Goal: Feedback & Contribution: Contribute content

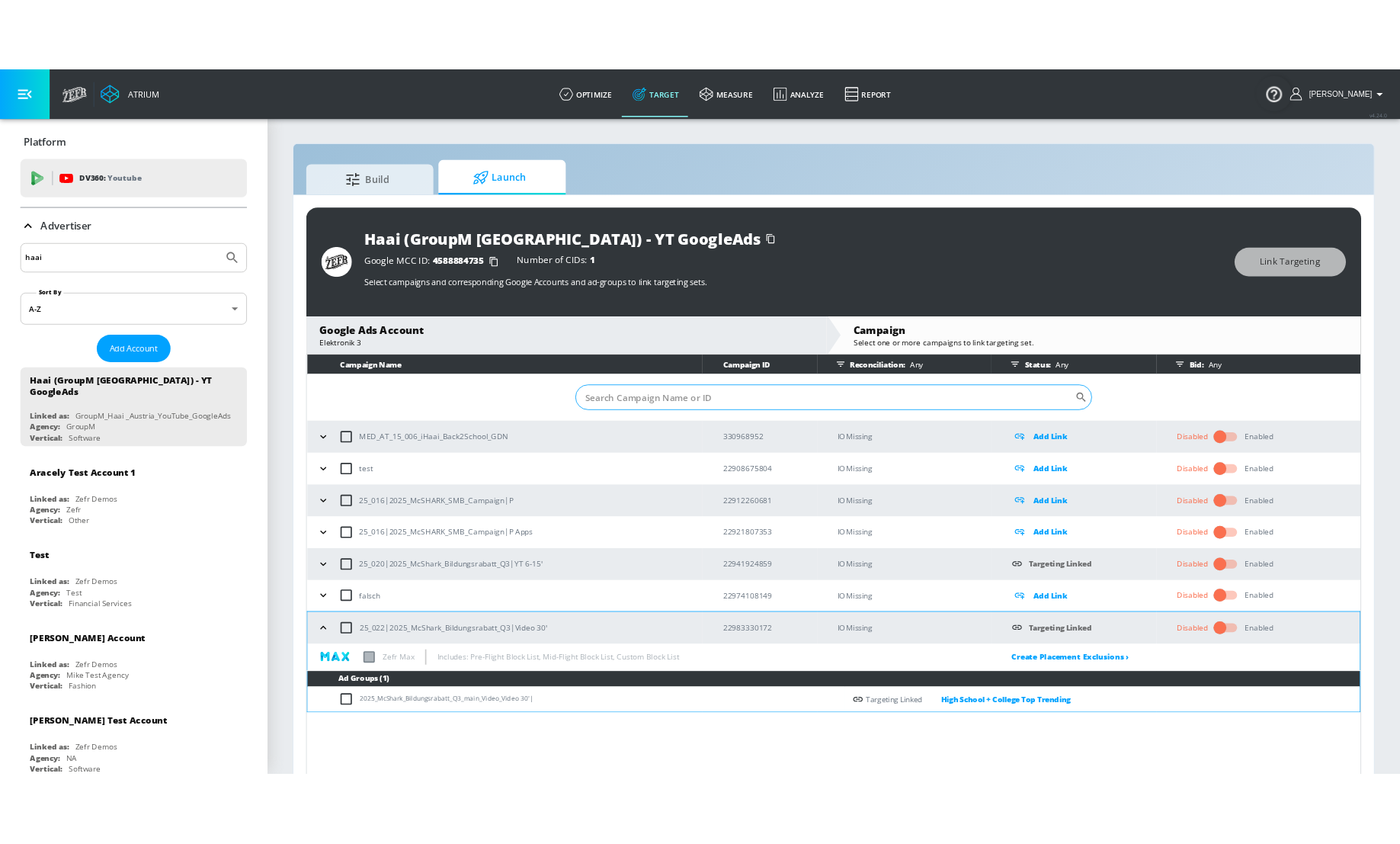
scroll to position [22, 0]
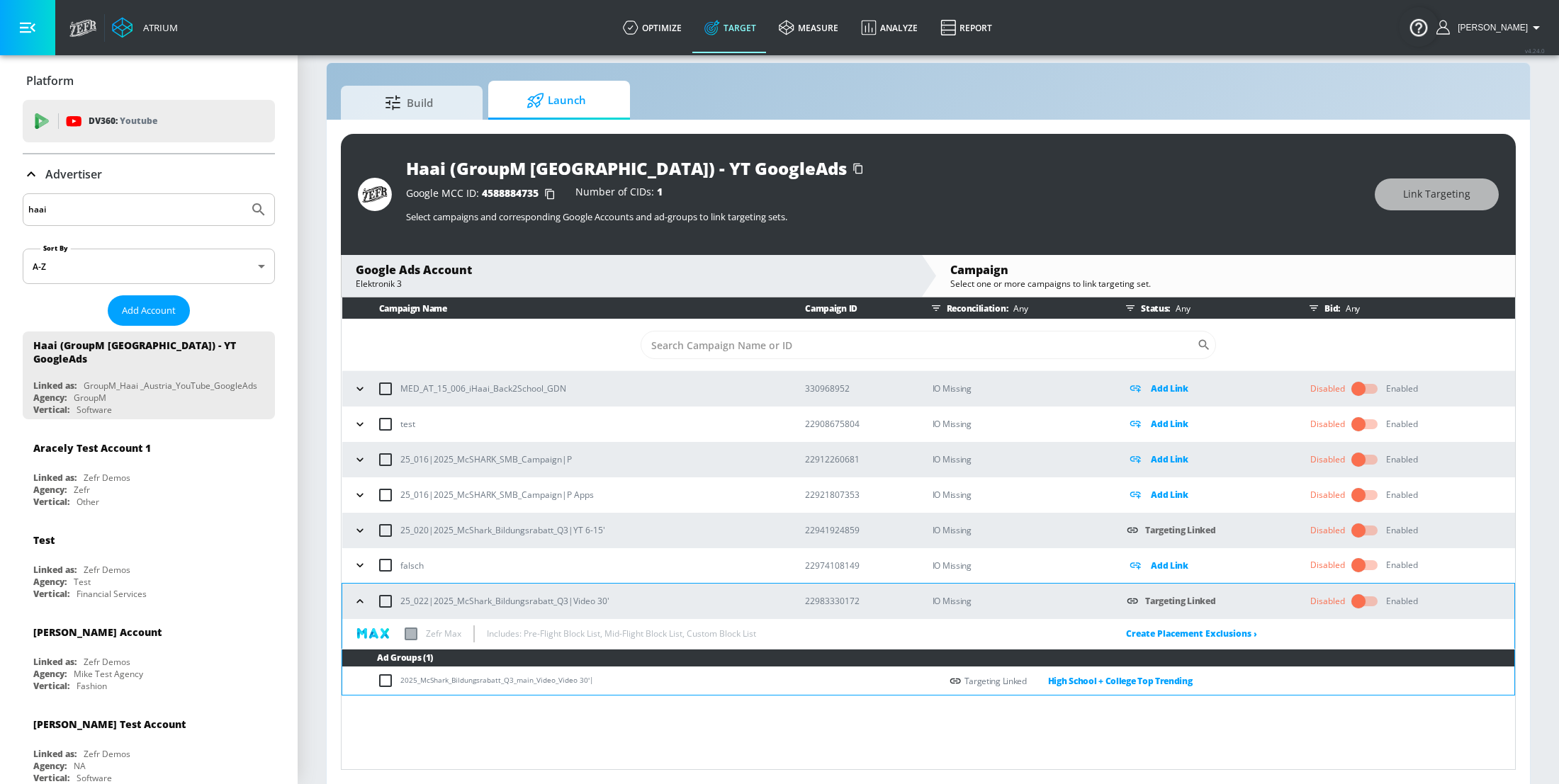
drag, startPoint x: 1006, startPoint y: 98, endPoint x: 980, endPoint y: 98, distance: 26.0
click at [1006, 98] on div "Build Launch" at bounding box center [928, 100] width 1175 height 39
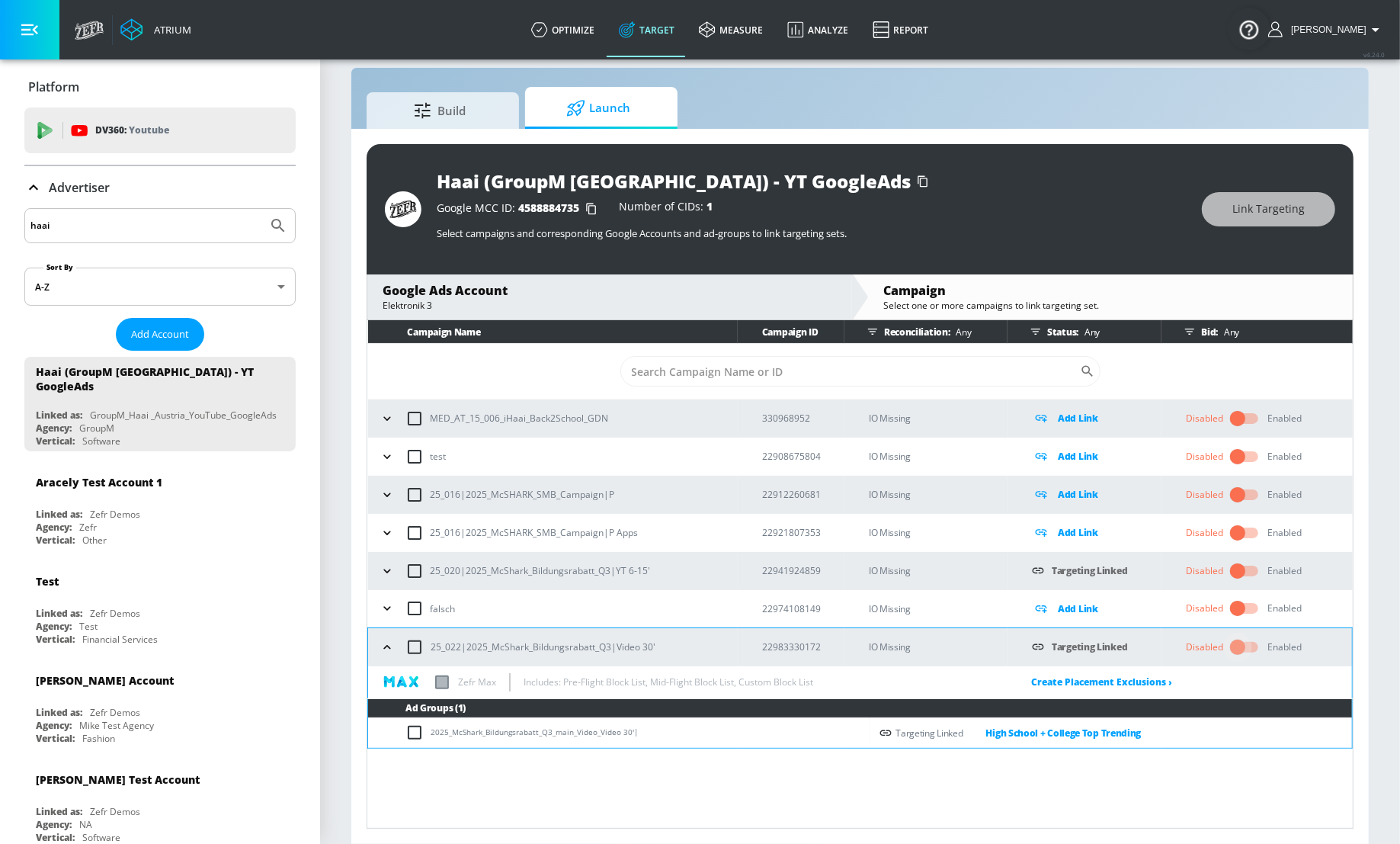
click at [1249, 648] on input "checkbox" at bounding box center [1237, 647] width 87 height 29
click at [1277, 647] on div "Enabled" at bounding box center [1272, 647] width 35 height 14
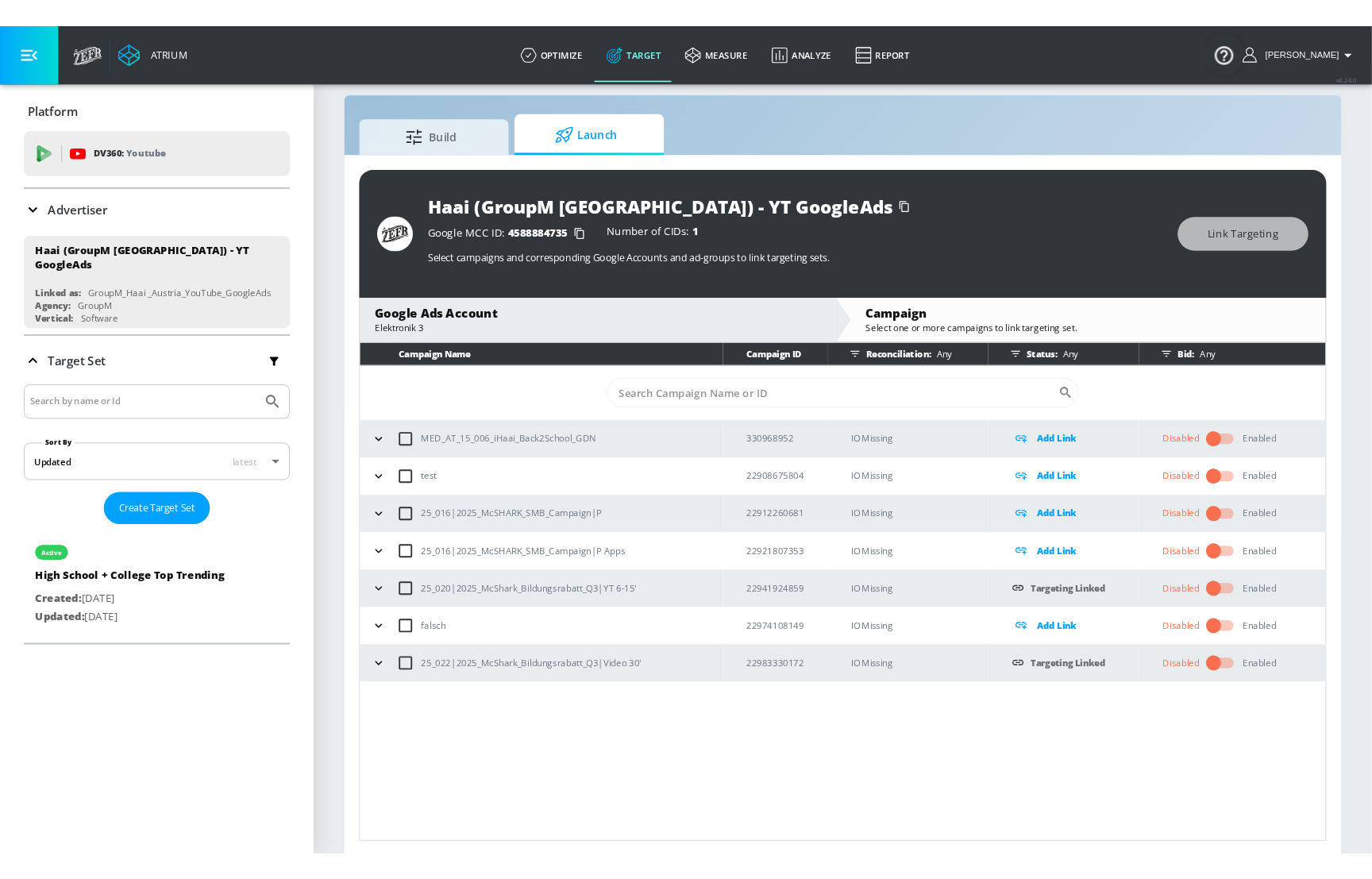
scroll to position [23, 0]
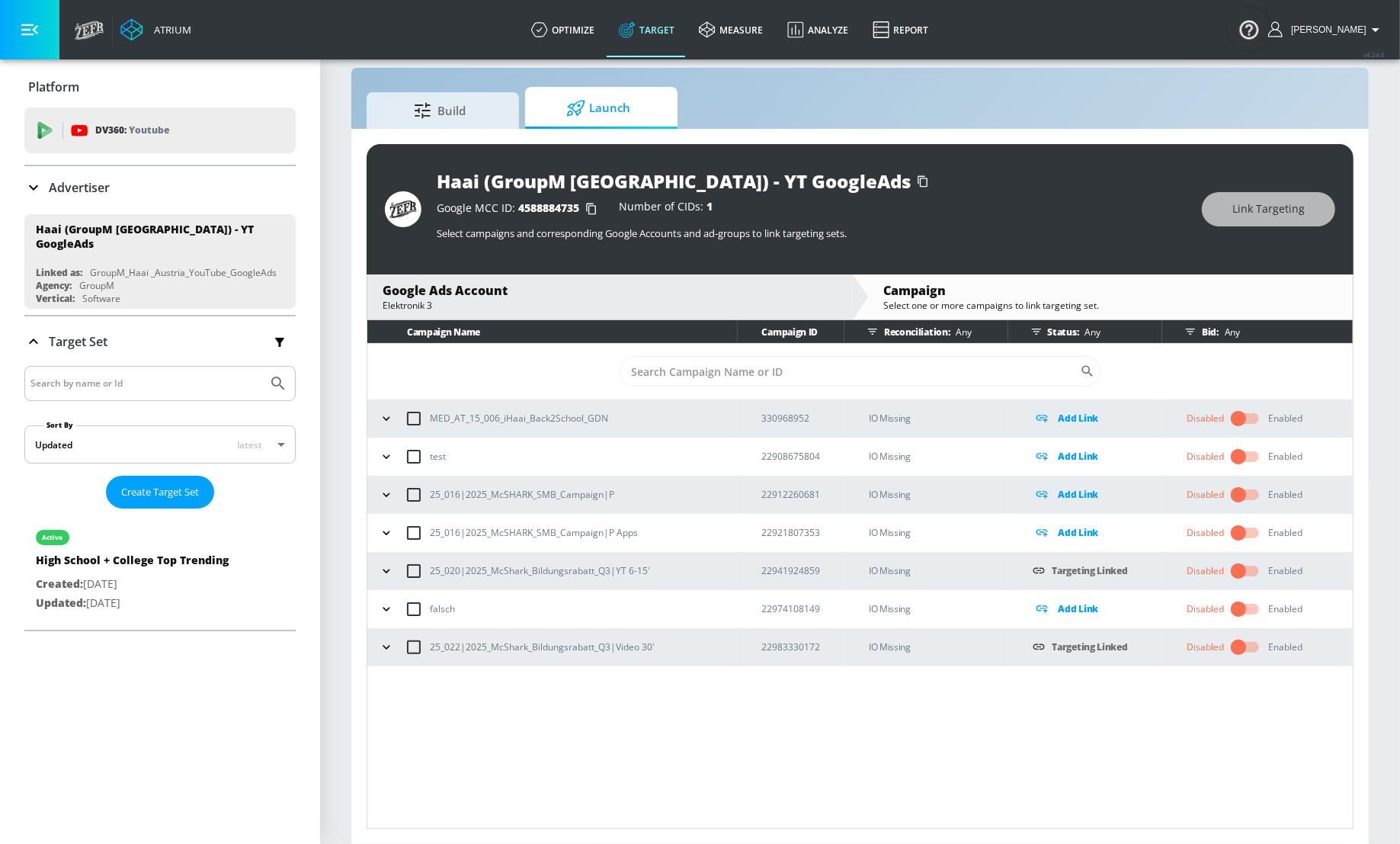
click at [1236, 648] on input "checkbox" at bounding box center [1238, 647] width 87 height 29
click at [1239, 647] on icon at bounding box center [1240, 647] width 16 height 16
click at [1296, 691] on div "Campaign Name Campaign ID Reconciliation: Any Status: Any Bid: Any ​ MED_AT_15_…" at bounding box center [860, 575] width 987 height 509
click at [1222, 648] on div "Disabled" at bounding box center [1205, 647] width 37 height 14
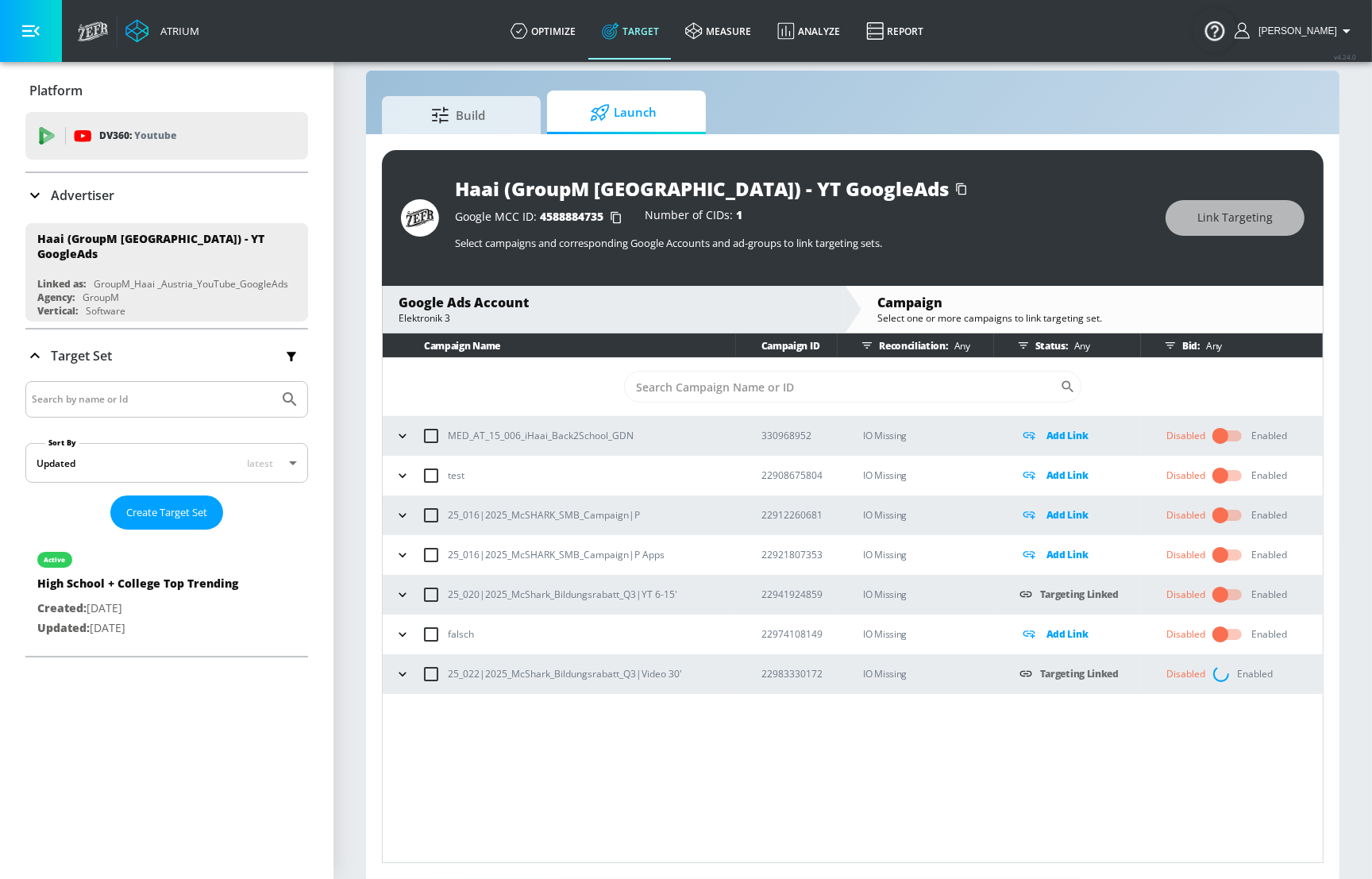
click at [524, 189] on div "Haai (GroupM [GEOGRAPHIC_DATA]) - YT GoogleAds" at bounding box center [702, 188] width 494 height 26
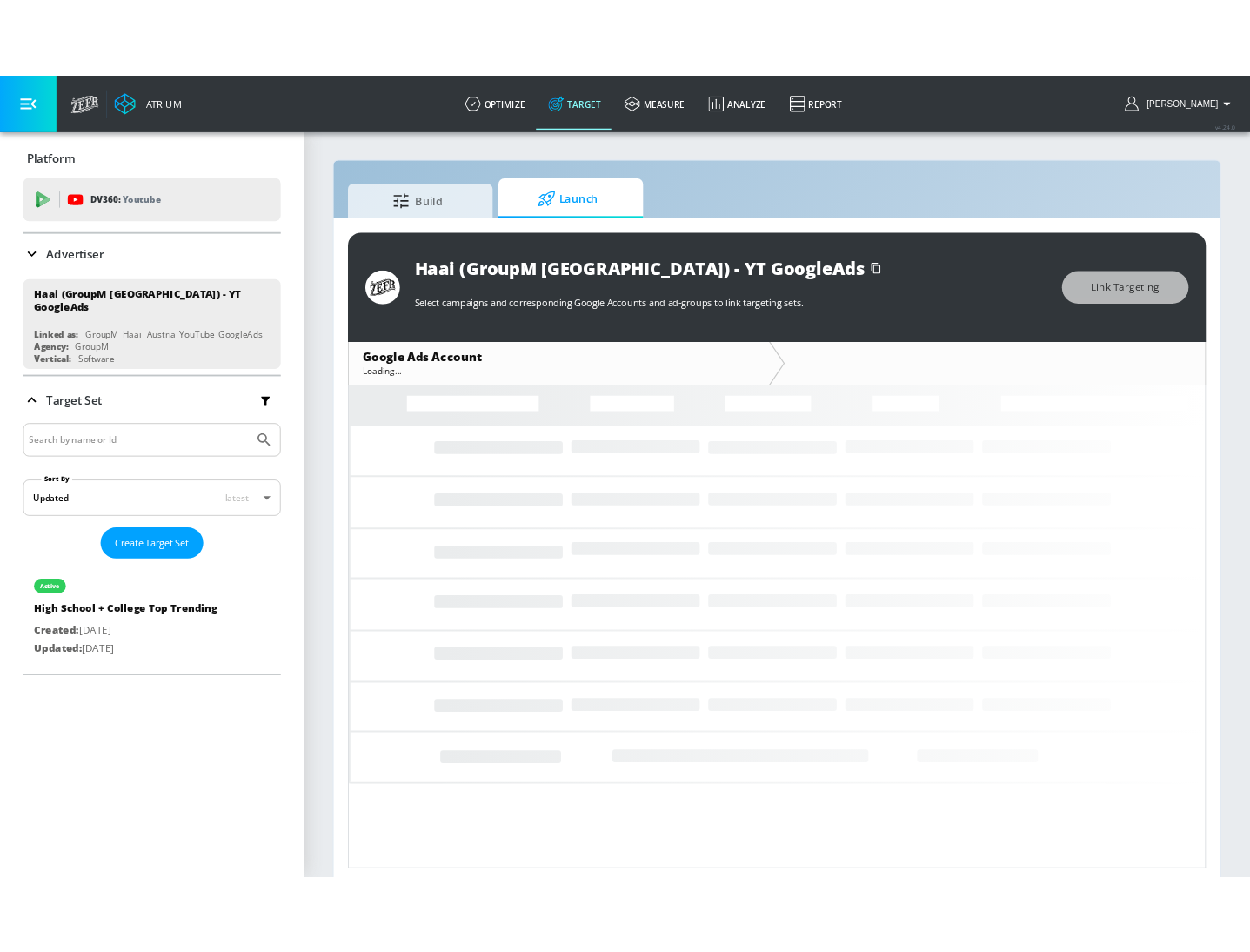
scroll to position [7, 0]
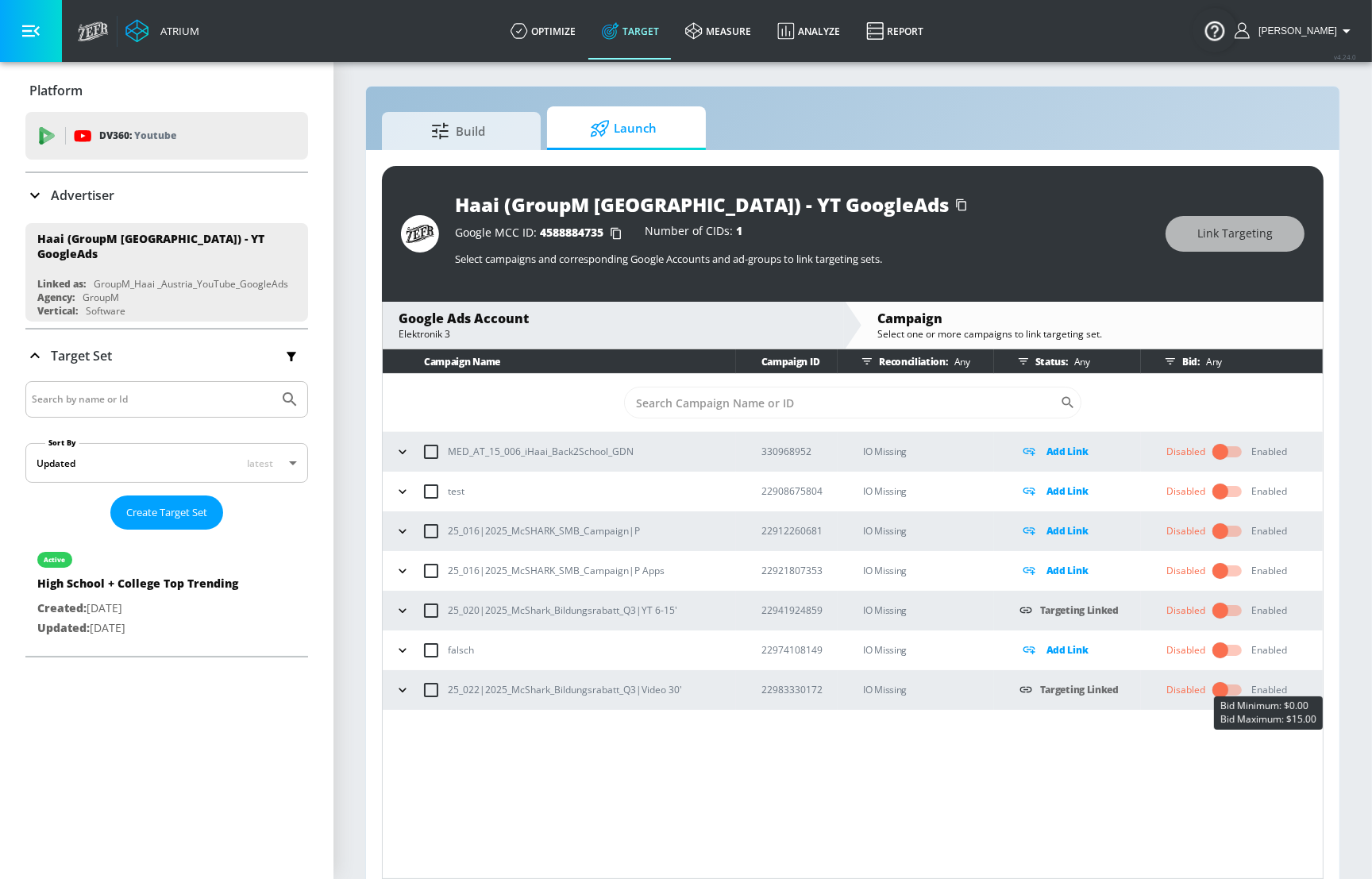
click at [1266, 688] on div "Enabled" at bounding box center [1269, 691] width 36 height 14
click at [1230, 684] on input "checkbox" at bounding box center [1221, 690] width 90 height 30
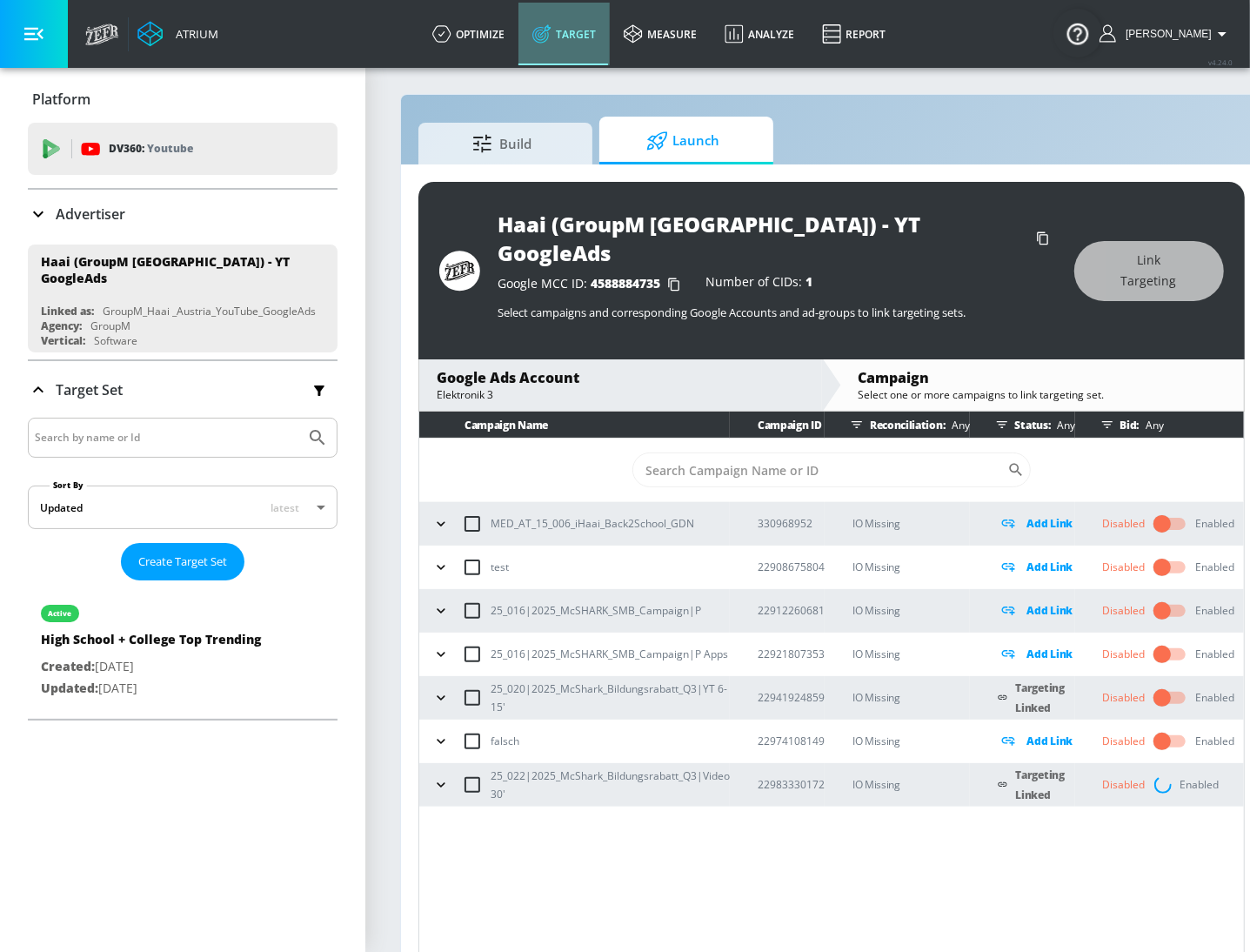
click at [609, 44] on link "Target" at bounding box center [564, 34] width 91 height 62
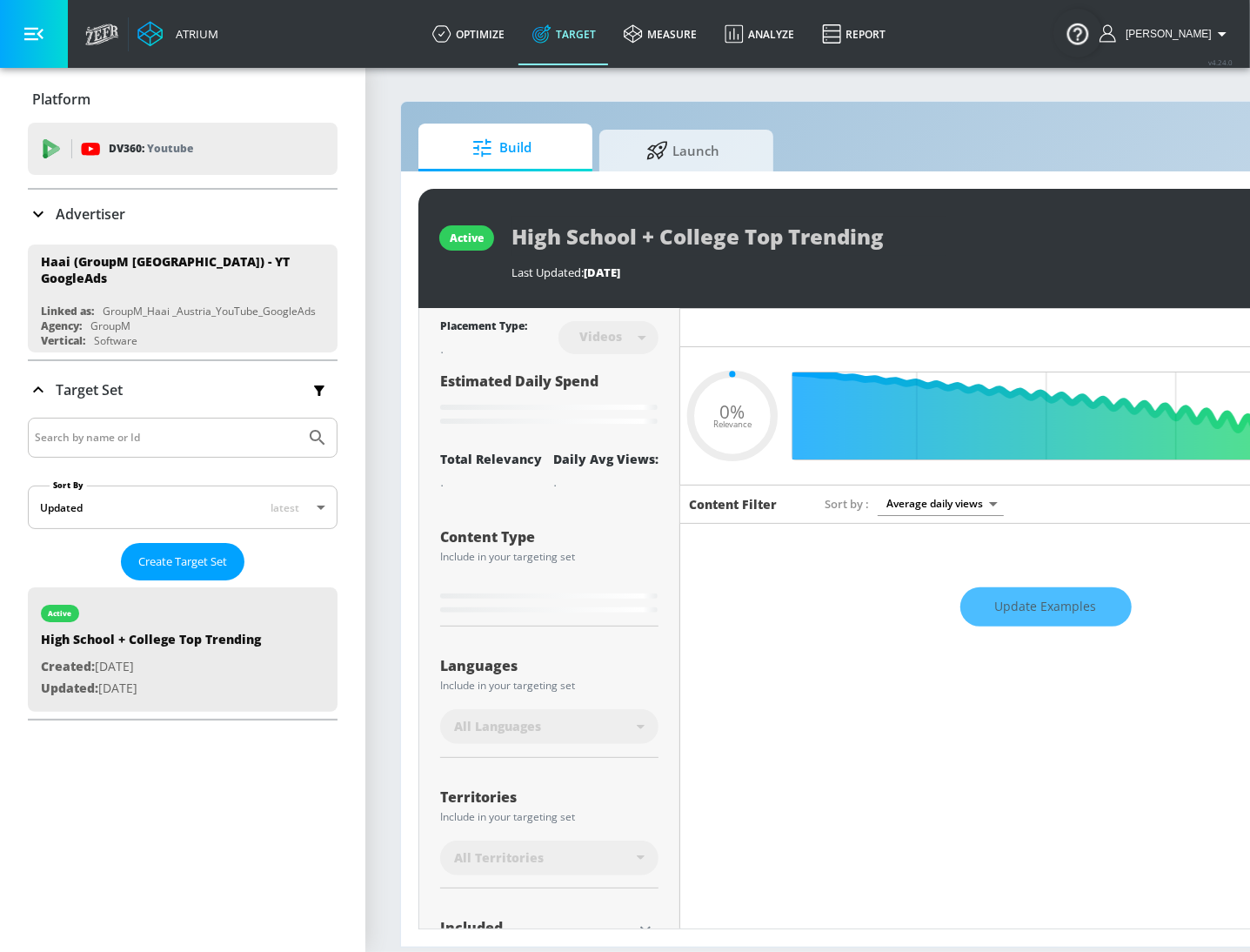
type input "0.05"
click at [161, 194] on div "Advertiser" at bounding box center [183, 213] width 310 height 48
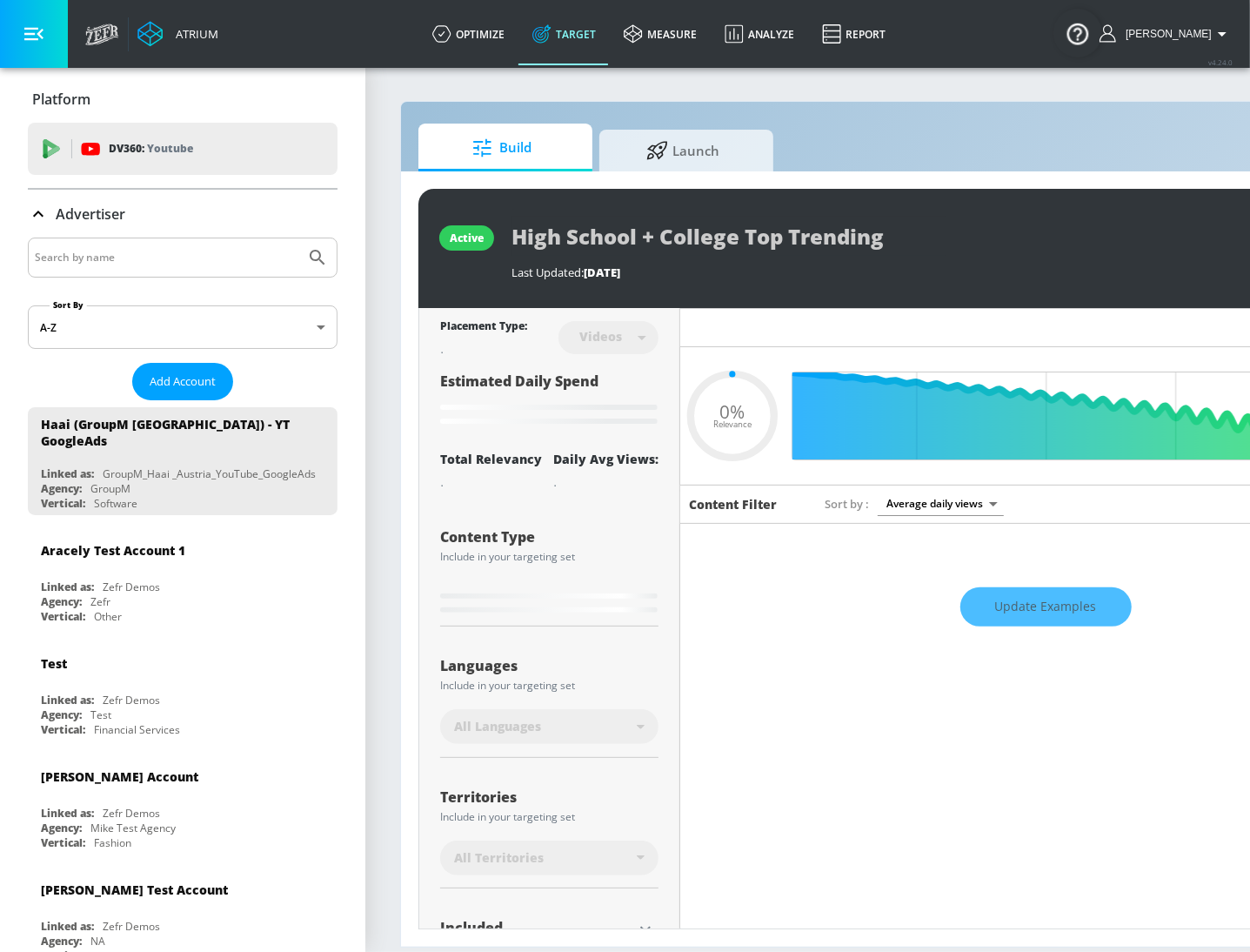
click at [253, 255] on input "Search by name" at bounding box center [166, 257] width 264 height 23
type input "copilot"
click at [298, 238] on button "Submit Search" at bounding box center [317, 257] width 39 height 39
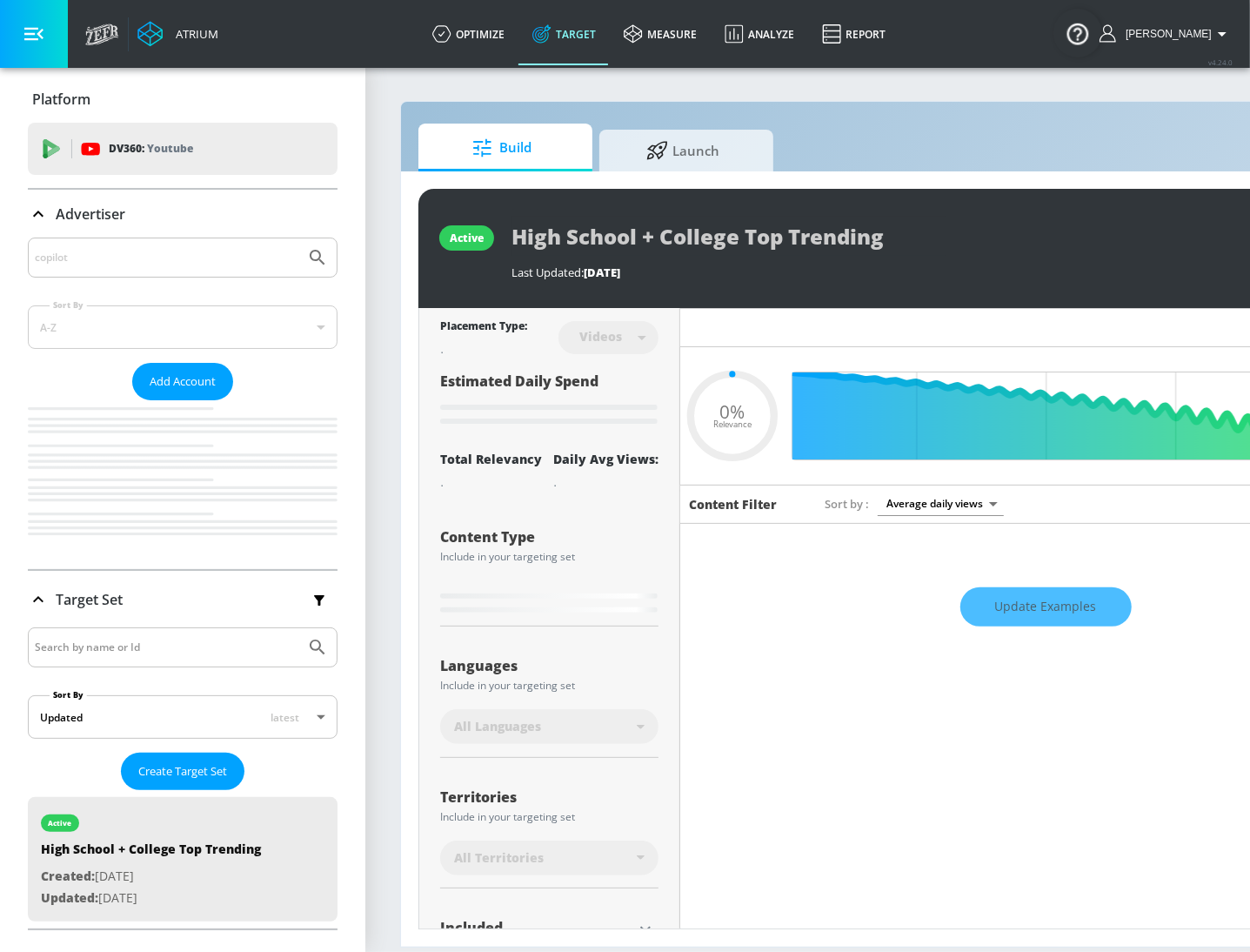
type input "0.05"
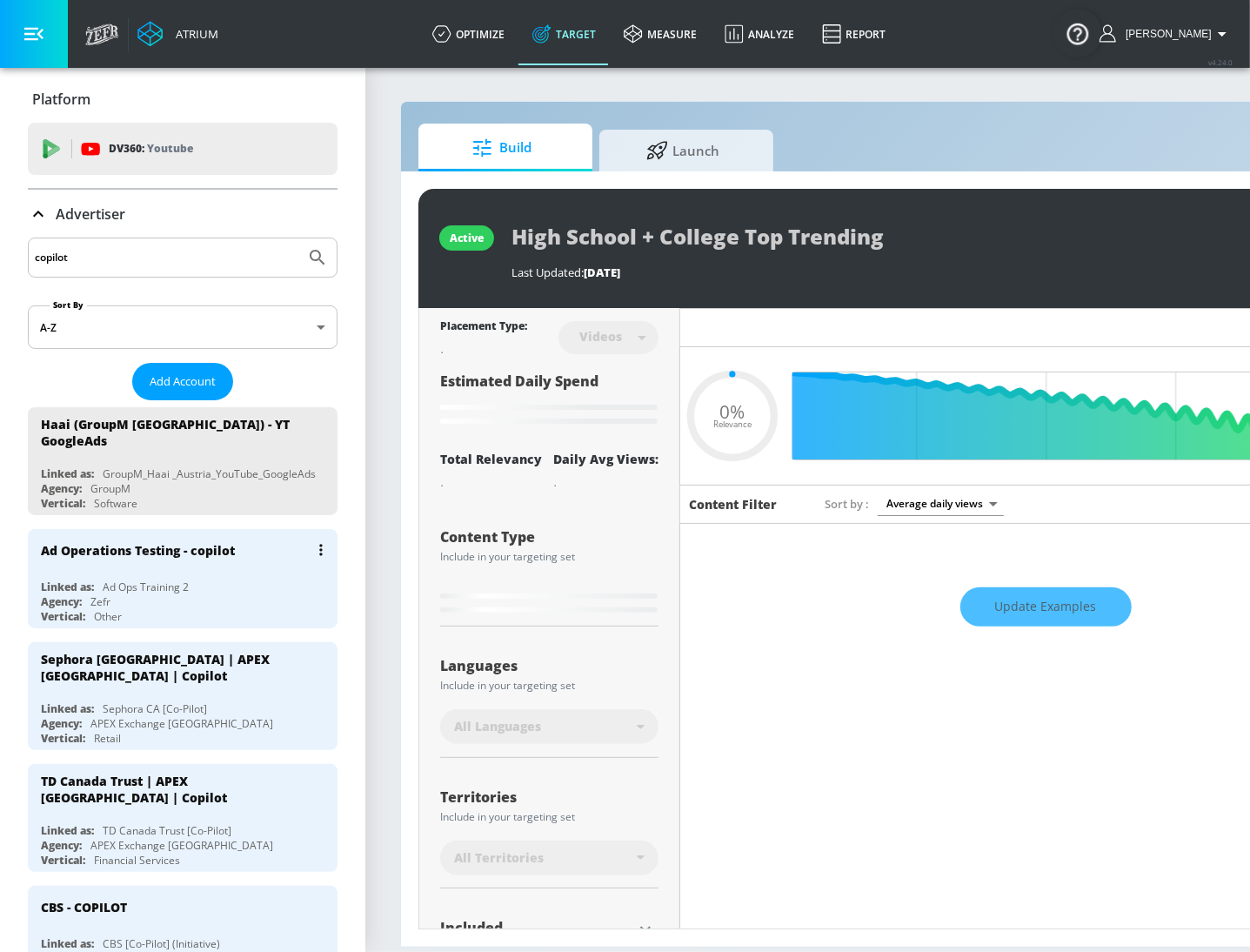
click at [210, 580] on div "Linked as: Ad Ops Training 2" at bounding box center [187, 587] width 292 height 15
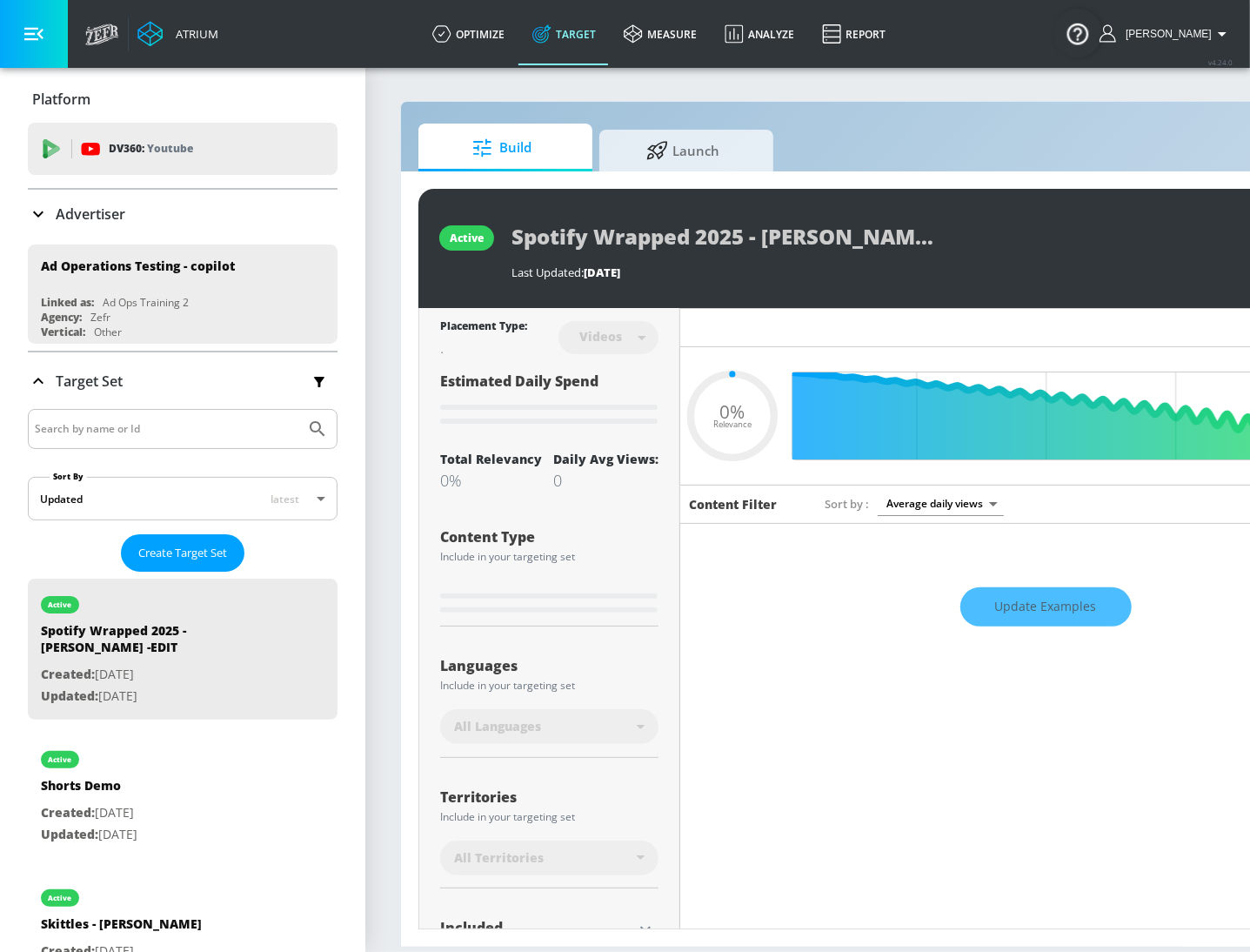
type input "0.6"
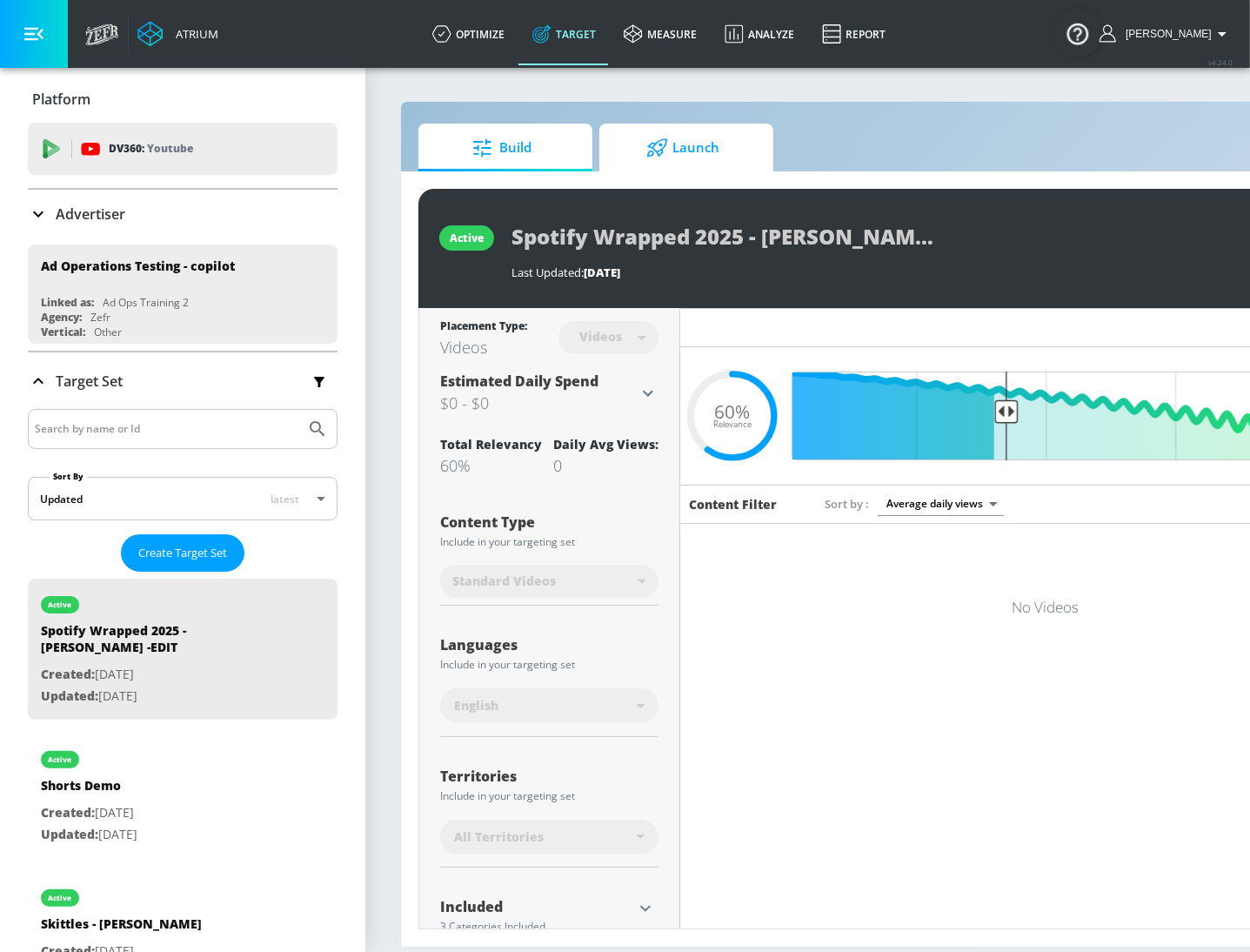
click at [731, 150] on span "Launch" at bounding box center [683, 148] width 132 height 41
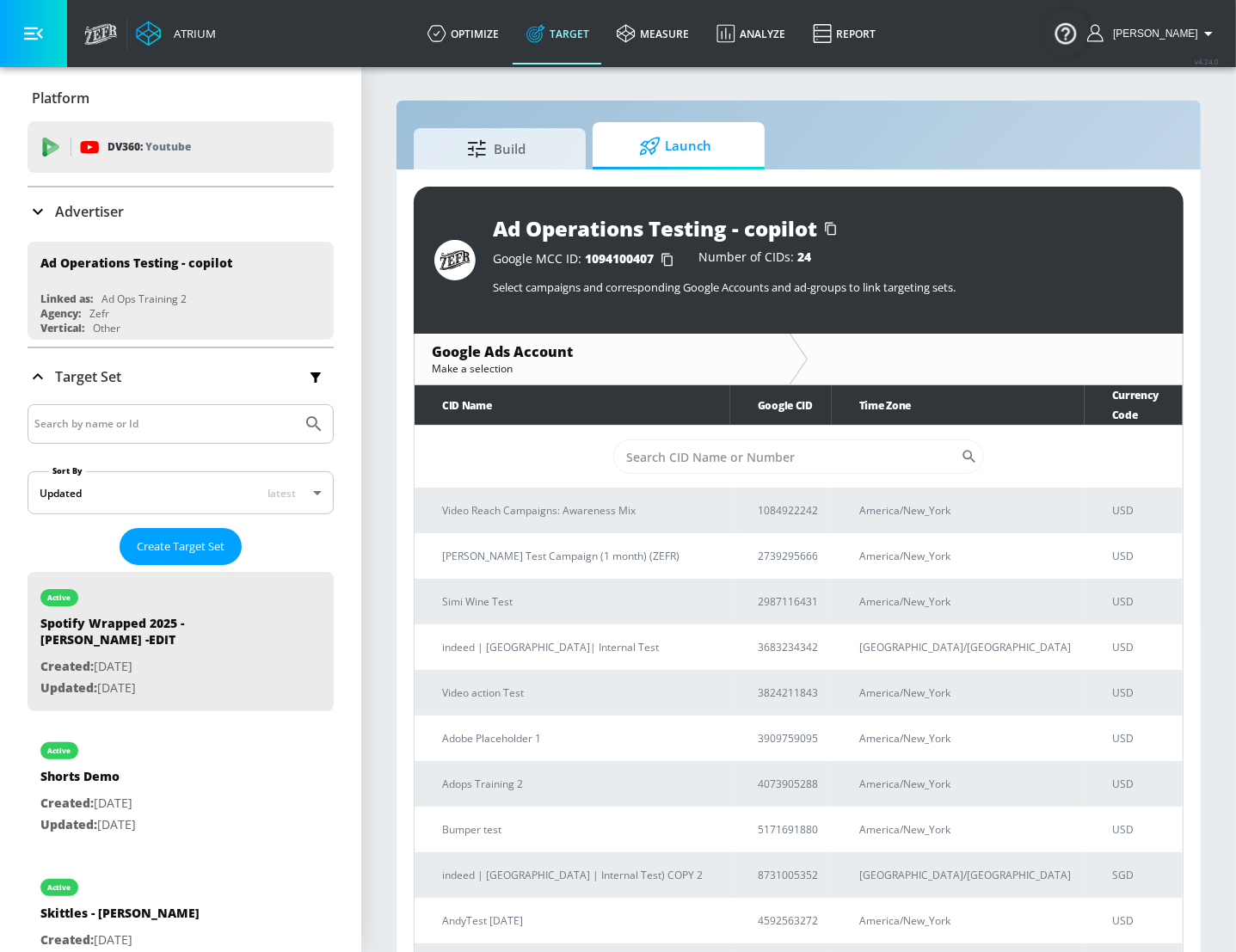
click at [240, 417] on input "Search by name or Id" at bounding box center [164, 424] width 261 height 22
paste input "8082996592"
type input "8082996592"
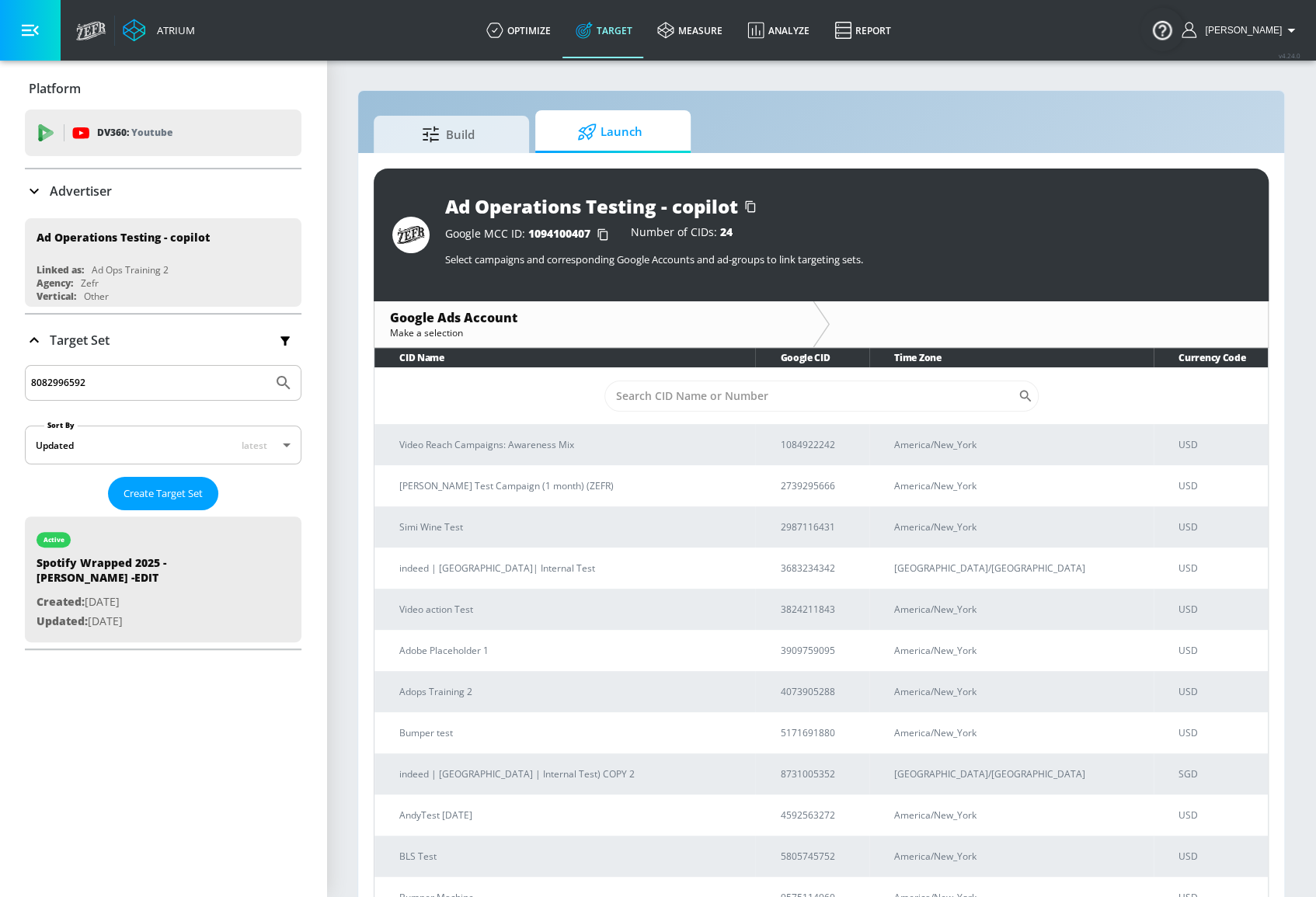
click at [136, 191] on div "Advertiser" at bounding box center [163, 191] width 277 height 19
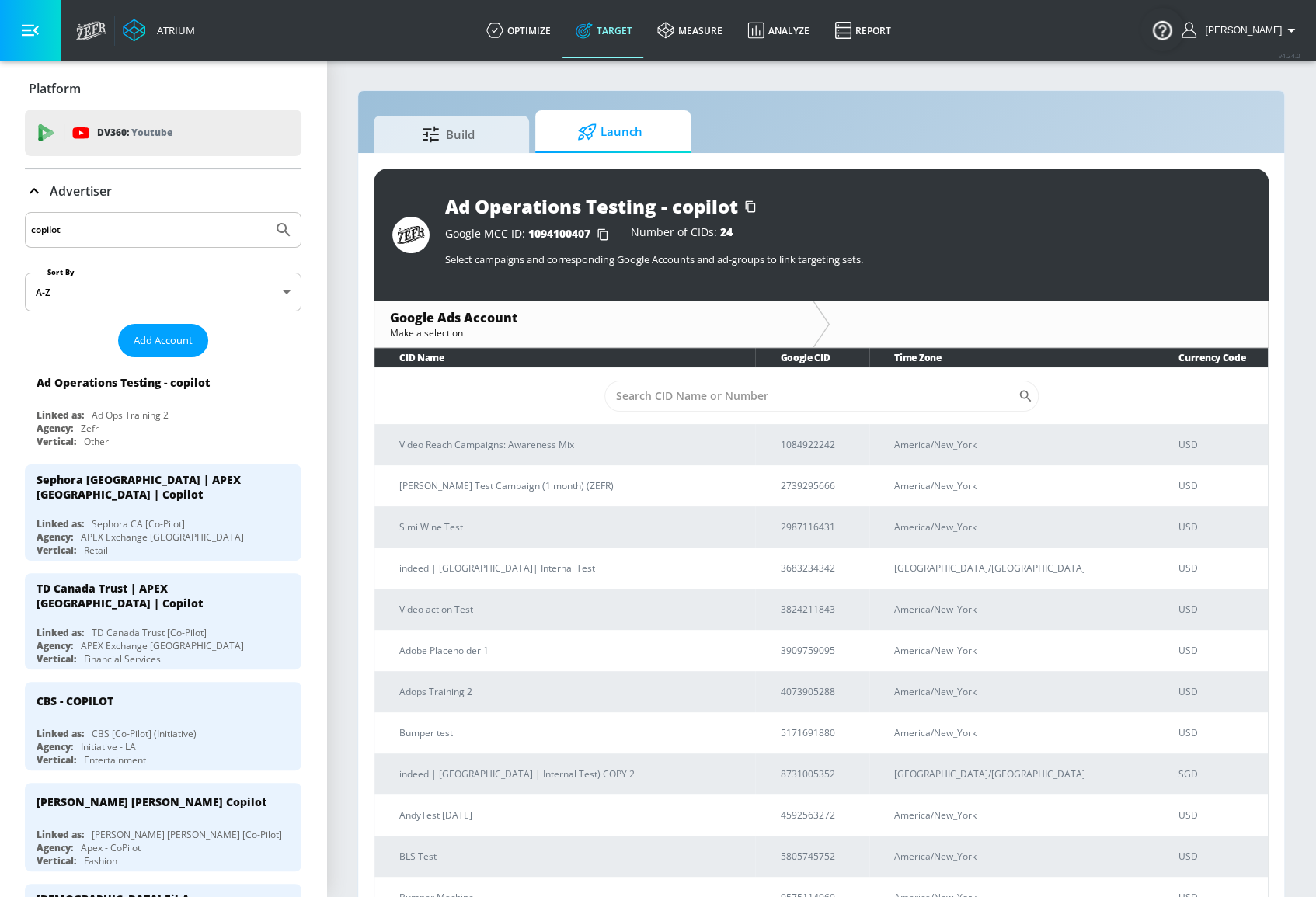
click at [213, 224] on input "copilot" at bounding box center [148, 229] width 236 height 20
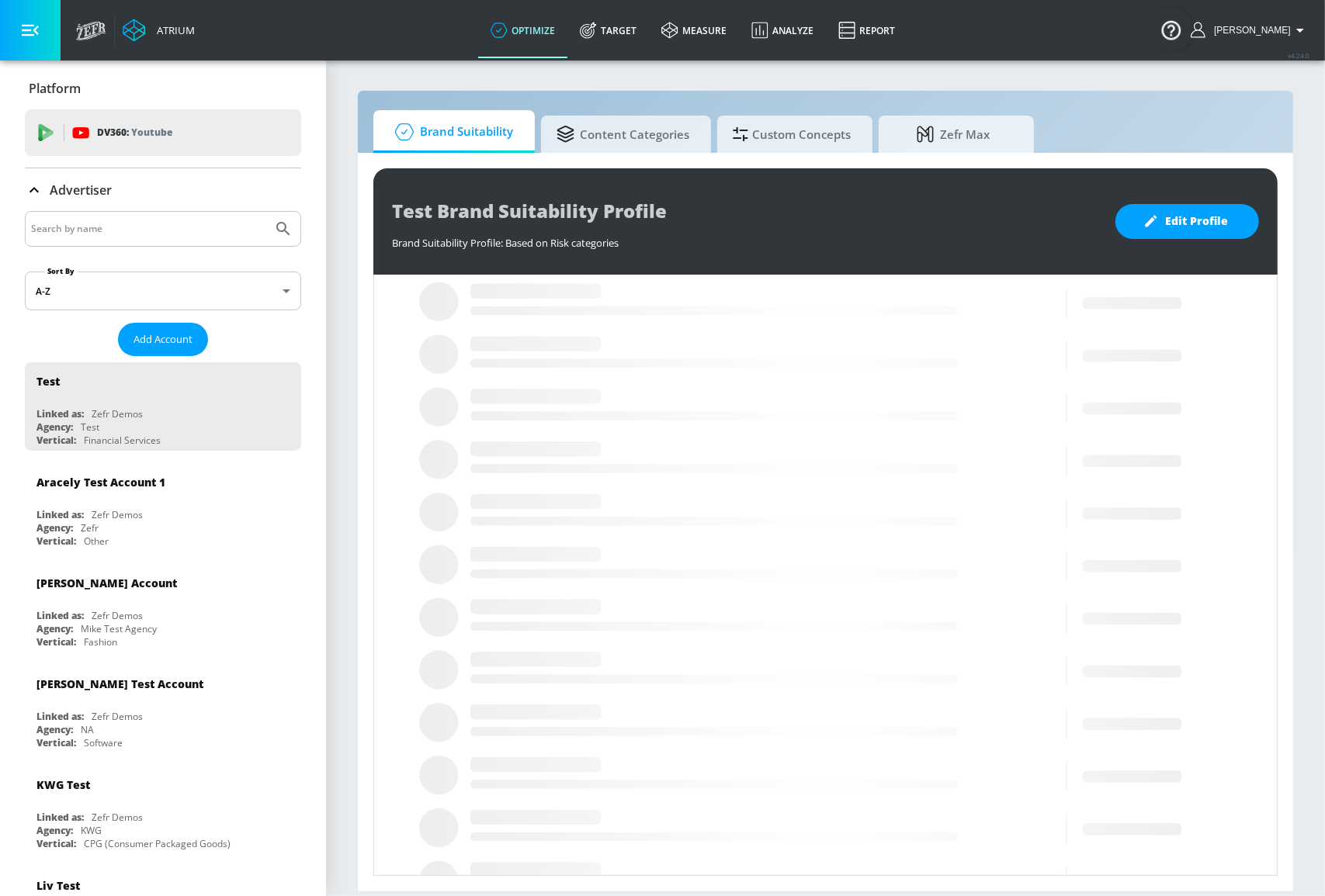
click at [193, 238] on input "Search by name" at bounding box center [148, 228] width 235 height 20
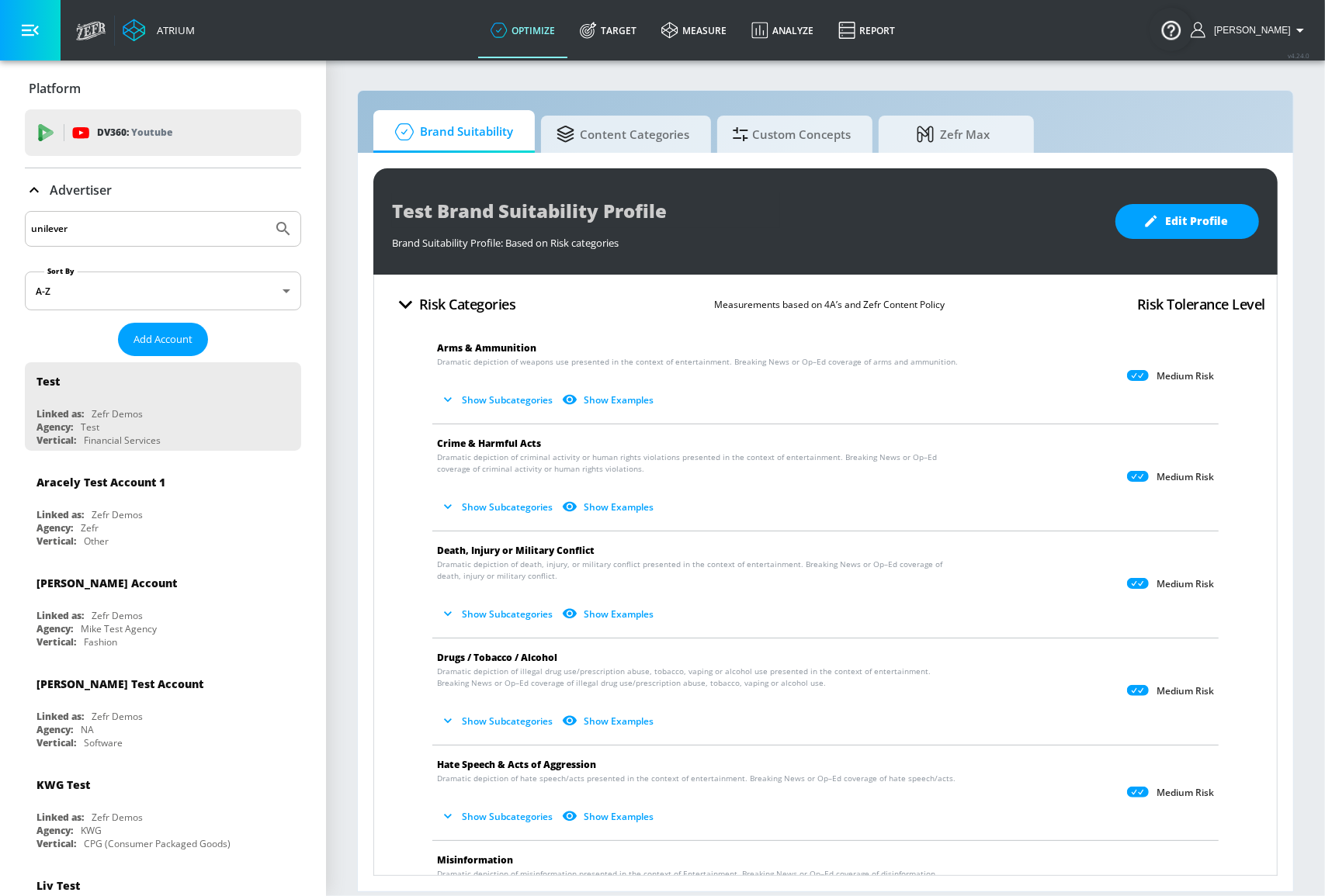
type input "unilever"
click at [266, 211] on button "Submit Search" at bounding box center [283, 228] width 34 height 34
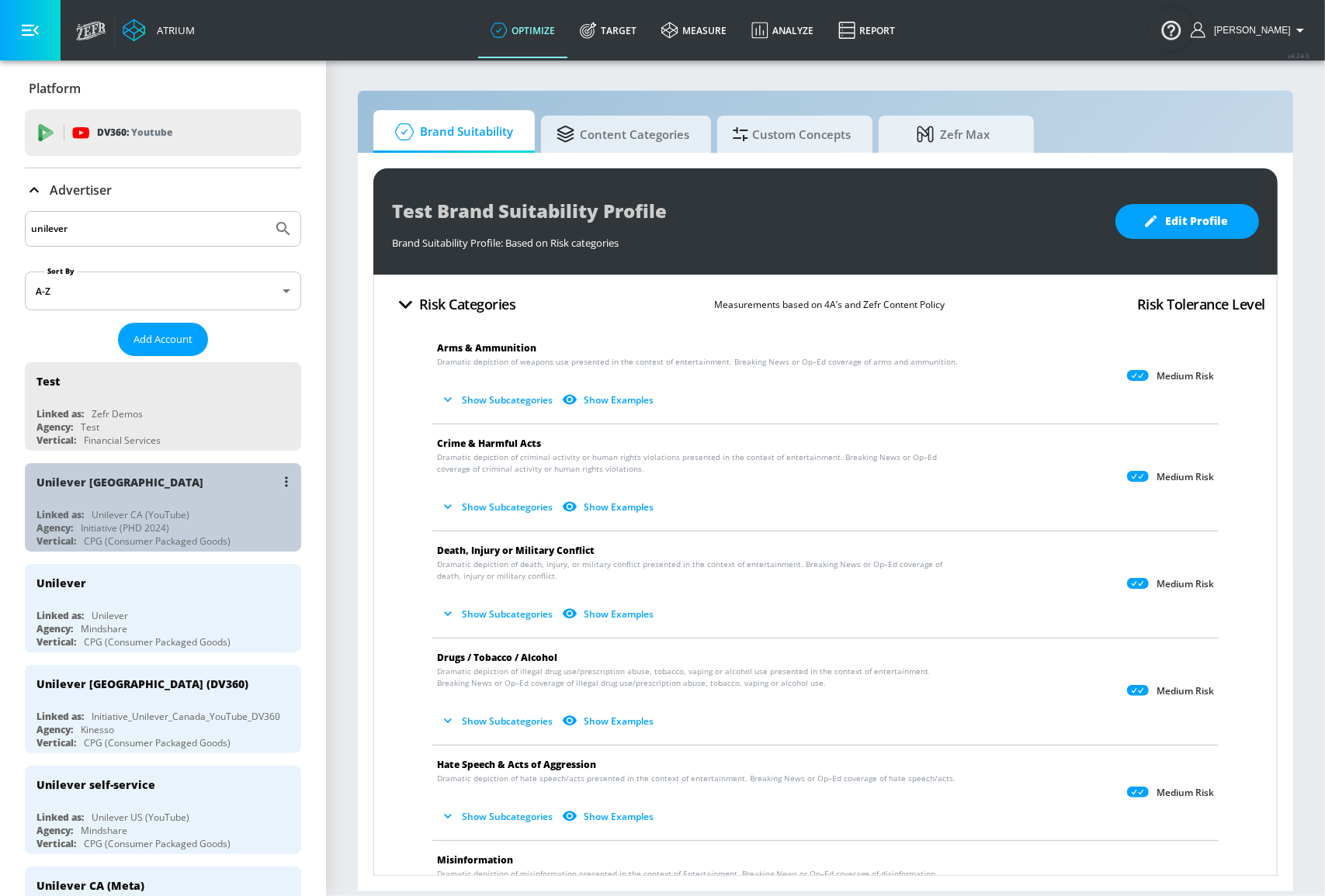
click at [163, 508] on div "Unilever CA (YouTube)" at bounding box center [140, 515] width 98 height 13
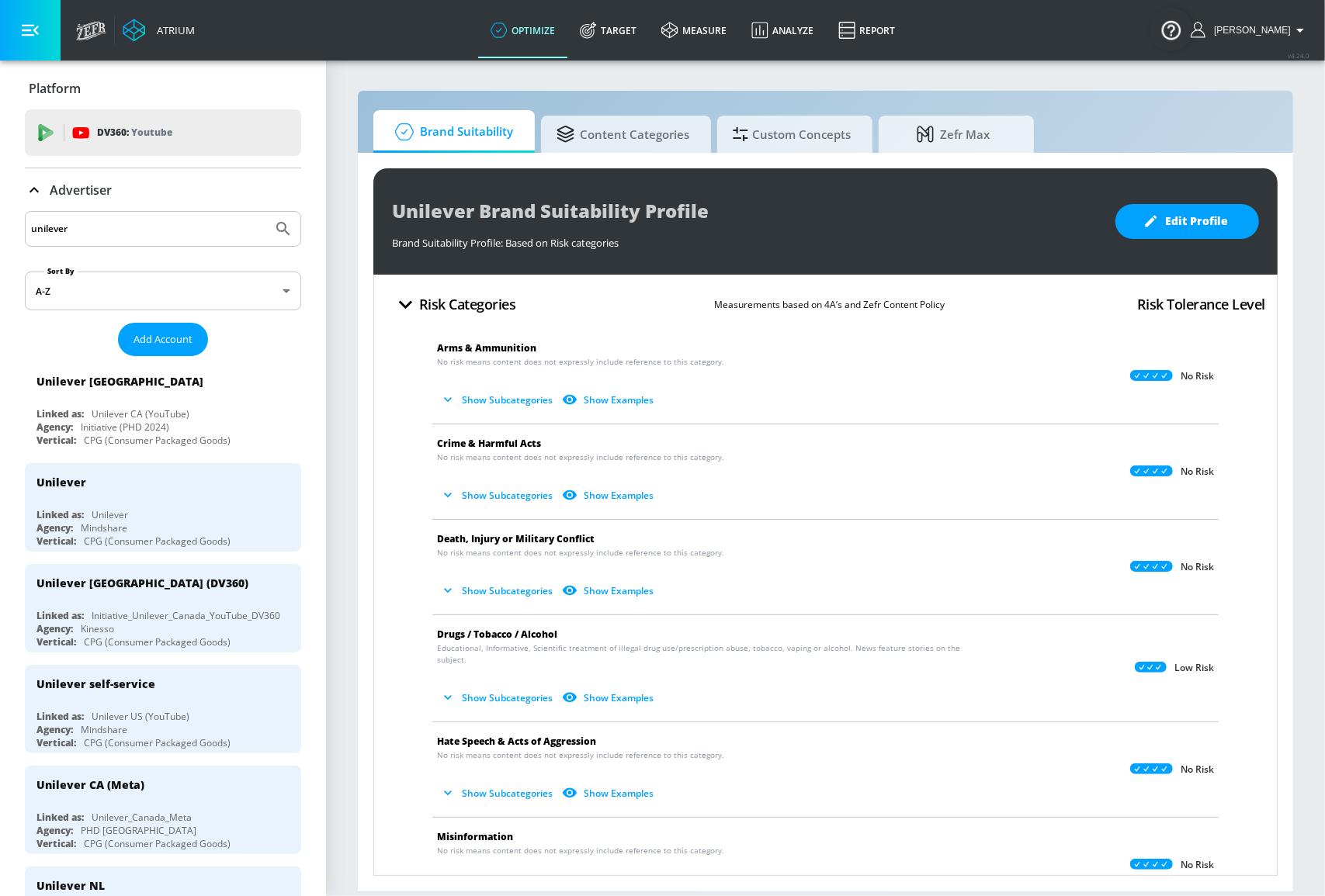
click at [641, 34] on link "Target" at bounding box center [608, 30] width 81 height 56
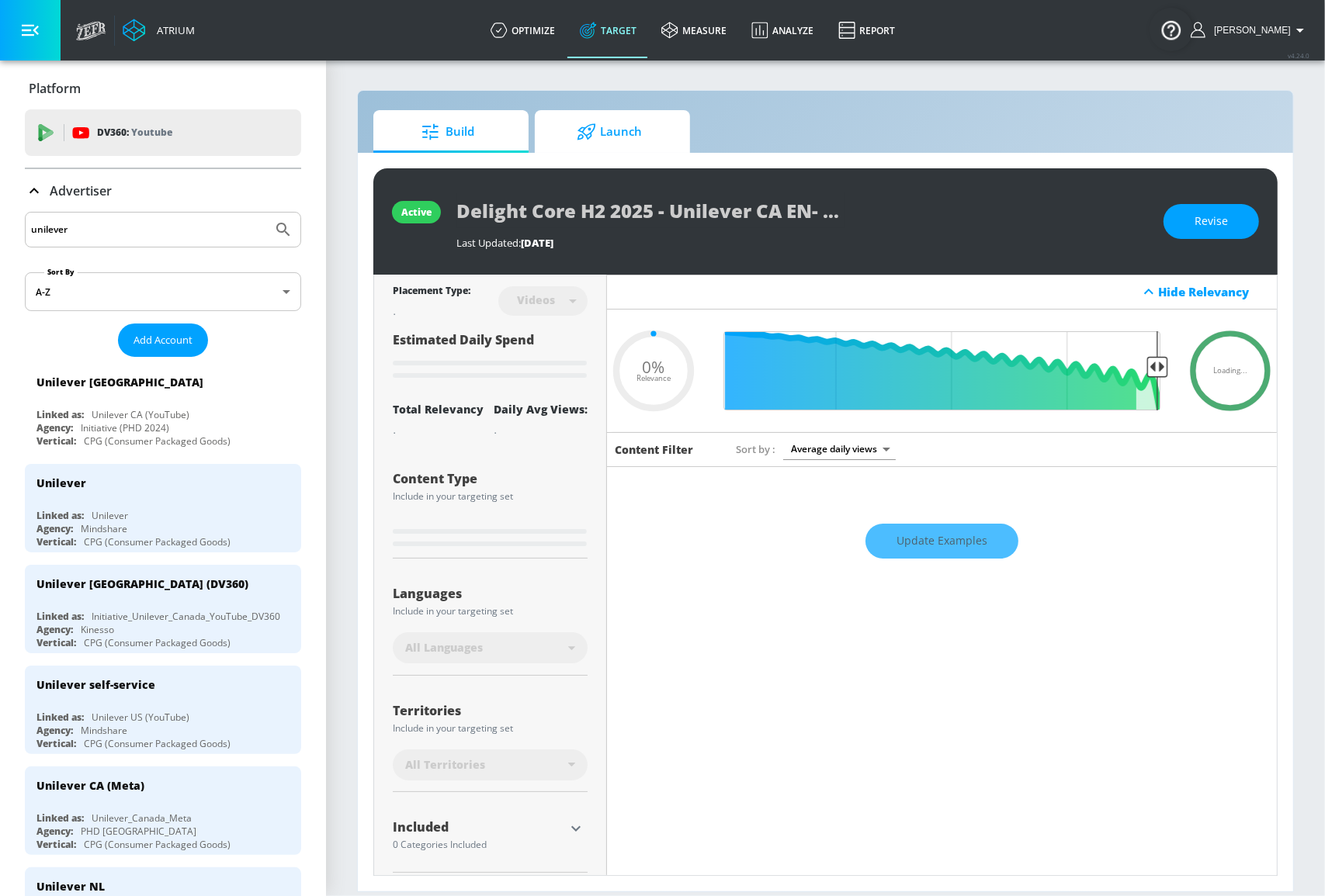
type input "0.05"
click at [616, 134] on span "Launch" at bounding box center [610, 132] width 118 height 37
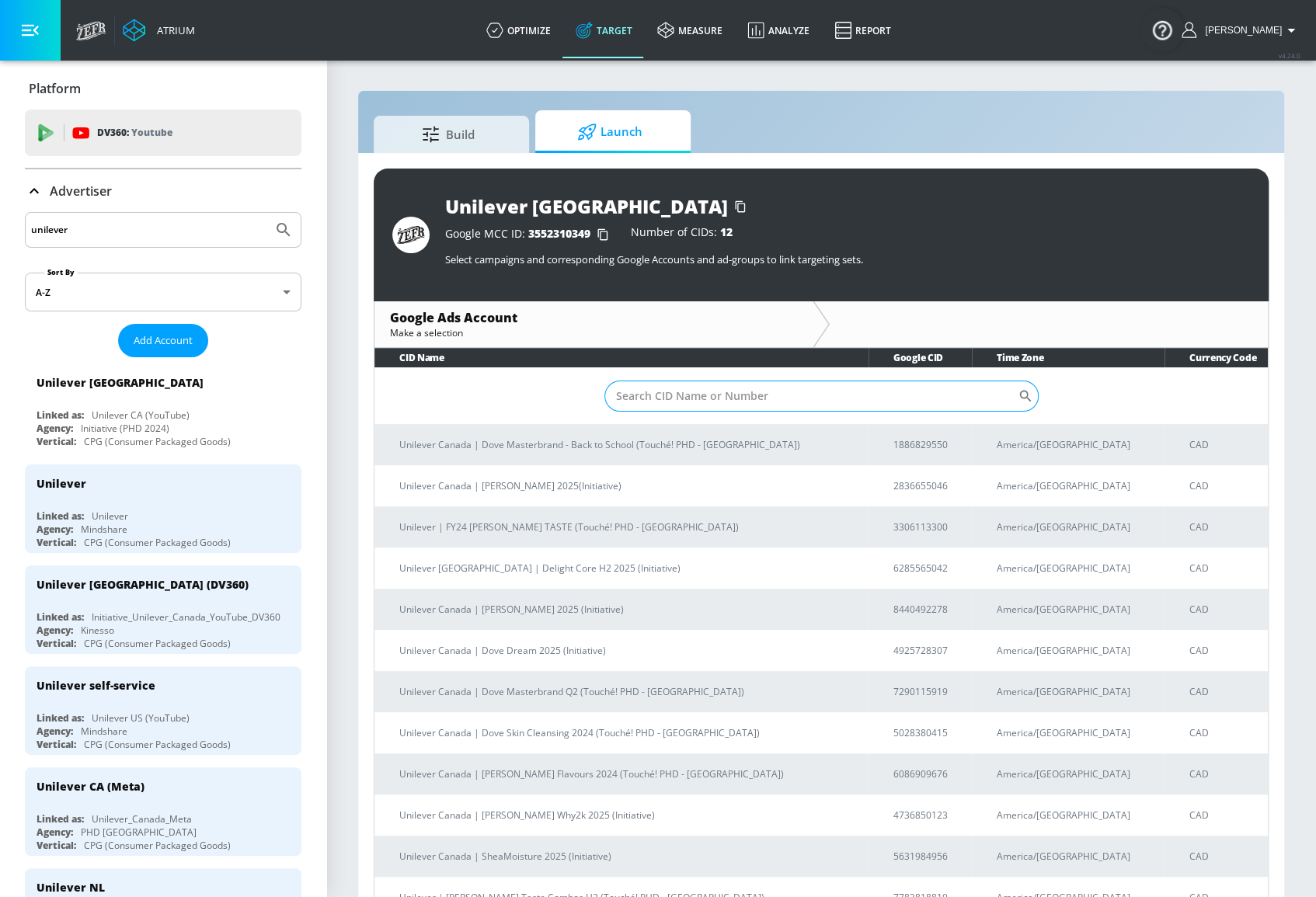
click at [862, 389] on input "Sort By" at bounding box center [811, 396] width 414 height 31
paste input "4736850123"
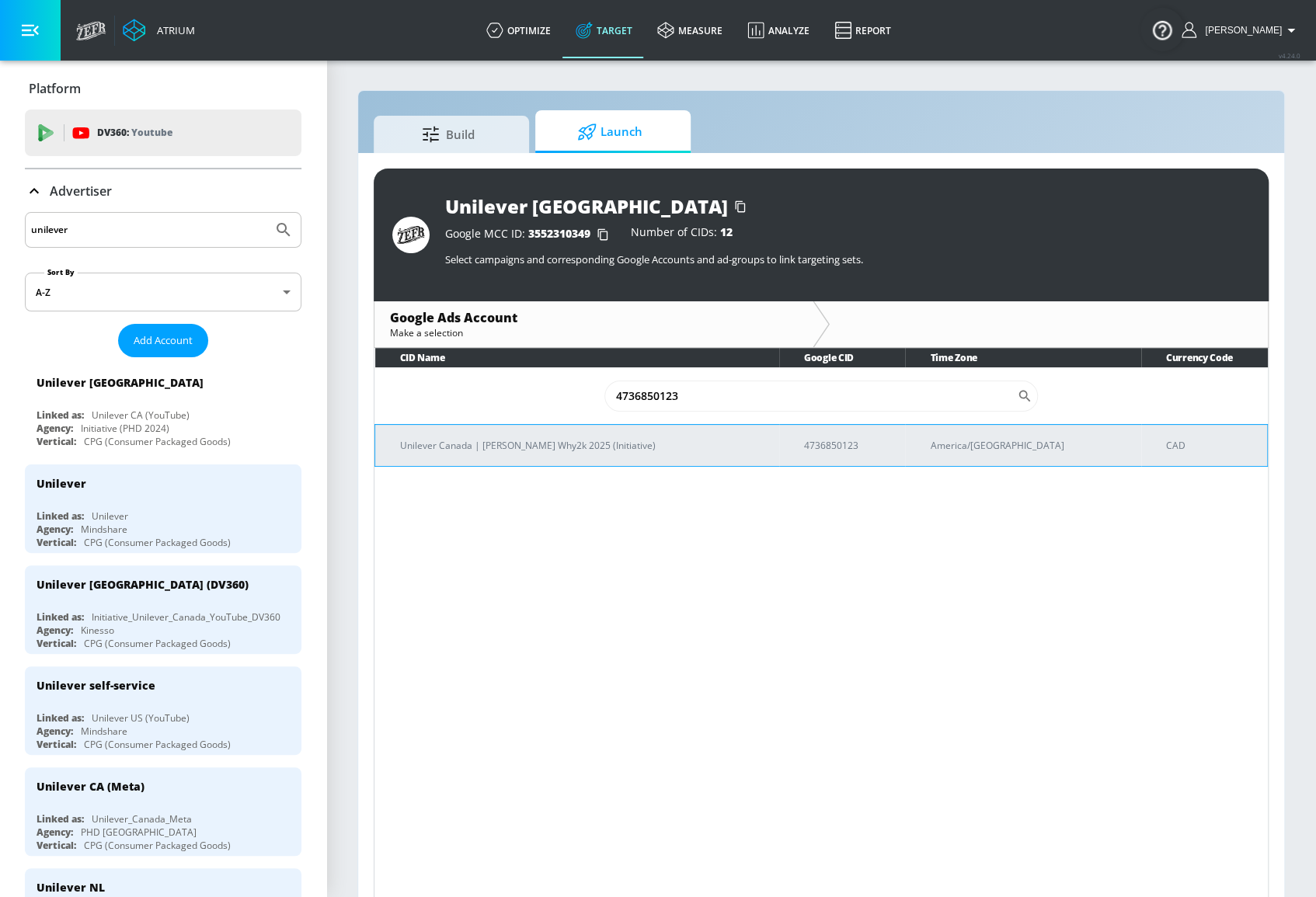
type input "4736850123"
click at [744, 454] on td "Unilever Canada | Jarvis Why2k 2025 (Initiative)" at bounding box center [577, 445] width 404 height 42
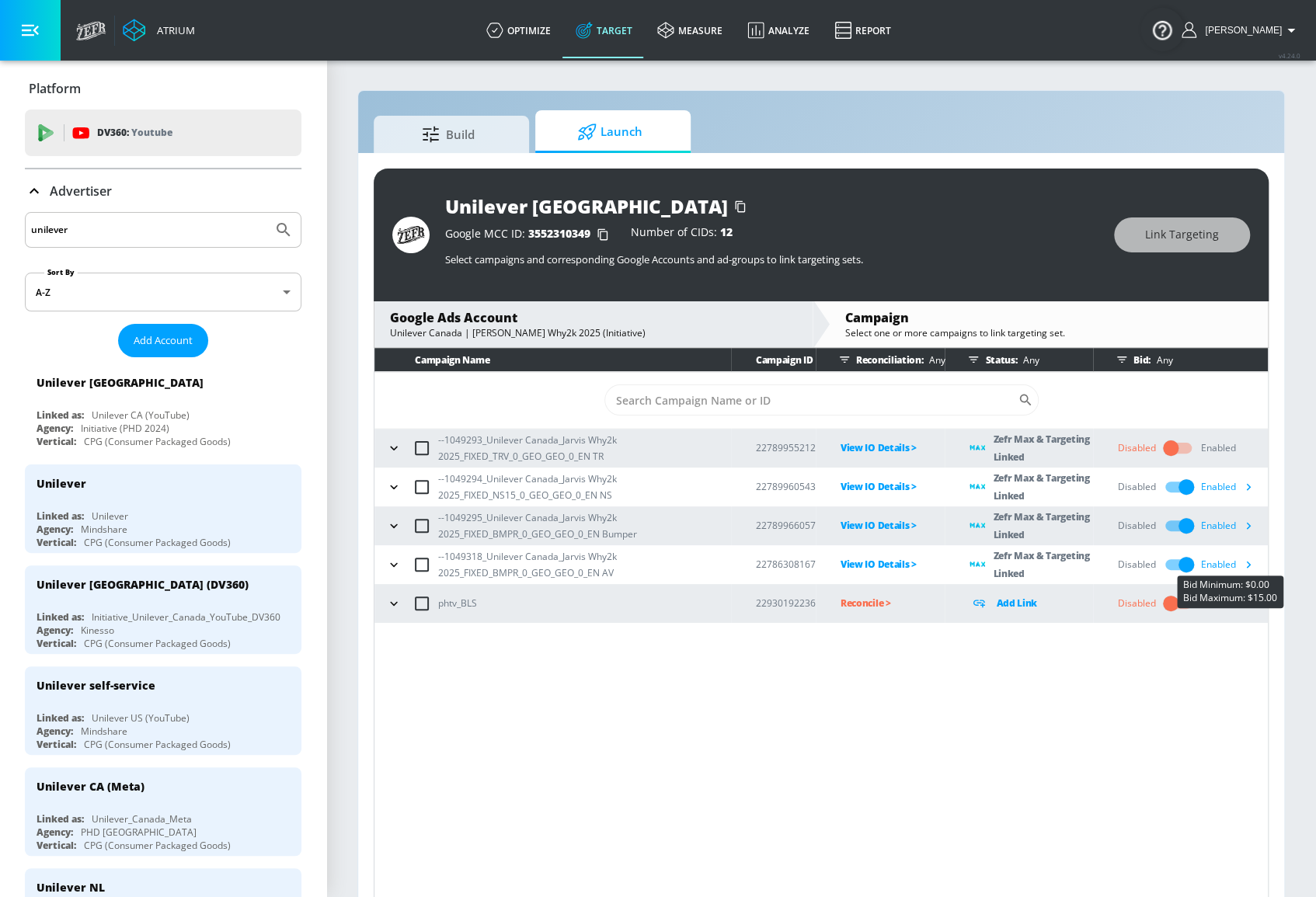
click at [1250, 564] on icon "button" at bounding box center [1249, 565] width 4 height 7
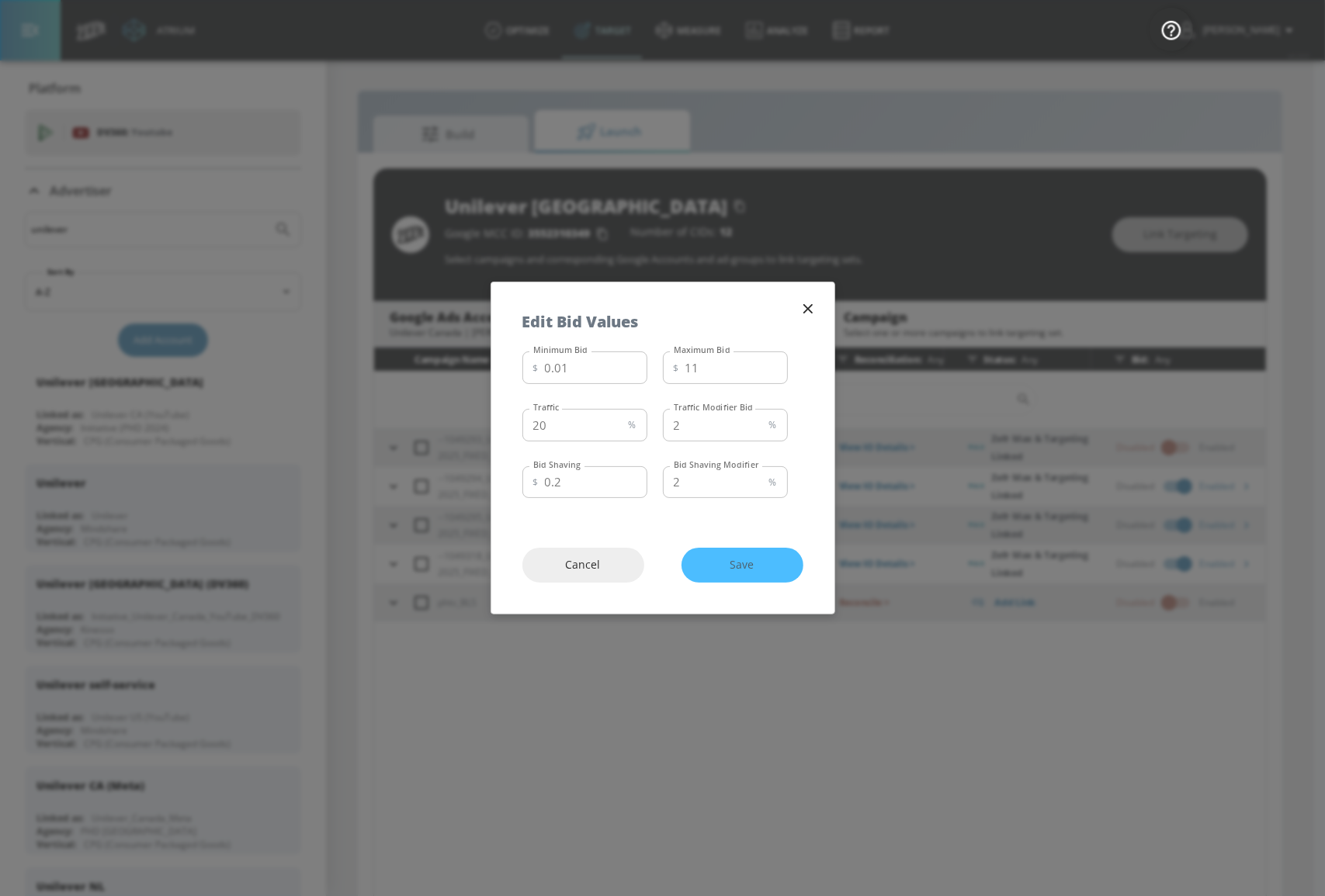
click at [807, 305] on icon "button" at bounding box center [807, 308] width 17 height 17
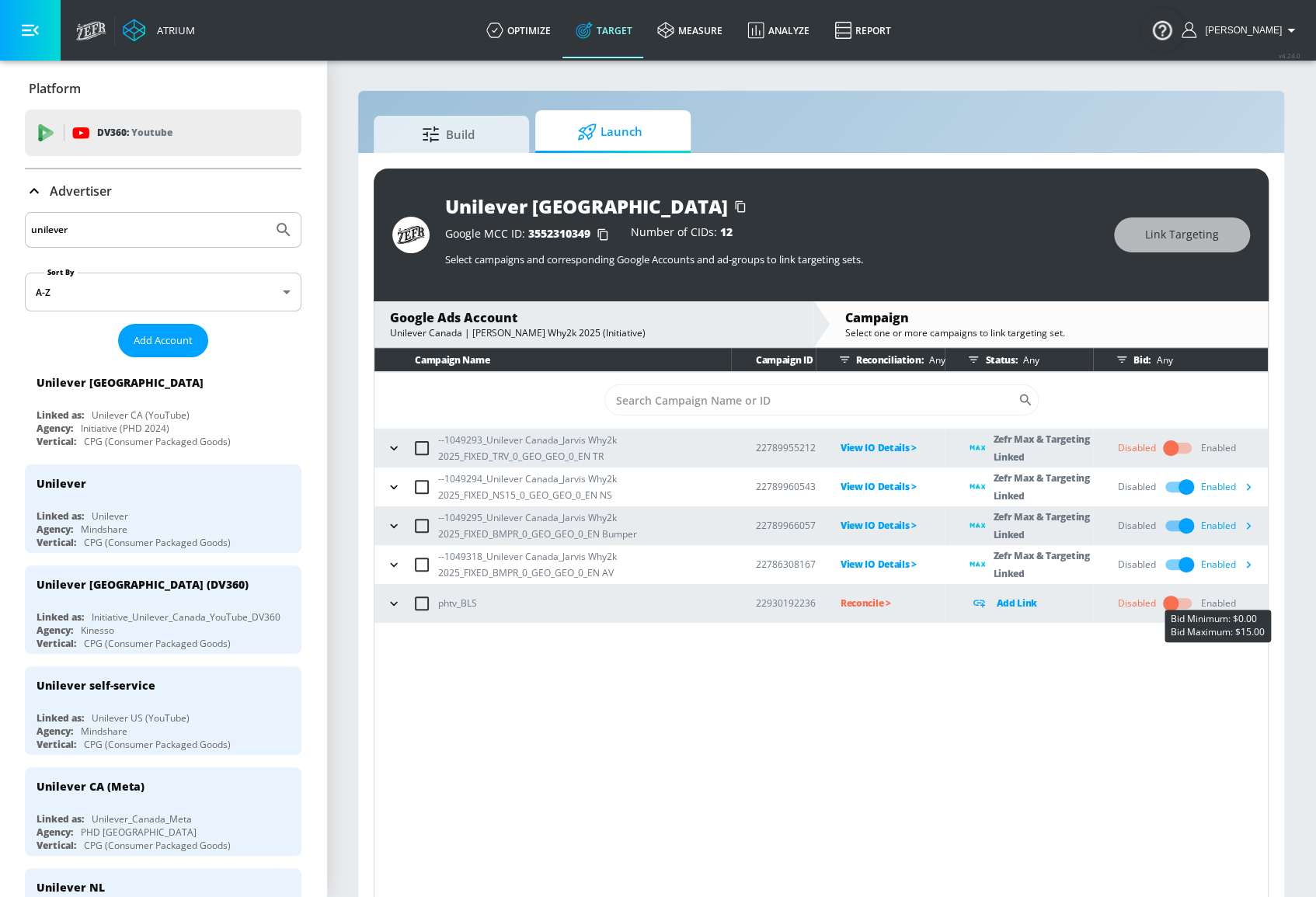
click at [1229, 603] on div "Enabled" at bounding box center [1219, 604] width 35 height 14
drag, startPoint x: 1152, startPoint y: 608, endPoint x: 1167, endPoint y: 608, distance: 15.0
click at [1155, 608] on div "Disabled" at bounding box center [1137, 604] width 38 height 14
click at [1173, 608] on input "checkbox" at bounding box center [1170, 603] width 88 height 29
click at [1251, 598] on icon "button" at bounding box center [1248, 603] width 16 height 16
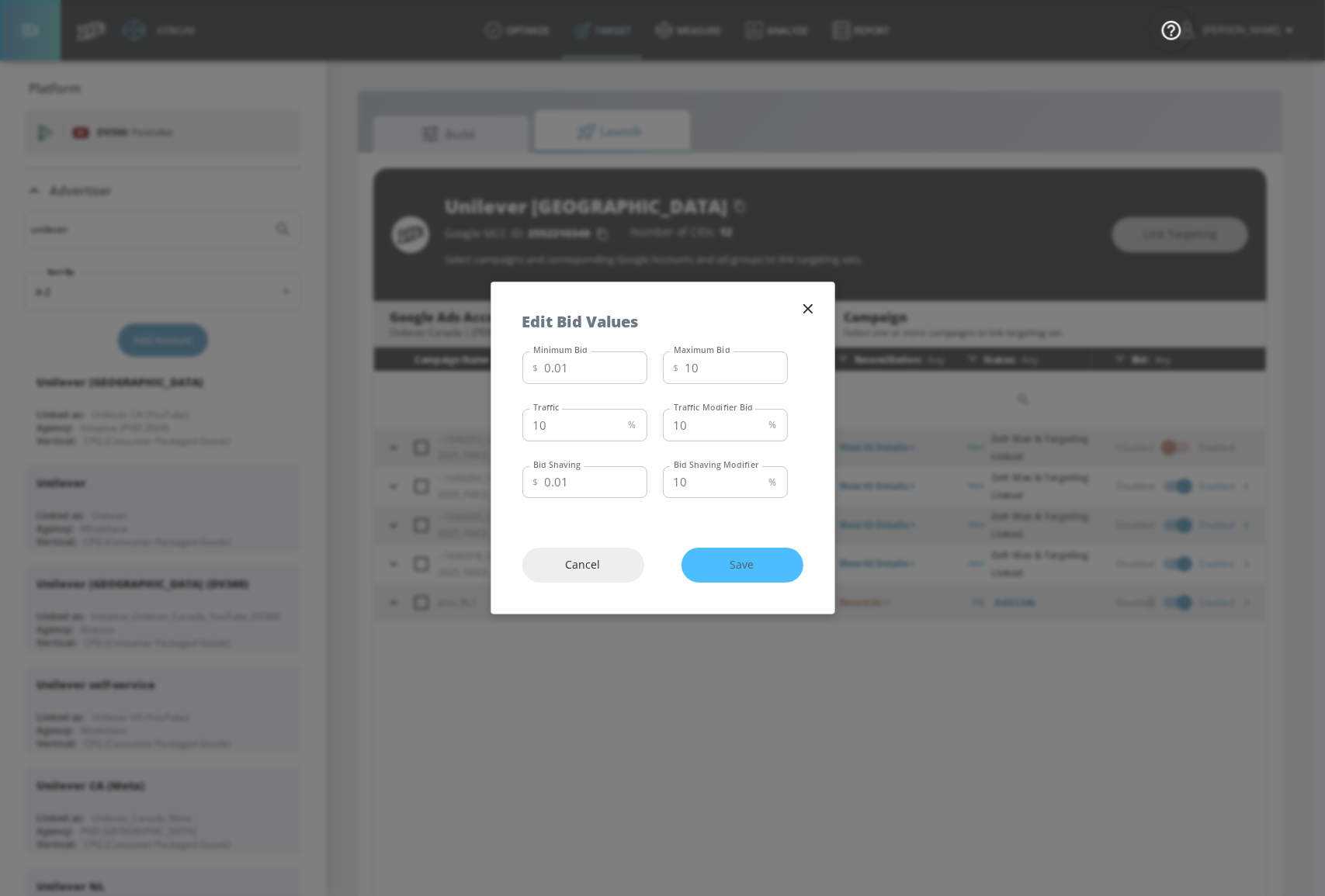
click at [810, 315] on icon "button" at bounding box center [807, 308] width 17 height 17
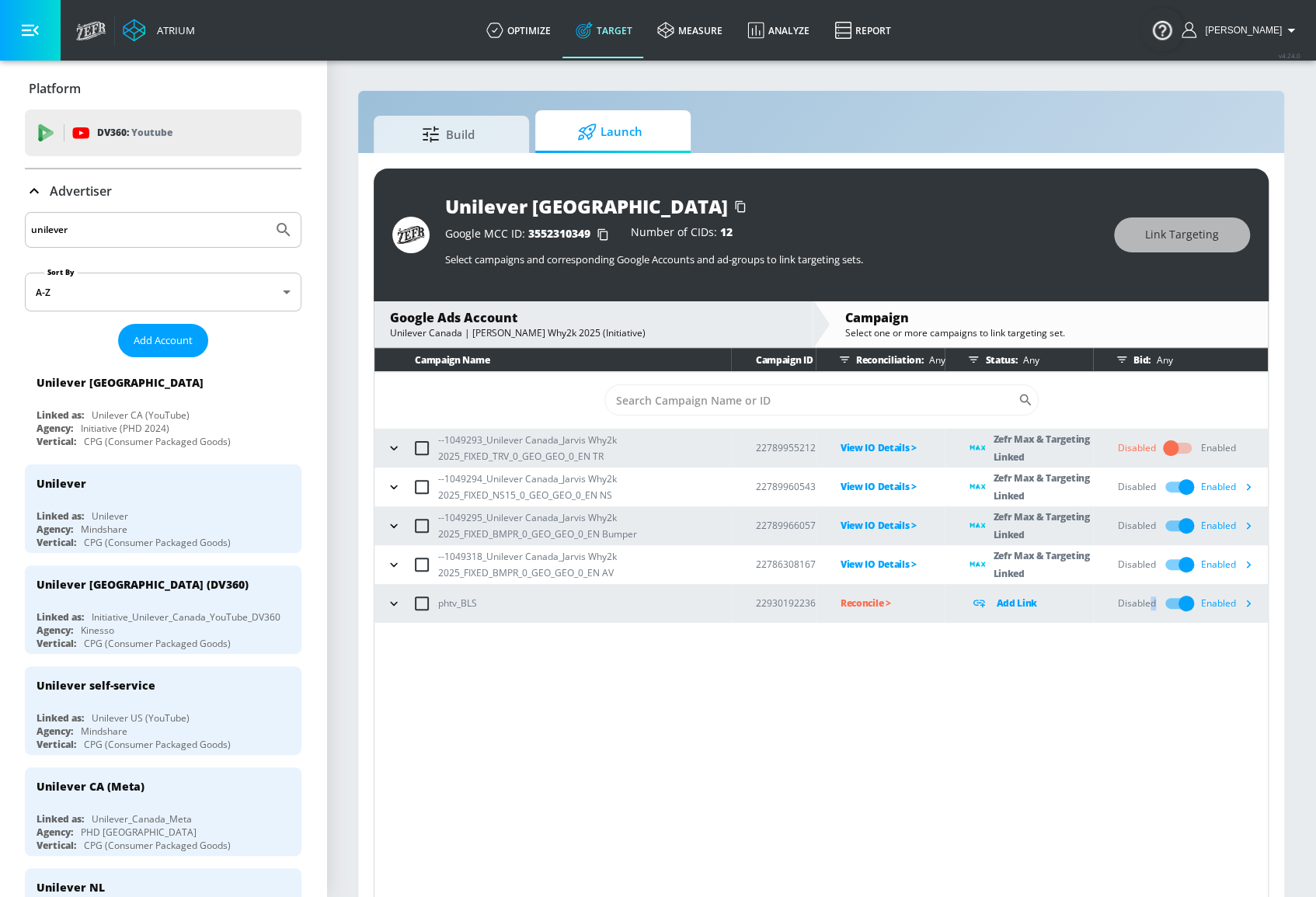
click at [1178, 603] on input "checkbox" at bounding box center [1186, 603] width 88 height 29
click at [1256, 479] on icon "button" at bounding box center [1248, 487] width 16 height 16
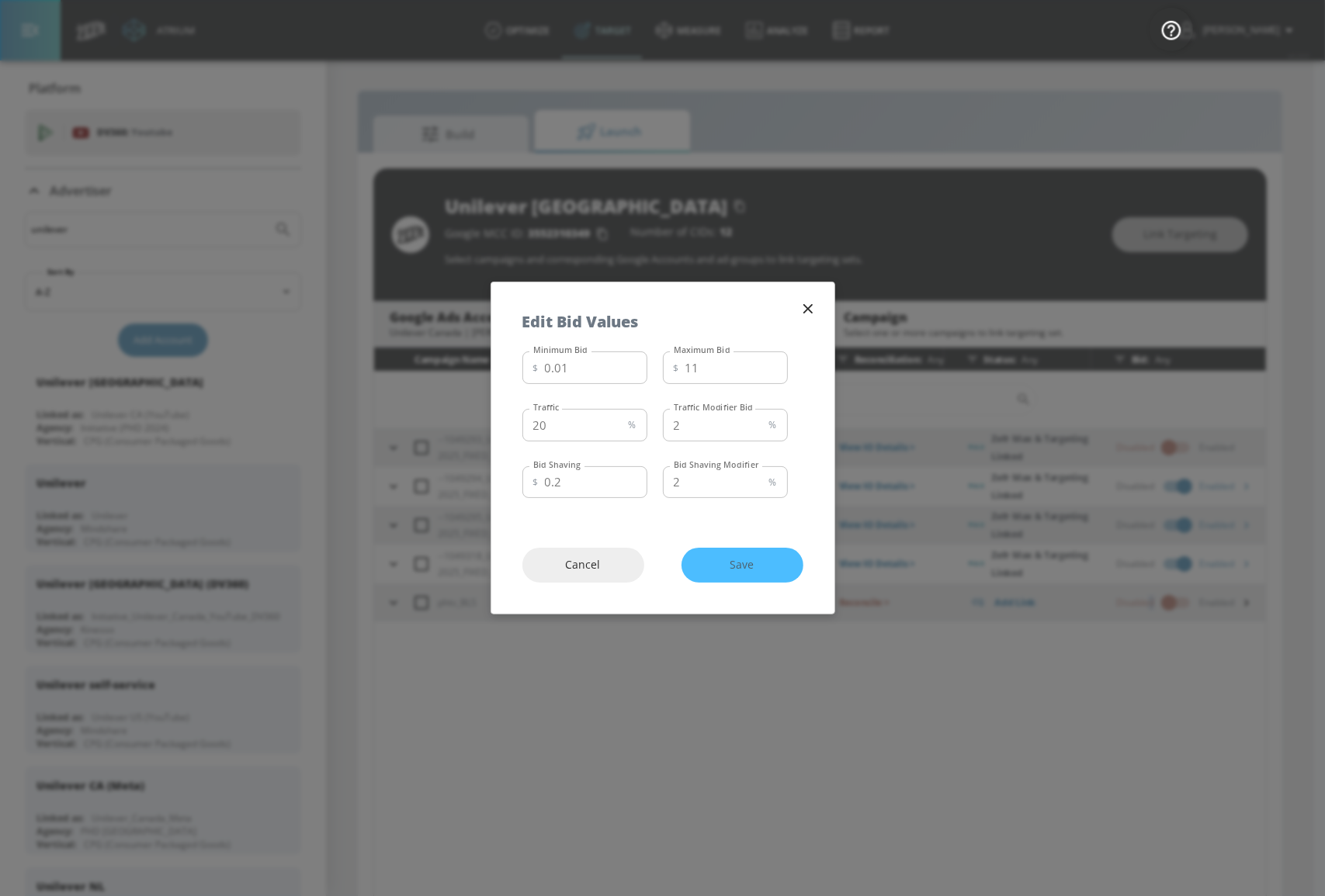
click at [811, 310] on icon "button" at bounding box center [807, 308] width 17 height 17
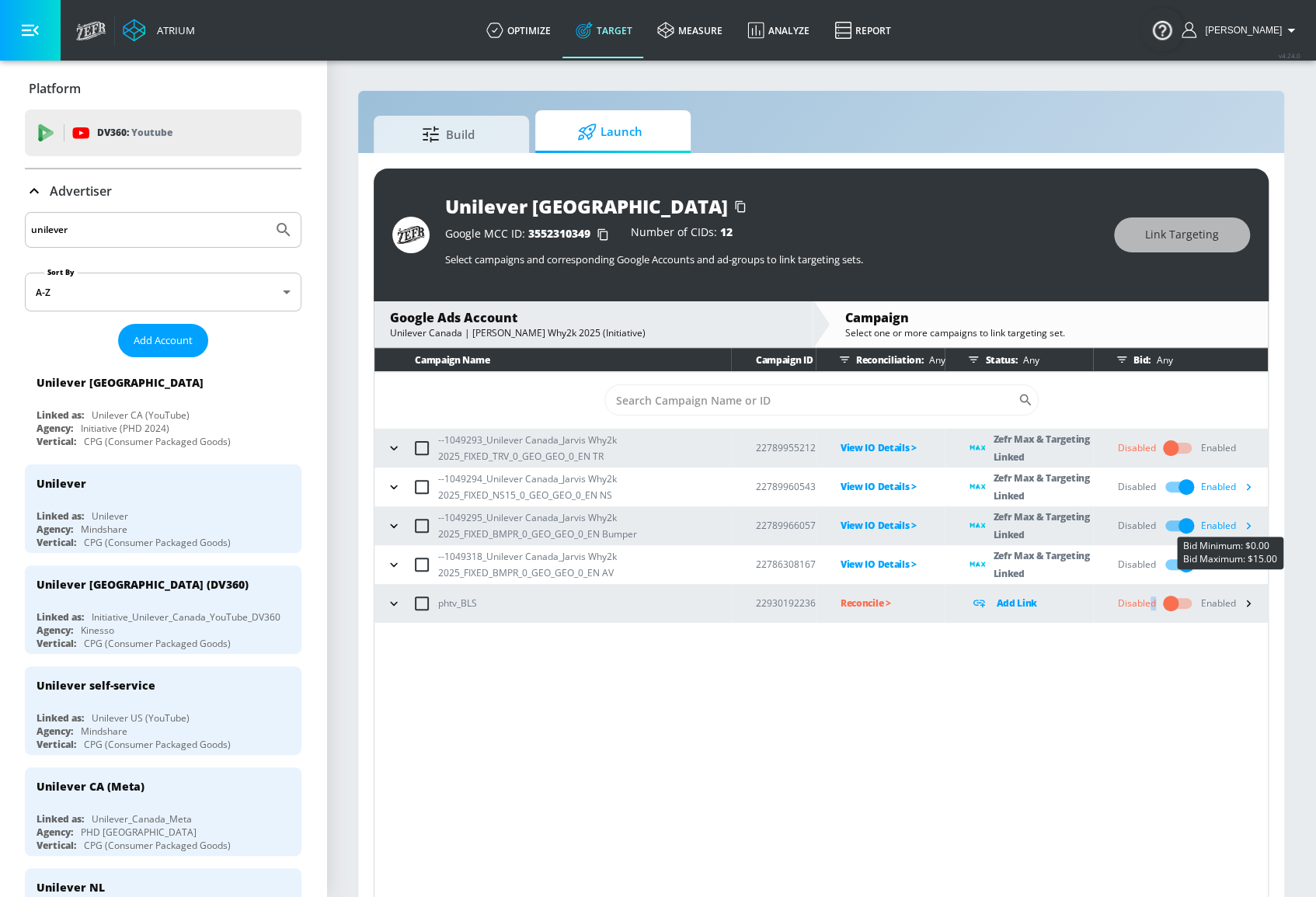
click at [1251, 522] on icon "button" at bounding box center [1248, 526] width 16 height 16
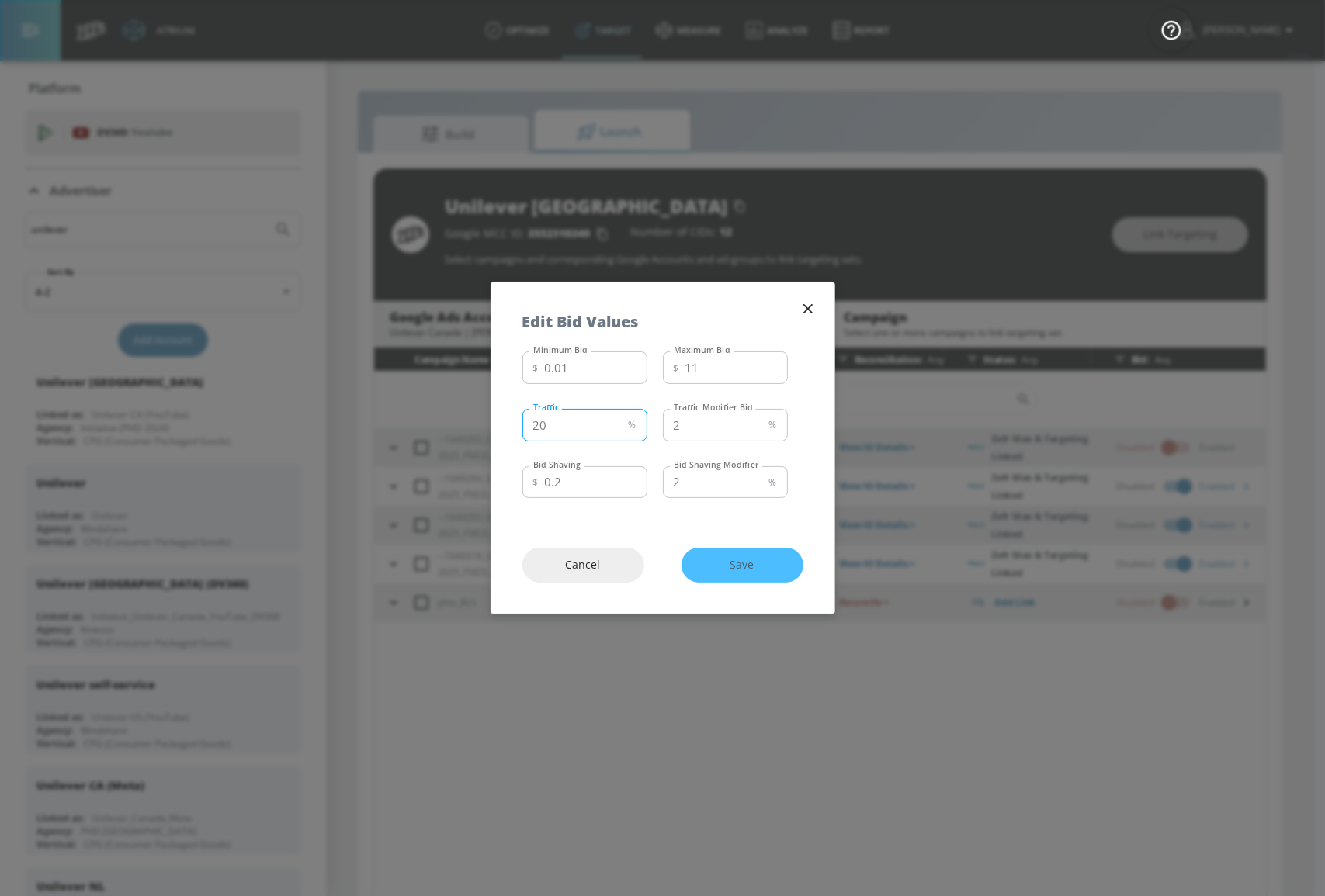
drag, startPoint x: 583, startPoint y: 425, endPoint x: 505, endPoint y: 414, distance: 78.8
click at [513, 416] on div "Minimum Bid $ 0.01 Minimum Bid Maximum Bid $ 11 Maximum Bid Traffic 20 % Traffi…" at bounding box center [662, 431] width 343 height 172
type input "50"
type input "4"
drag, startPoint x: 688, startPoint y: 484, endPoint x: 654, endPoint y: 484, distance: 34.0
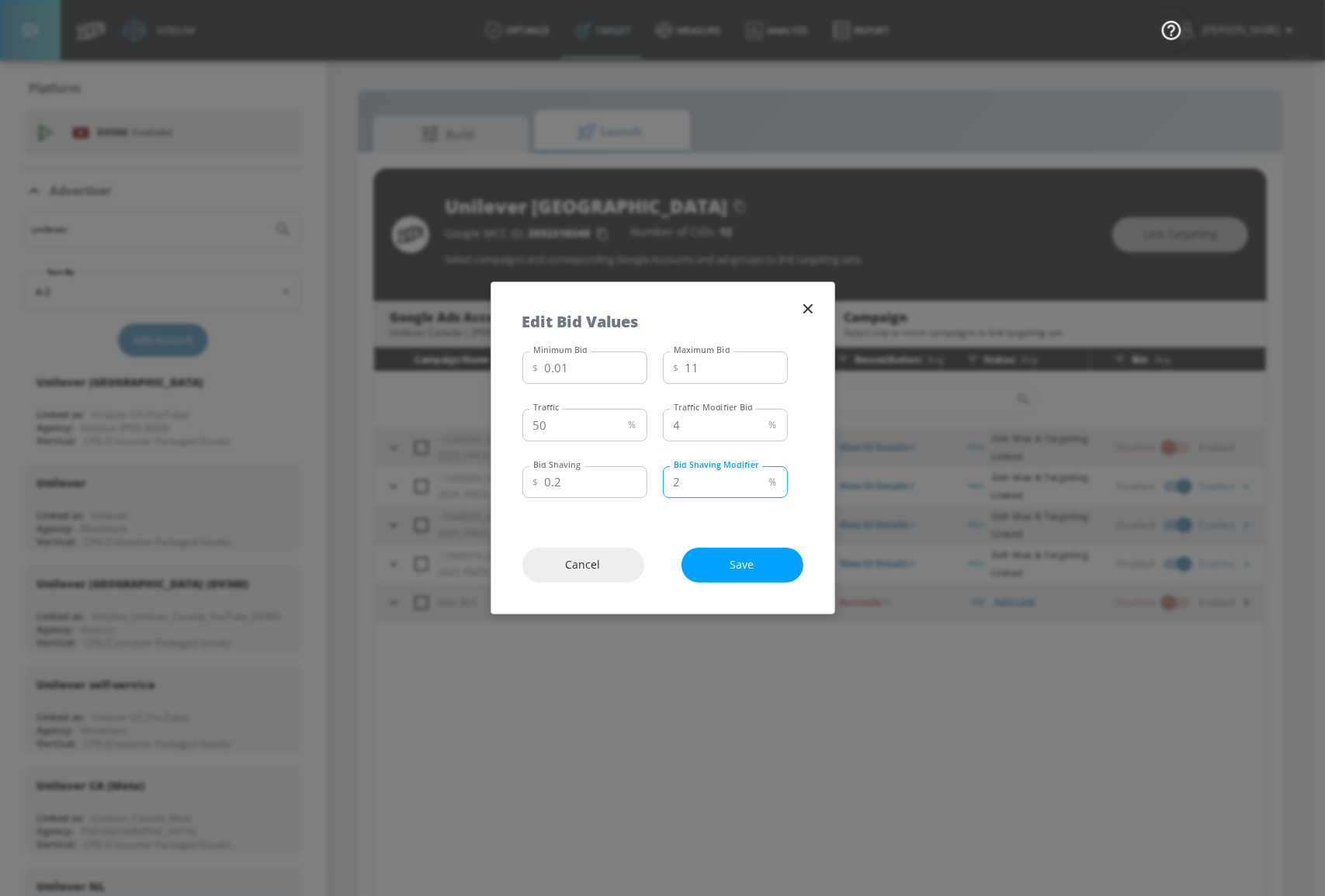
click at [654, 484] on div "Bid Shaving $ 0.2 Bid Shaving Bid Shaving Modifier 2 % Bid Shaving Modifier" at bounding box center [655, 481] width 265 height 42
type input "4"
click at [700, 367] on input "11" at bounding box center [737, 367] width 102 height 33
click at [745, 564] on span "Save" at bounding box center [743, 566] width 60 height 19
click at [771, 566] on div "Cancel Save" at bounding box center [662, 566] width 343 height 97
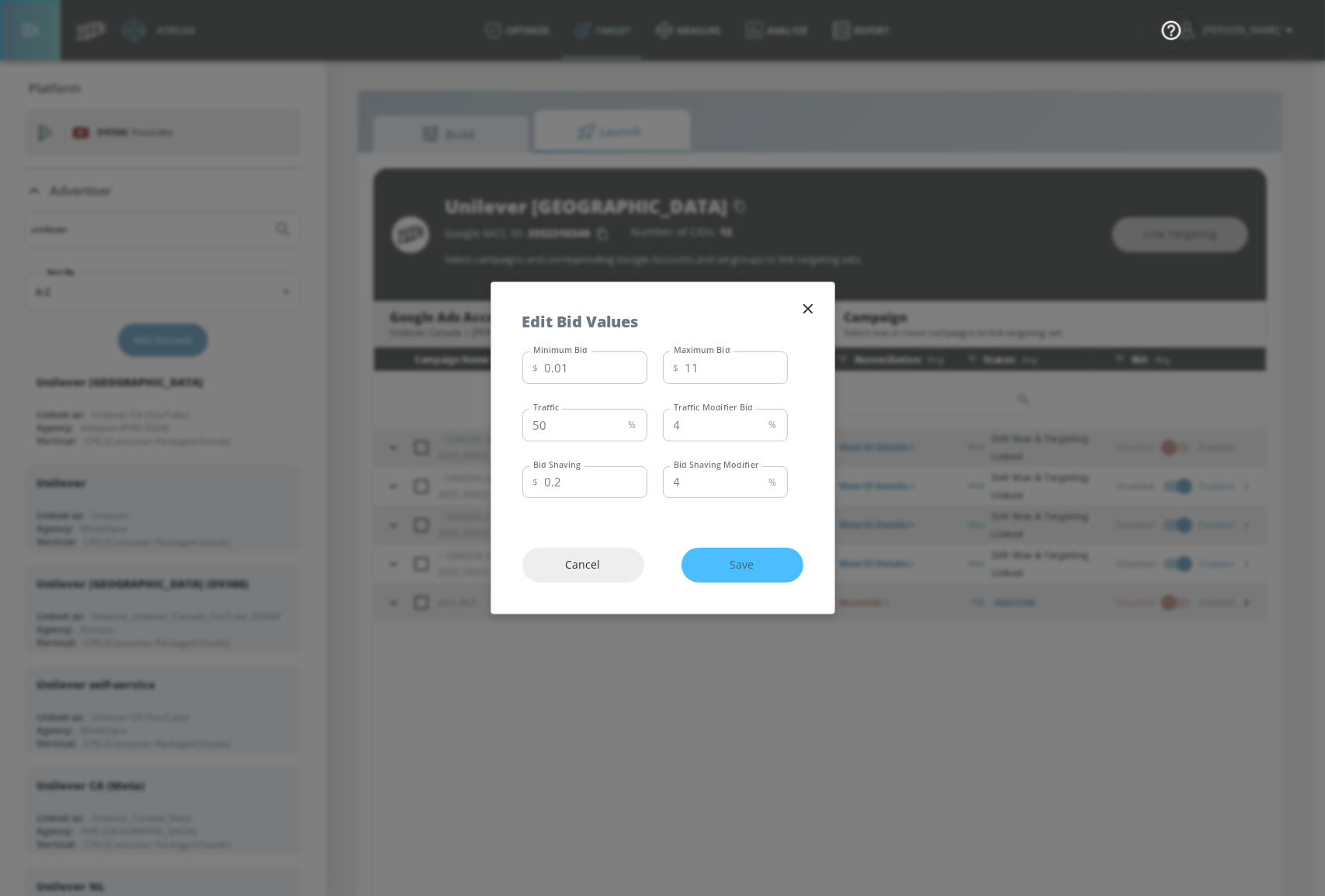
click at [801, 307] on icon "button" at bounding box center [807, 308] width 17 height 17
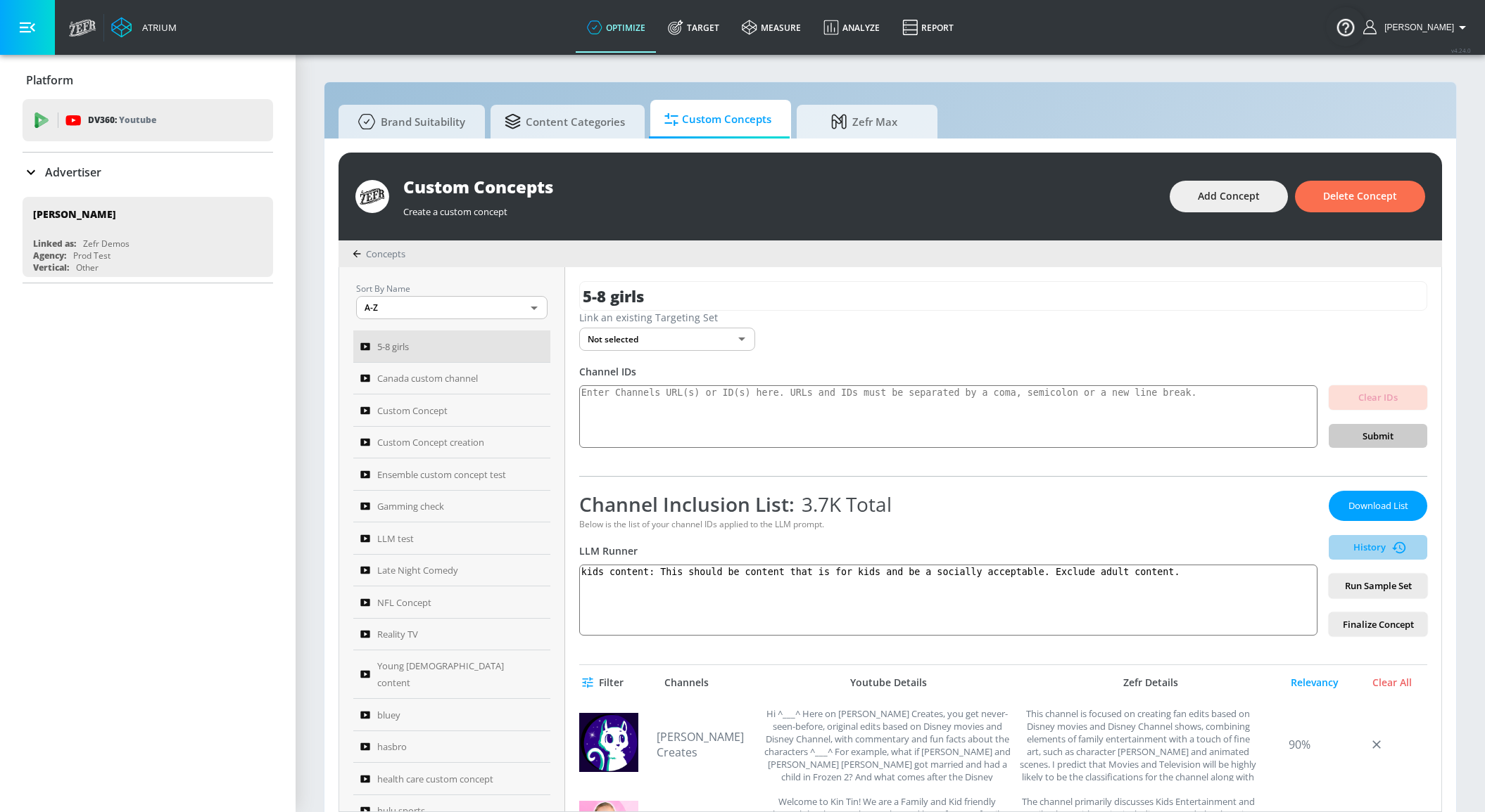
click at [1191, 547] on span "History" at bounding box center [1377, 548] width 87 height 16
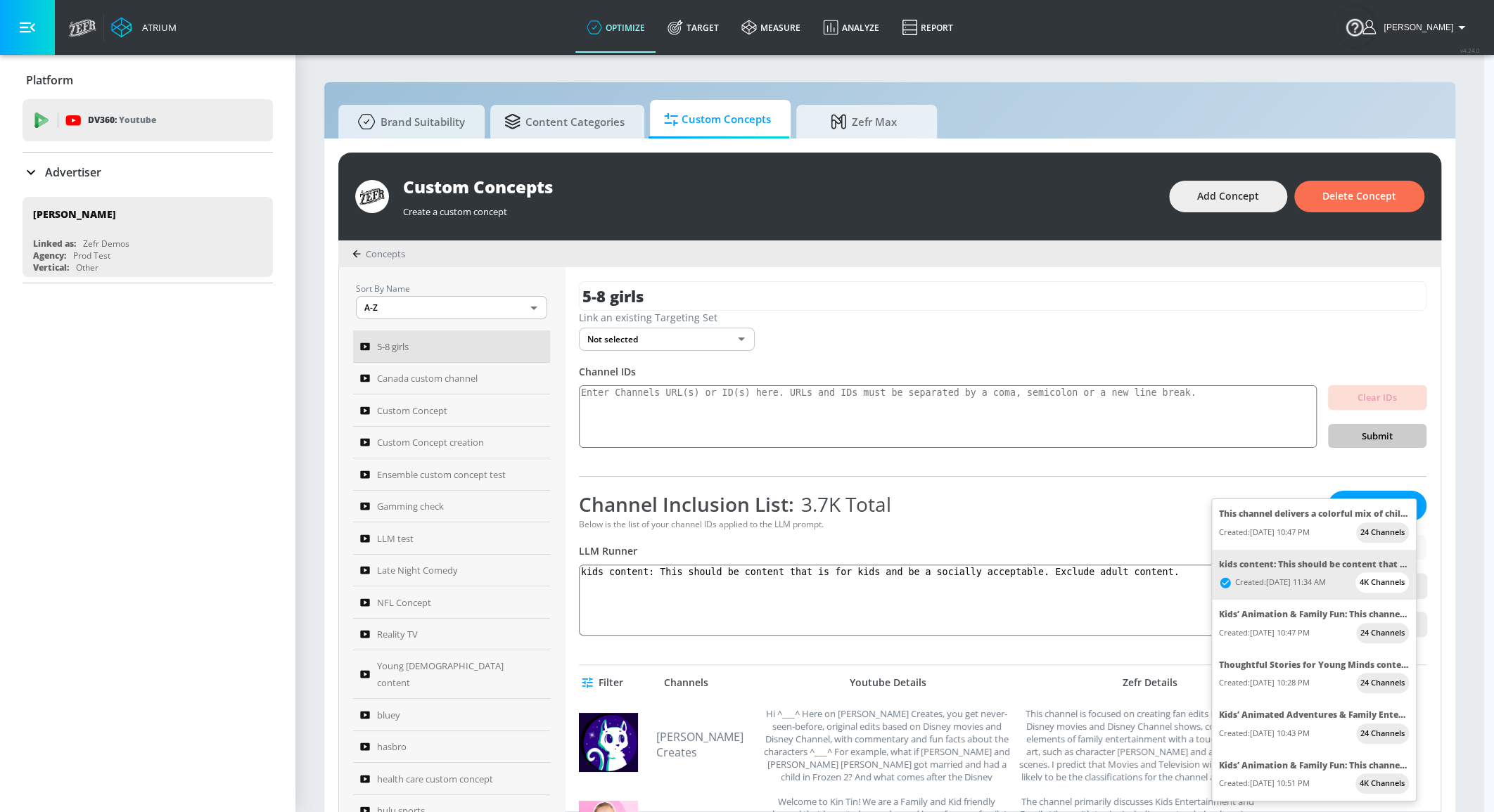
click at [1108, 489] on div at bounding box center [747, 406] width 1494 height 812
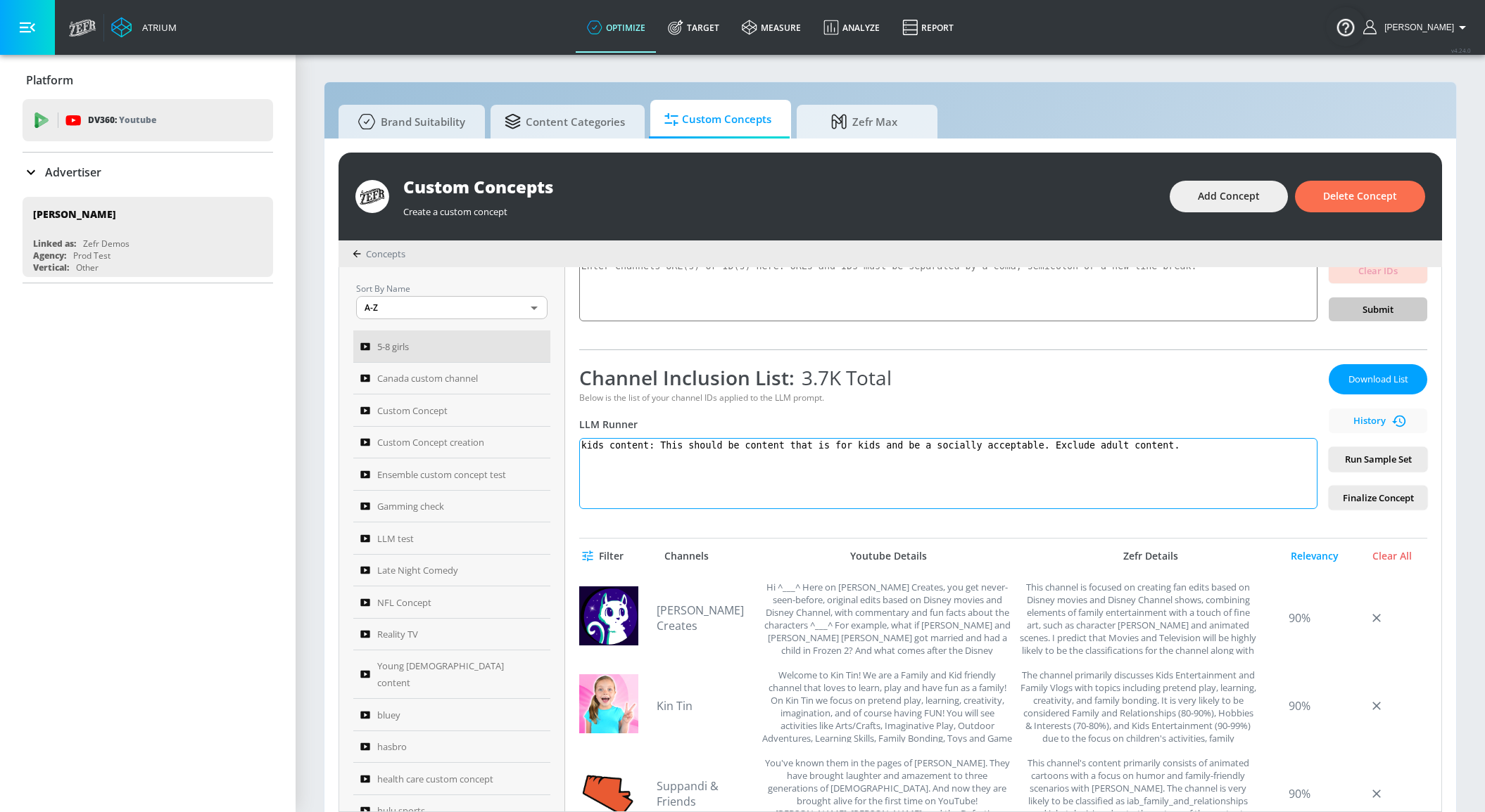
scroll to position [127, 0]
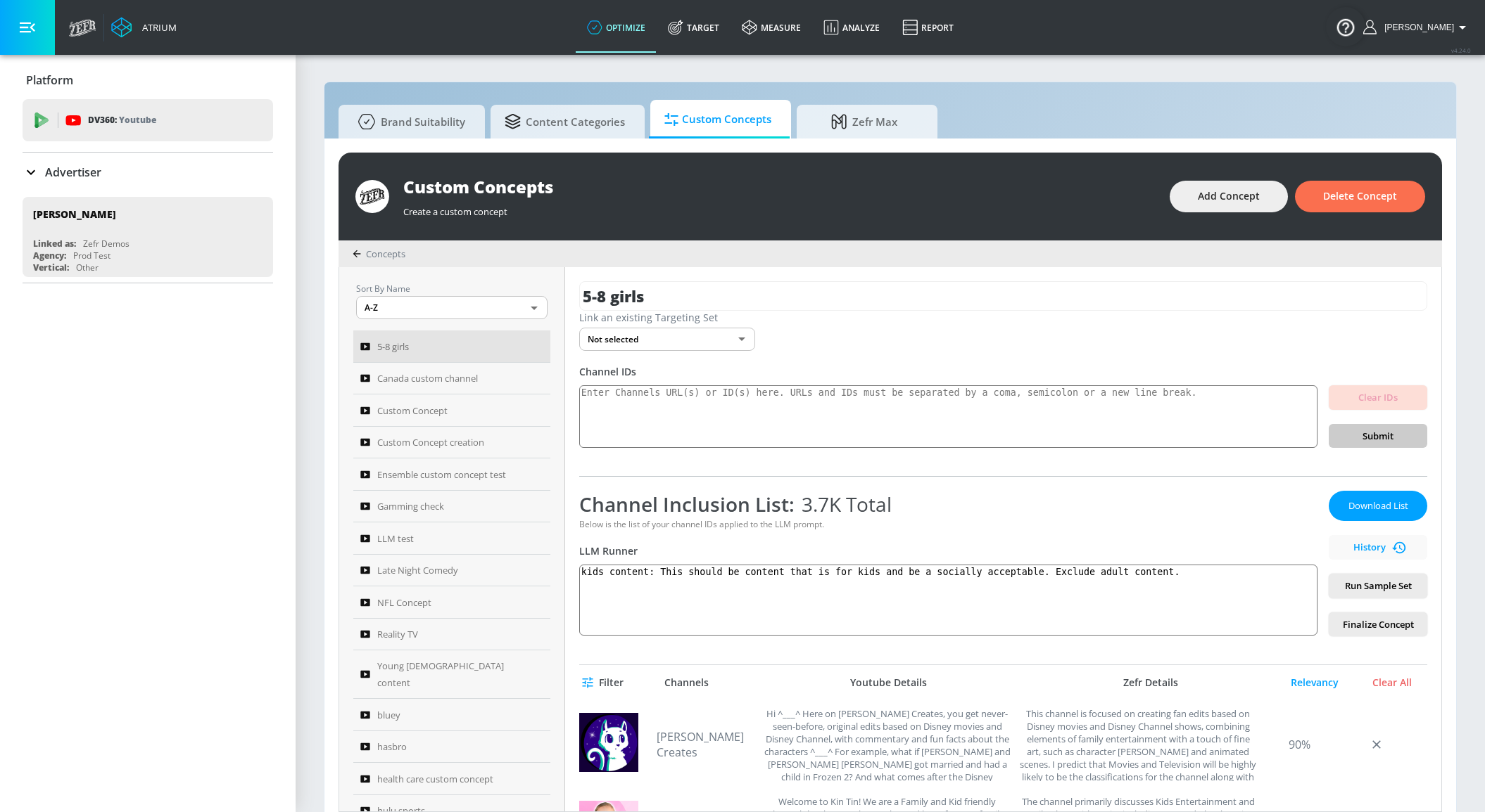
click at [143, 182] on div "Advertiser" at bounding box center [148, 172] width 251 height 39
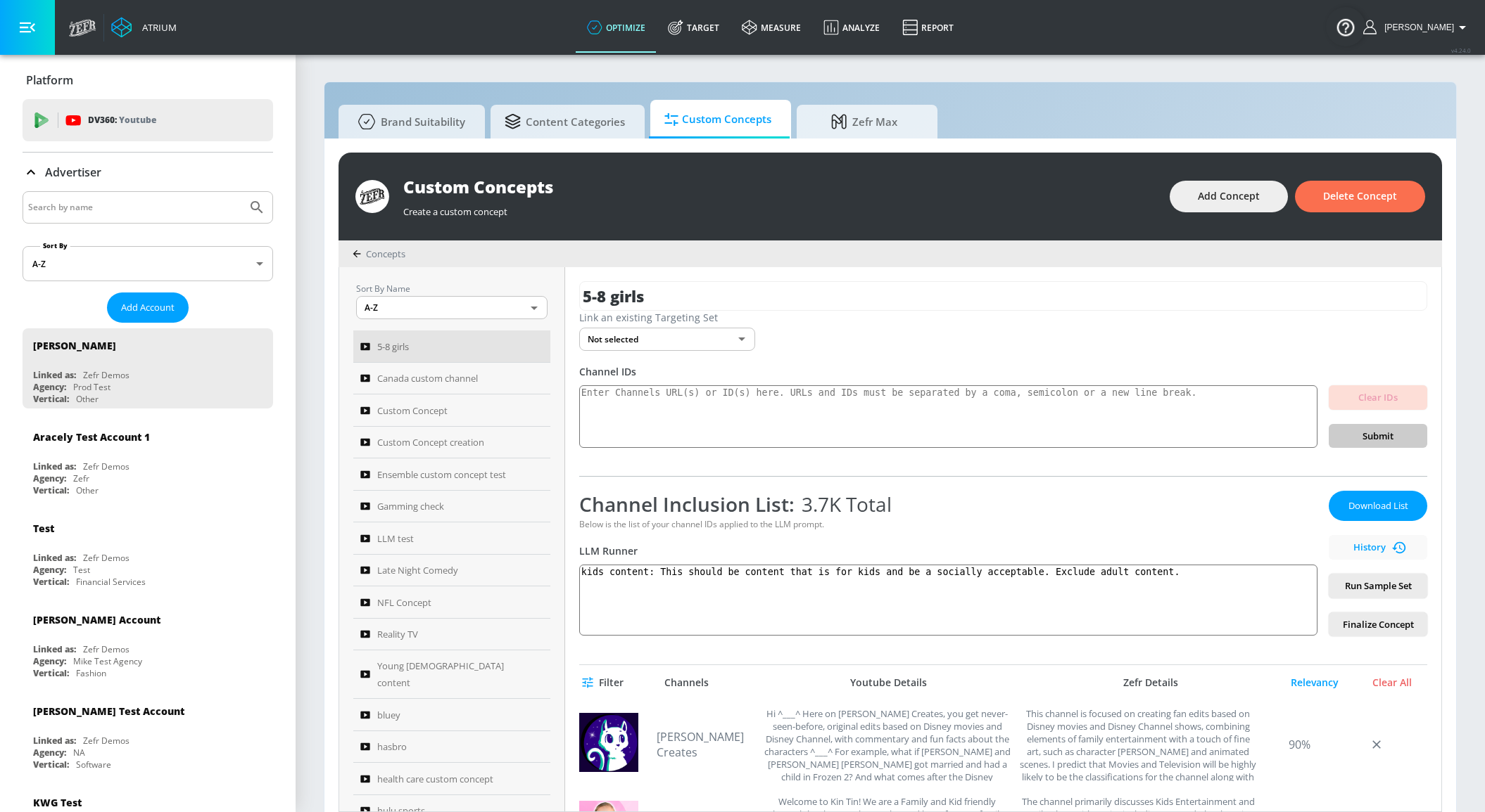
click at [169, 204] on input "Search by name" at bounding box center [134, 207] width 213 height 18
type input "[PERSON_NAME]"
click at [137, 476] on div "Agency: Zefr" at bounding box center [151, 478] width 236 height 12
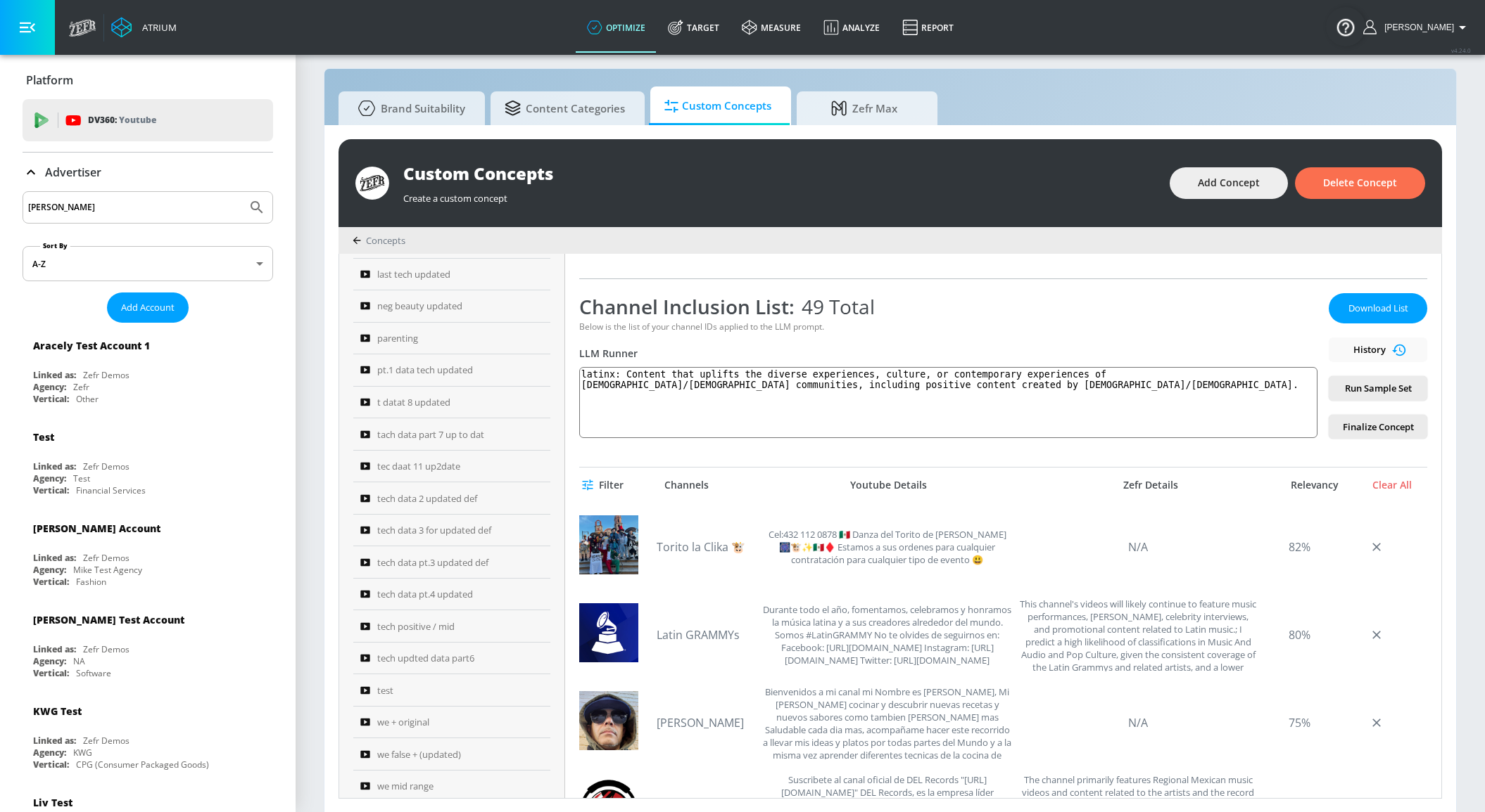
scroll to position [192, 0]
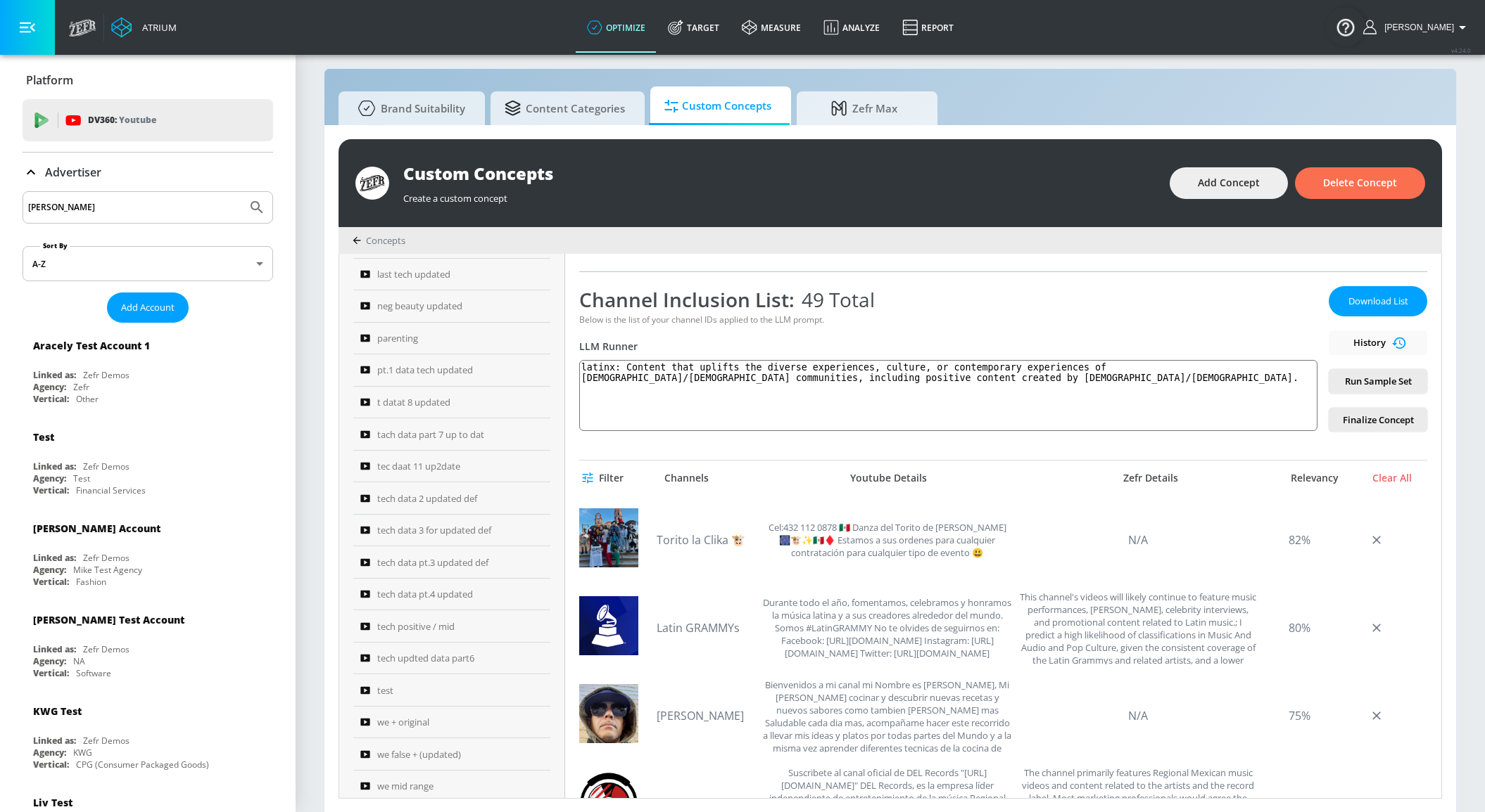
click at [1351, 338] on div "Download List History Run Sample Set Finalize Concept" at bounding box center [1377, 359] width 98 height 145
click at [1392, 348] on div "Download List History Run Sample Set Finalize Concept" at bounding box center [1377, 359] width 98 height 145
click at [1386, 345] on div "Download List History Run Sample Set Finalize Concept" at bounding box center [1377, 359] width 98 height 145
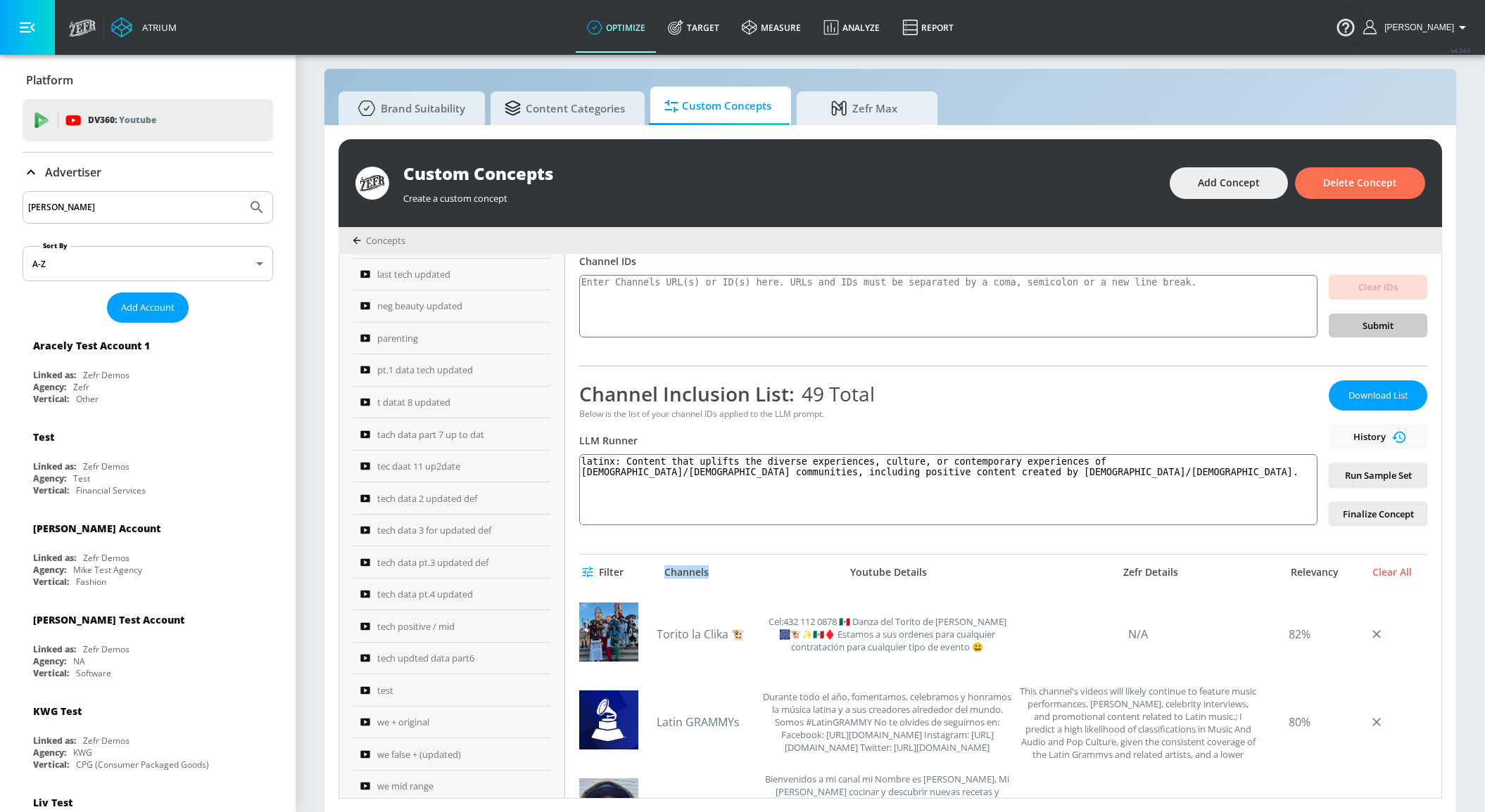
scroll to position [0, 0]
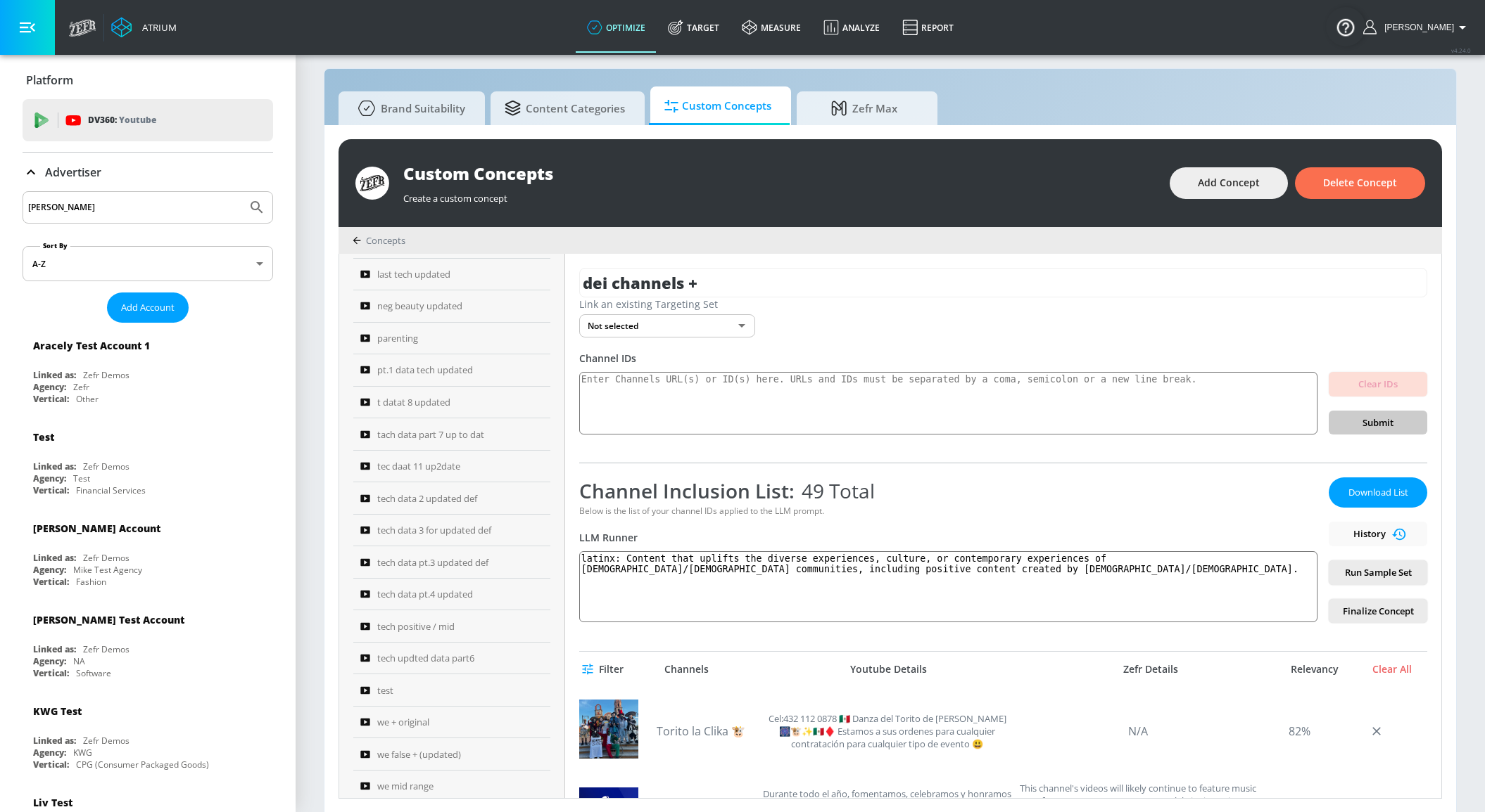
click at [1392, 529] on div "Download List History Run Sample Set Finalize Concept" at bounding box center [1377, 550] width 98 height 145
click at [471, 394] on div "t datat 8 updated" at bounding box center [442, 402] width 164 height 17
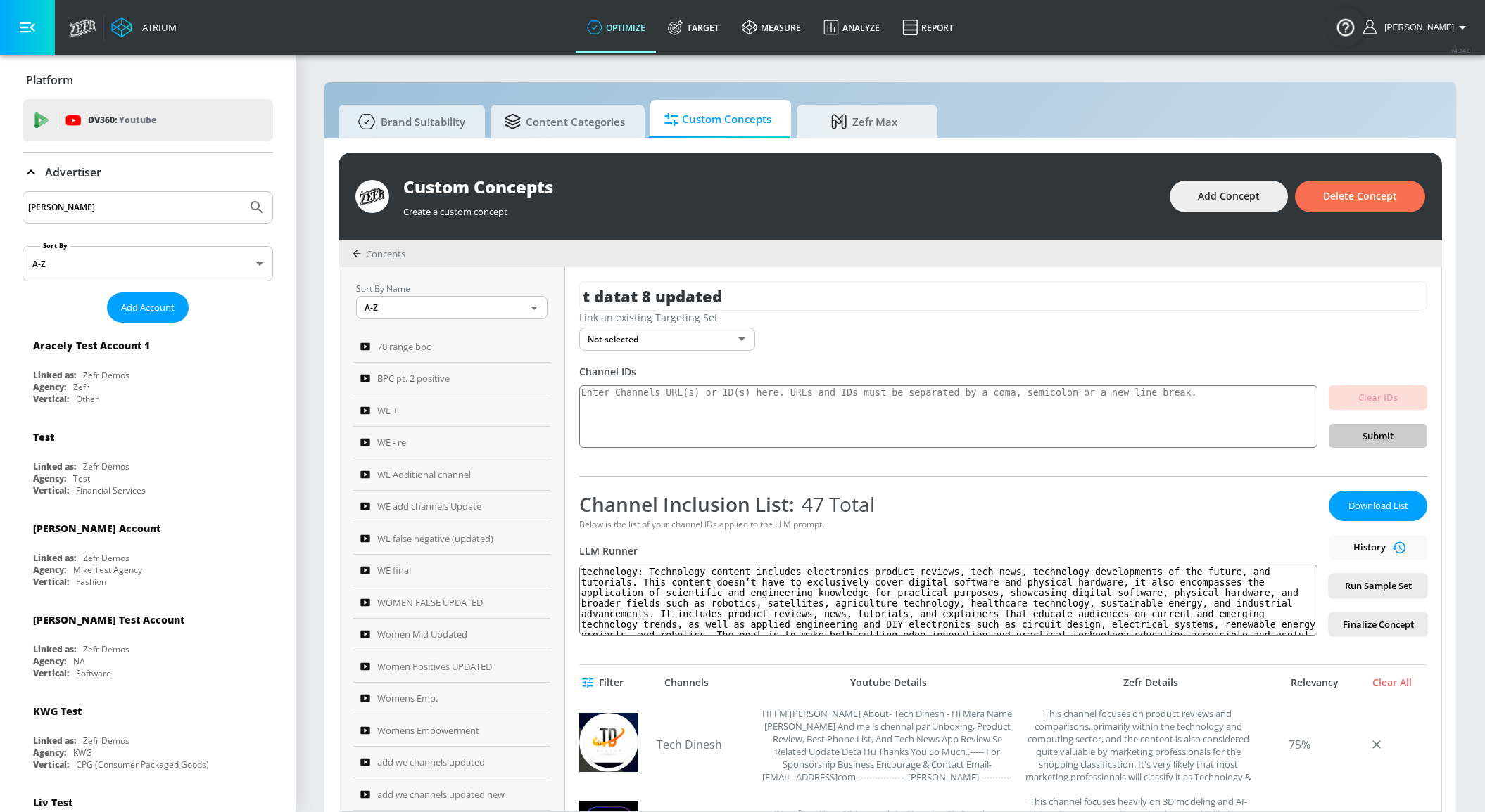
drag, startPoint x: 1387, startPoint y: 549, endPoint x: 1396, endPoint y: 546, distance: 9.5
click at [1389, 549] on div "Download List History Run Sample Set Finalize Concept" at bounding box center [1377, 564] width 98 height 145
click at [1396, 546] on div "Download List History Run Sample Set Finalize Concept" at bounding box center [1377, 564] width 98 height 145
click at [1390, 546] on div "Download List History Run Sample Set Finalize Concept" at bounding box center [1377, 564] width 98 height 145
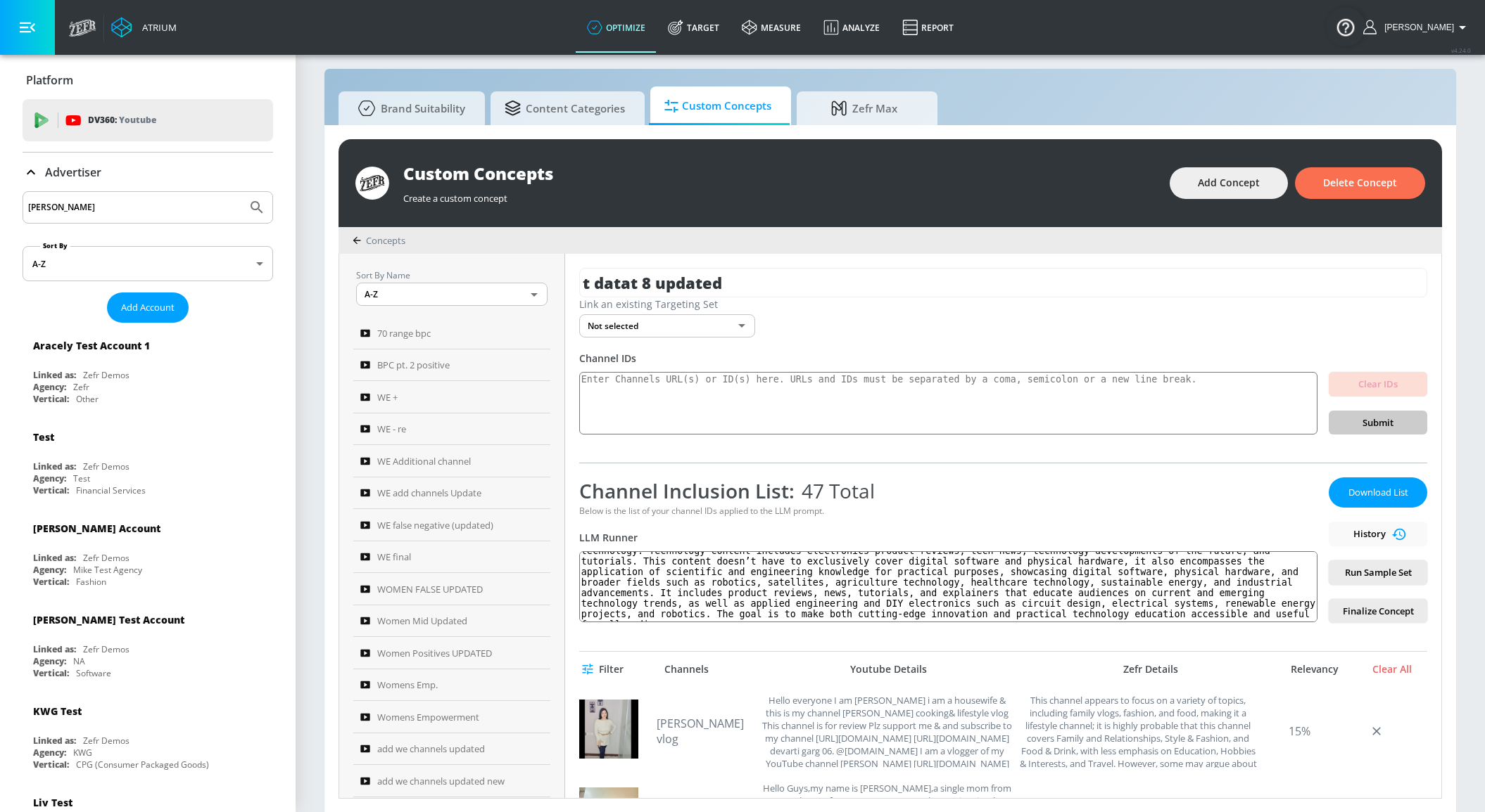
click at [1392, 529] on div "Download List History Run Sample Set Finalize Concept" at bounding box center [1377, 550] width 98 height 145
click at [1394, 529] on div "Download List History Run Sample Set Finalize Concept" at bounding box center [1377, 550] width 98 height 145
click at [1393, 529] on div "Download List History Run Sample Set Finalize Concept" at bounding box center [1377, 550] width 98 height 145
click at [1392, 529] on div "Download List History Run Sample Set Finalize Concept" at bounding box center [1377, 550] width 98 height 145
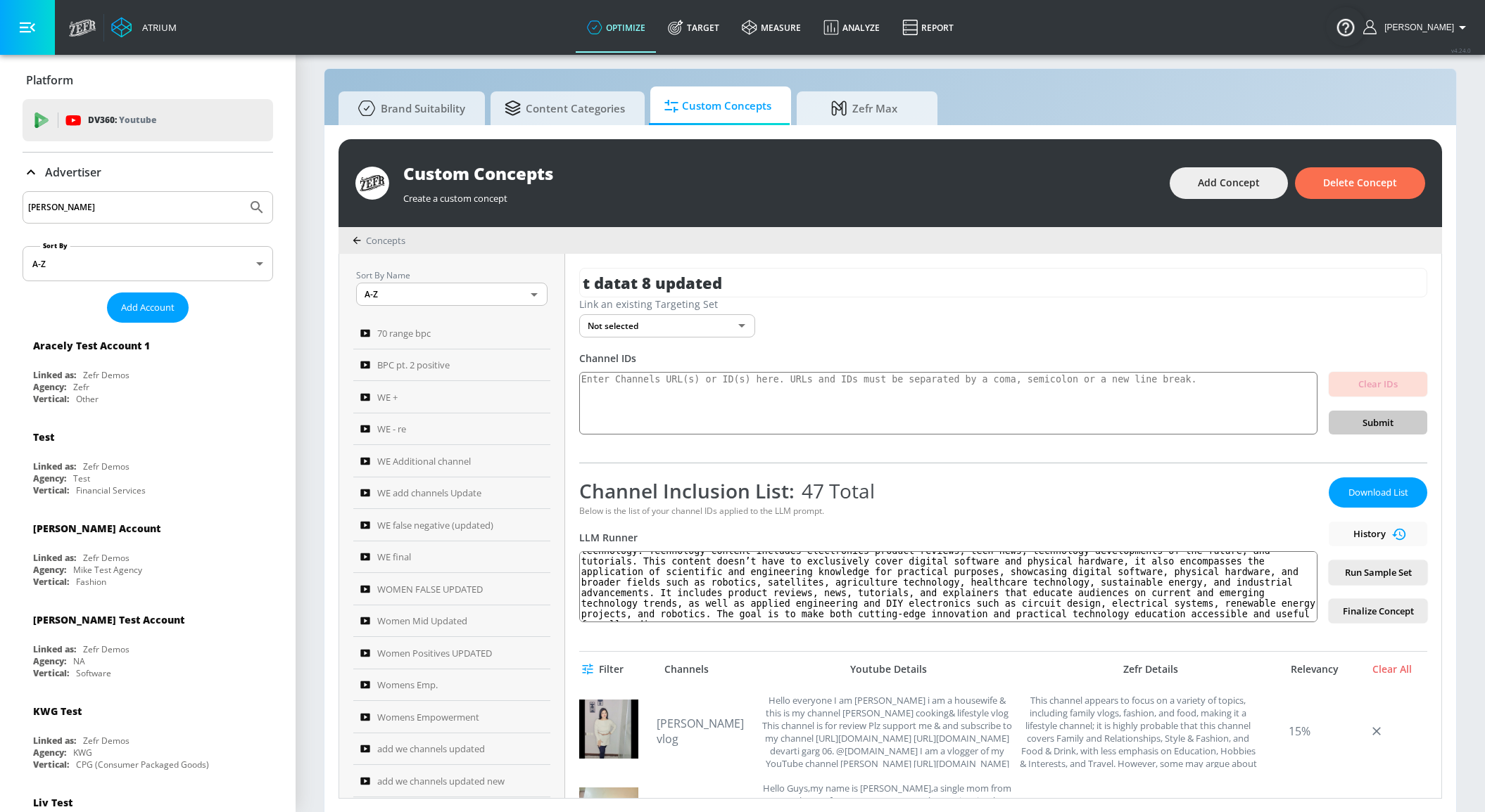
click at [1380, 535] on div "Download List History Run Sample Set Finalize Concept" at bounding box center [1377, 550] width 98 height 145
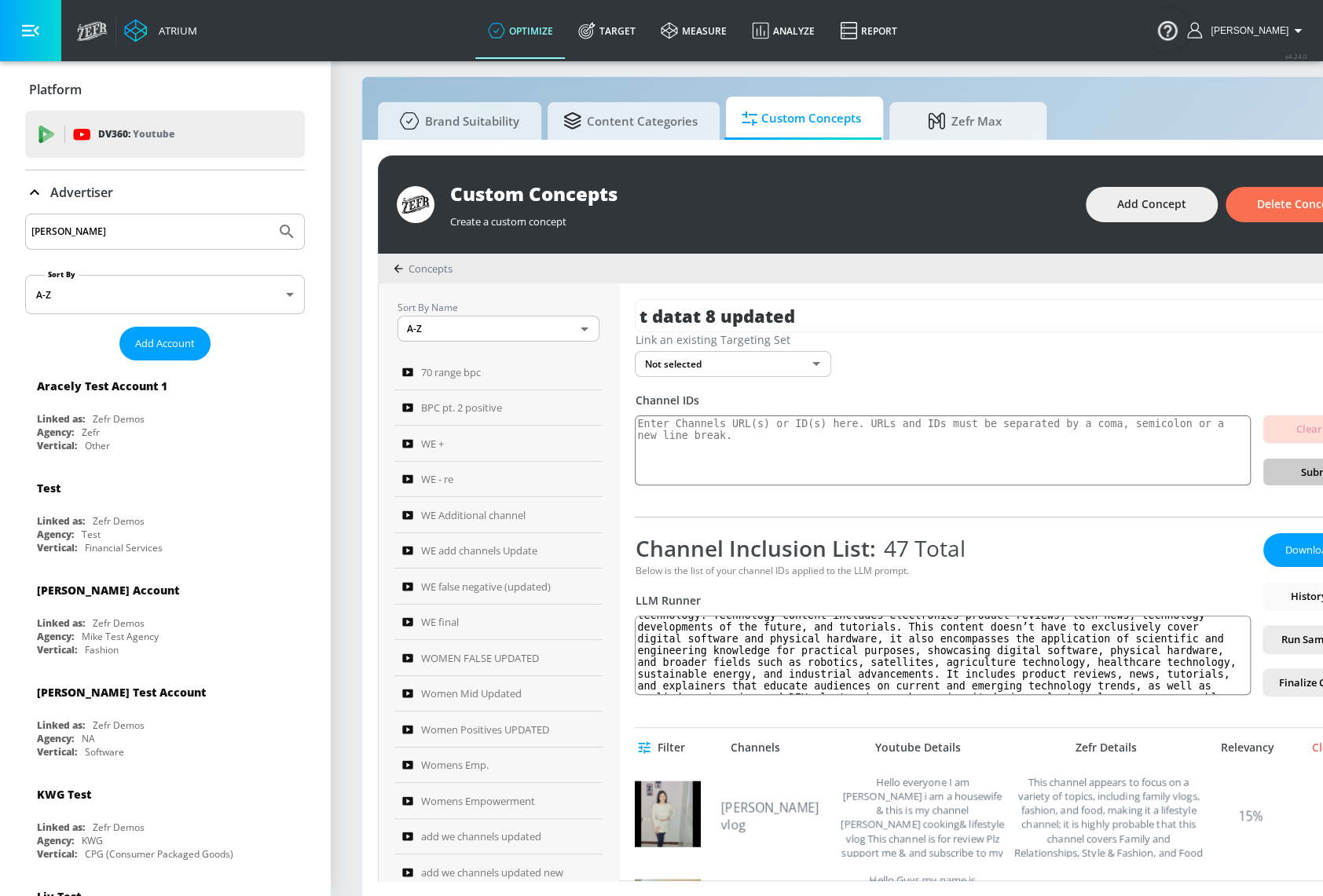
click at [1307, 597] on div "Download List History Run Sample Set Finalize Concept" at bounding box center [1318, 614] width 110 height 162
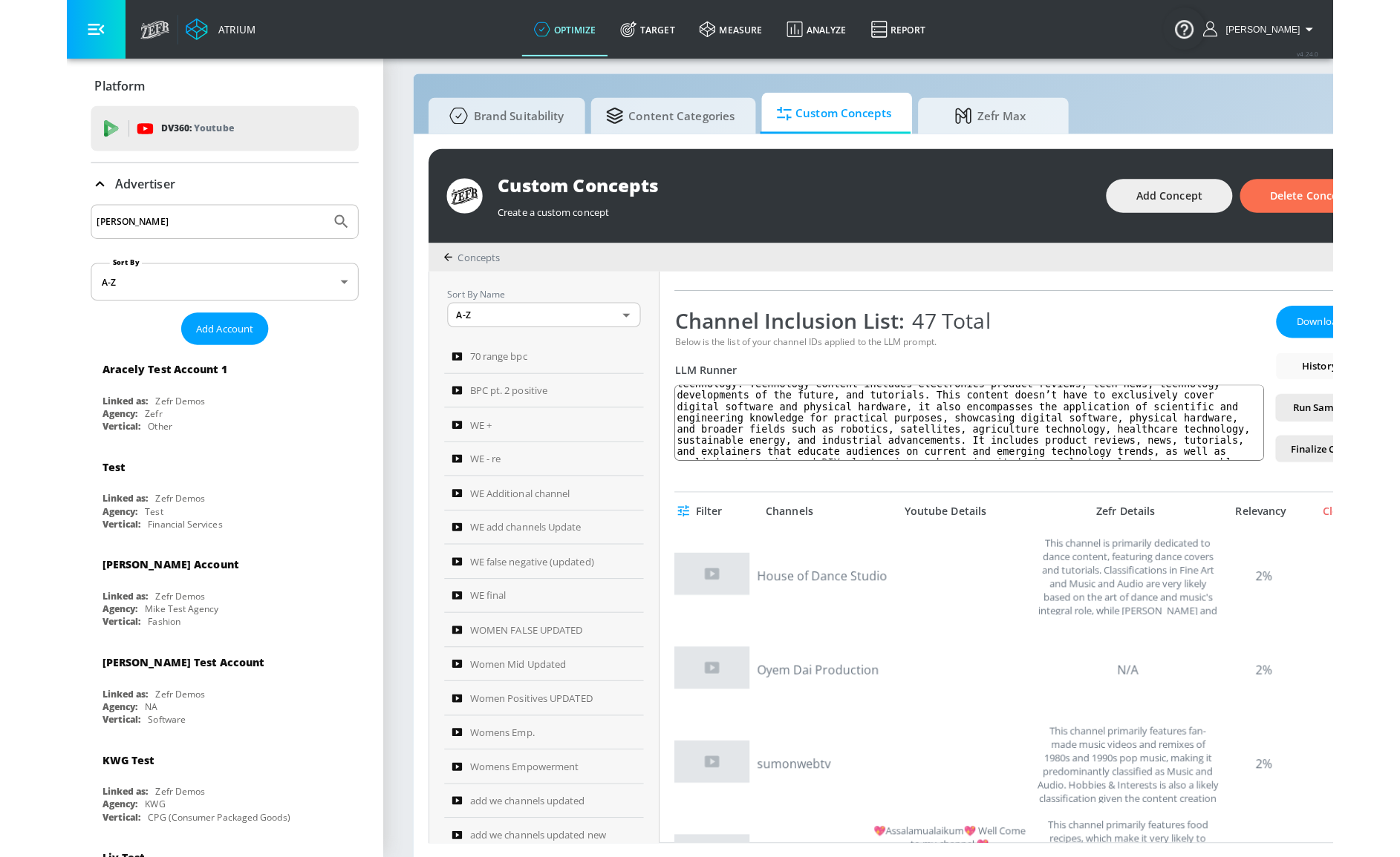
scroll to position [3801, 0]
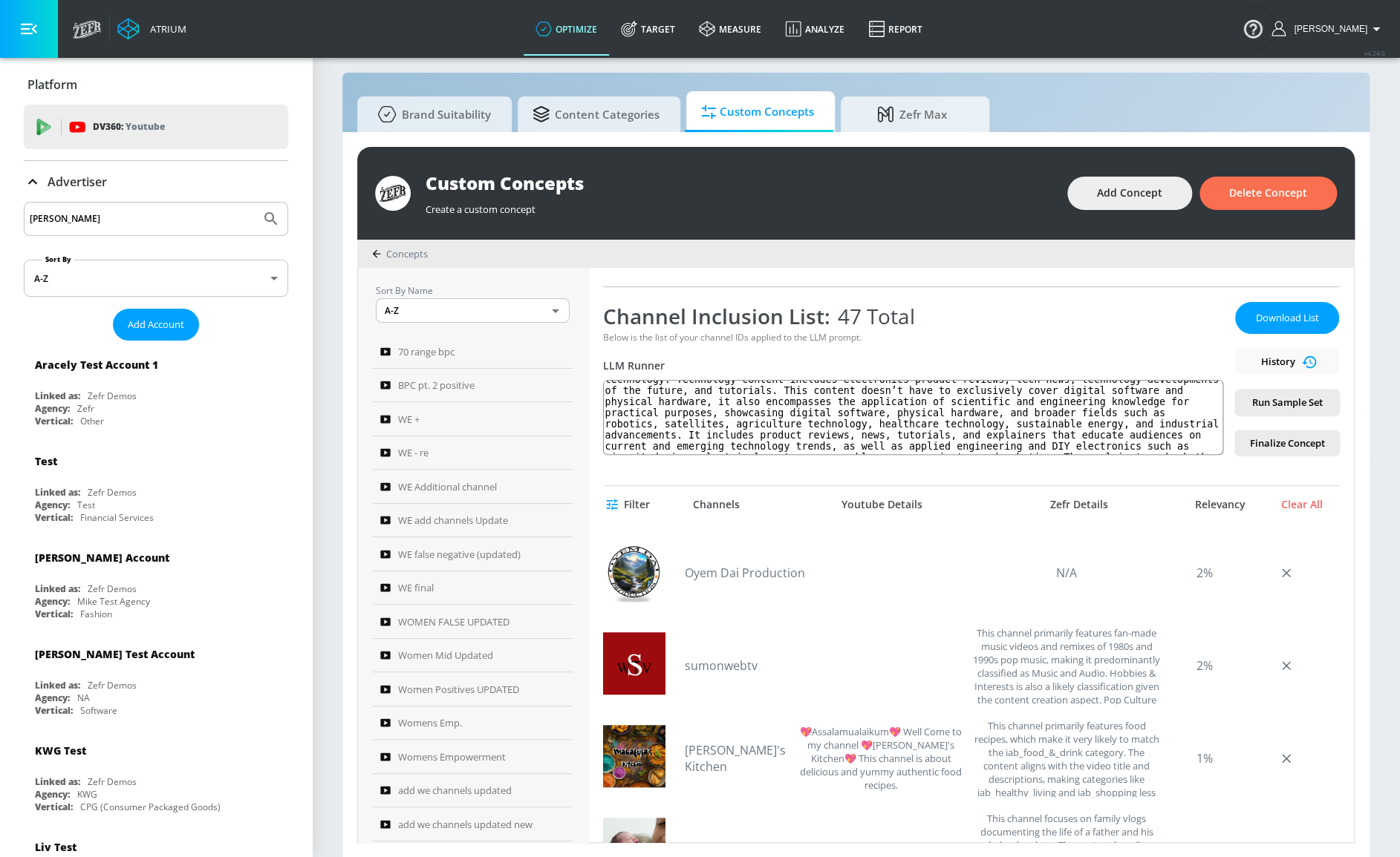
click at [1289, 362] on div "Download List History Run Sample Set Finalize Concept" at bounding box center [1286, 379] width 104 height 153
click at [1294, 362] on div "Download List History Run Sample Set Finalize Concept" at bounding box center [1286, 379] width 104 height 153
click at [1295, 362] on div "Download List History Run Sample Set Finalize Concept" at bounding box center [1286, 379] width 104 height 153
click at [1297, 362] on div "Download List History Run Sample Set Finalize Concept" at bounding box center [1286, 379] width 104 height 153
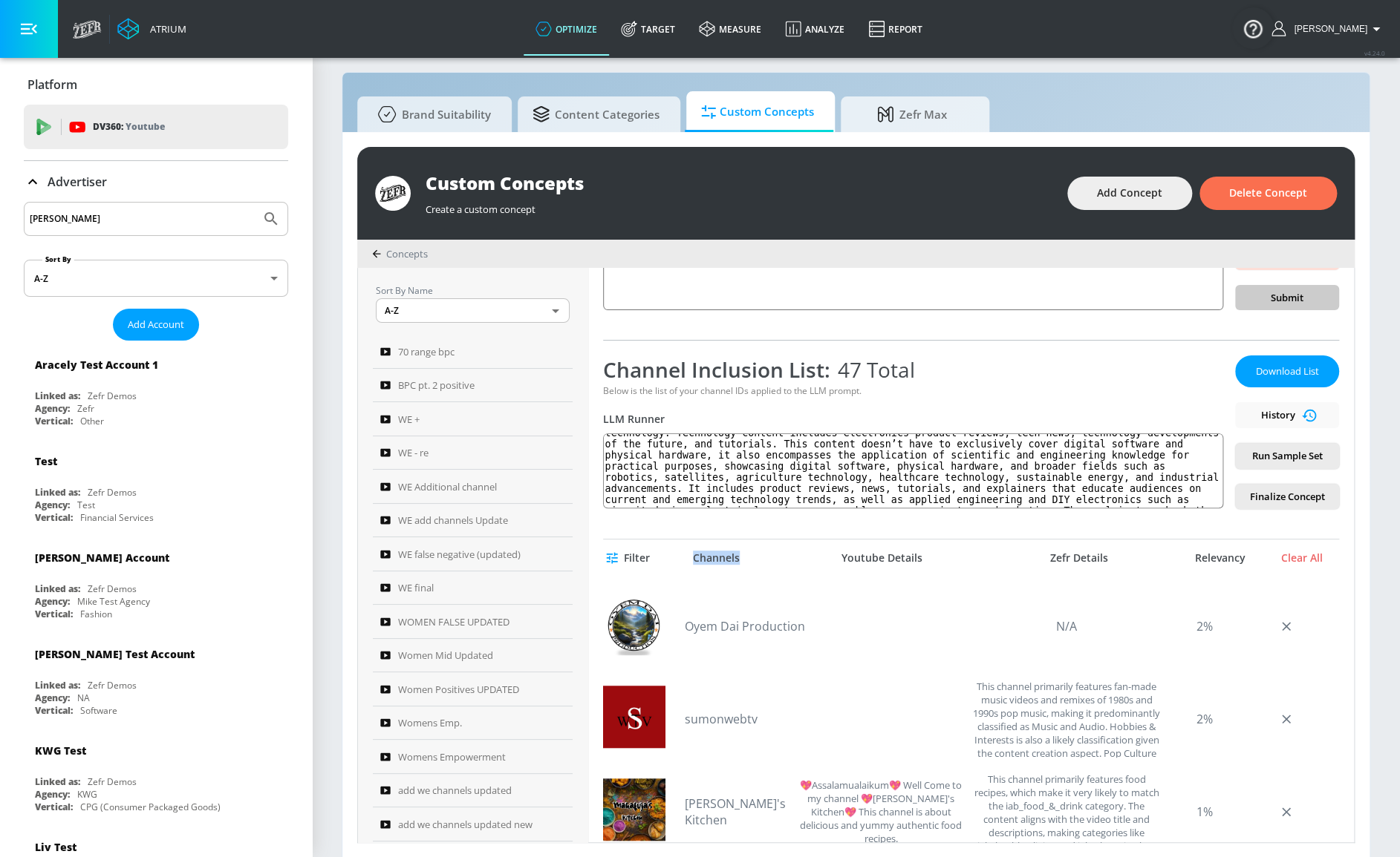
scroll to position [67, 0]
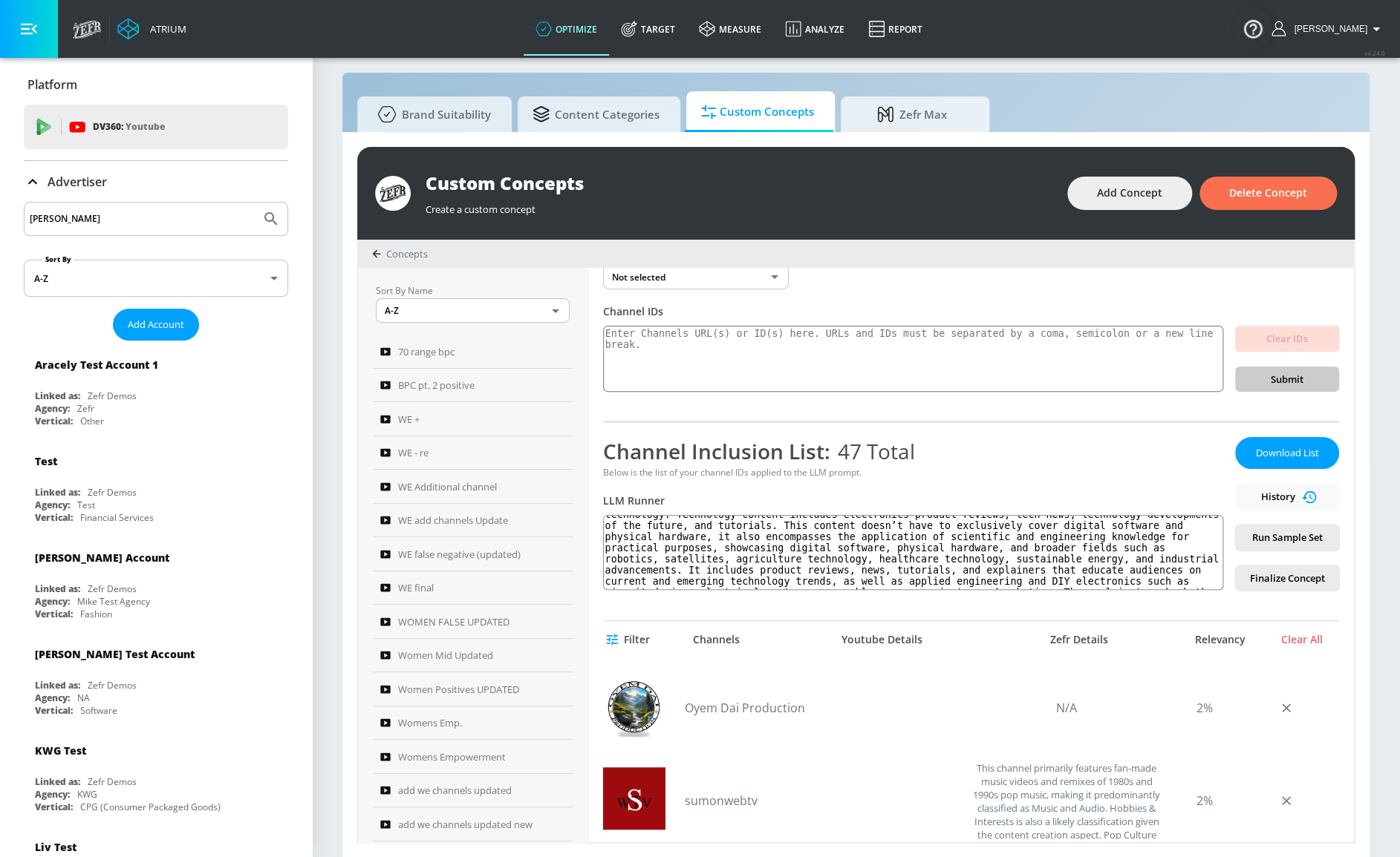
click at [1294, 494] on div "Download List History Run Sample Set Finalize Concept" at bounding box center [1286, 514] width 104 height 153
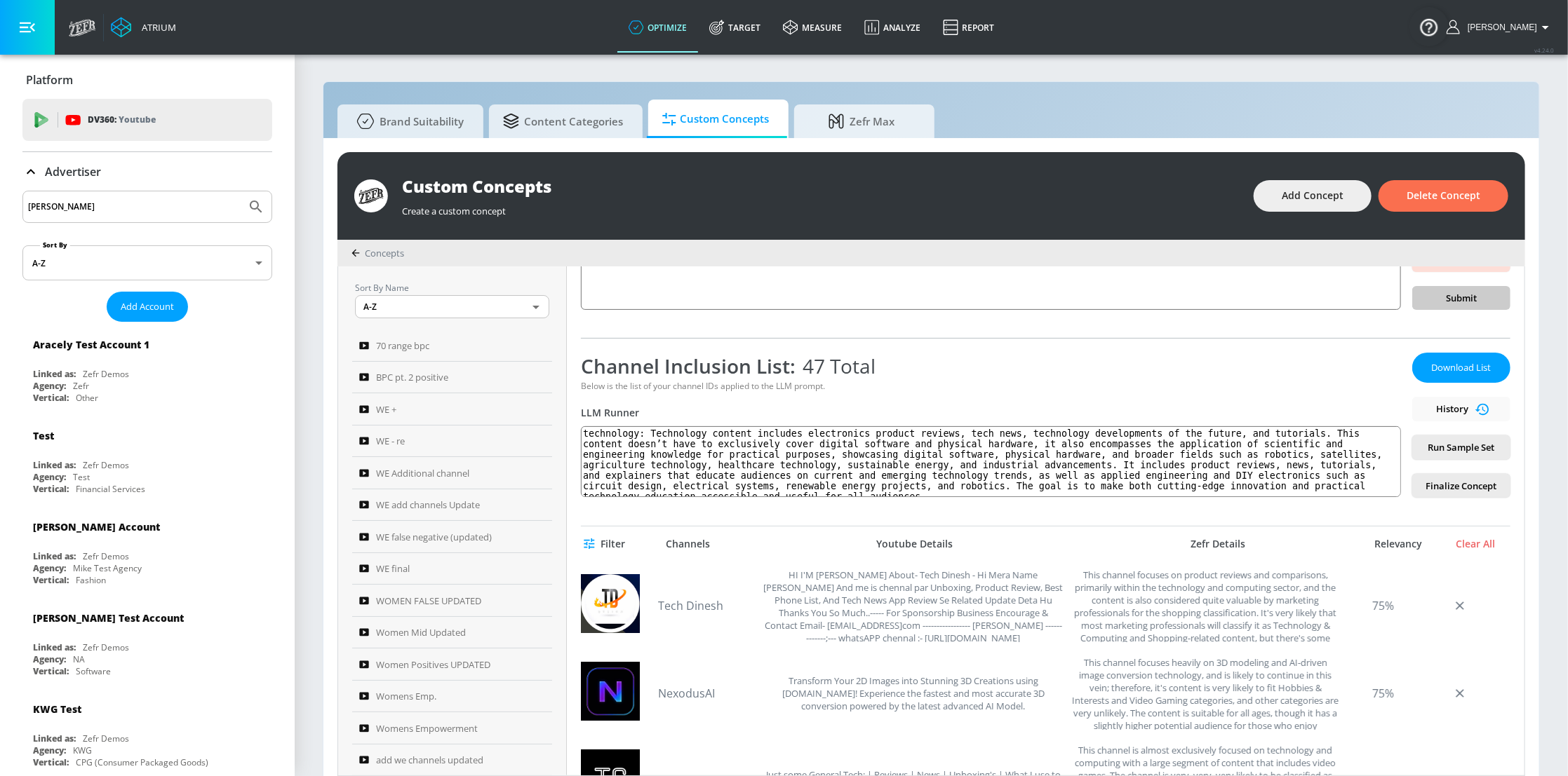
scroll to position [0, 0]
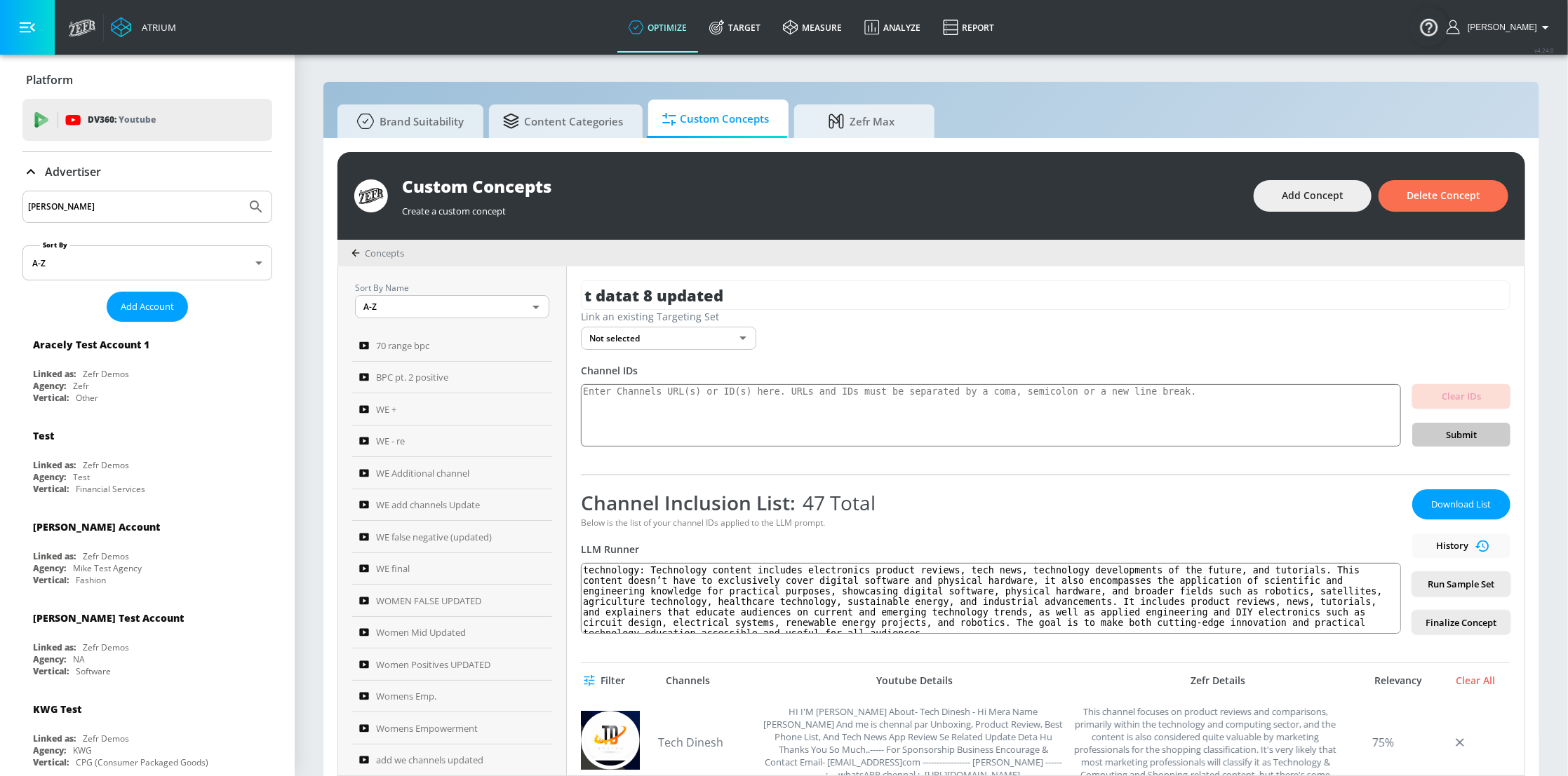
drag, startPoint x: 1445, startPoint y: 545, endPoint x: 1474, endPoint y: 547, distance: 29.1
click at [1453, 545] on div "Download List History Run Sample Set Finalize Concept" at bounding box center [1460, 562] width 98 height 145
click at [1480, 548] on div "Download List History Run Sample Set Finalize Concept" at bounding box center [1460, 562] width 98 height 145
click at [1476, 548] on div "Download List History Run Sample Set Finalize Concept" at bounding box center [1460, 562] width 98 height 145
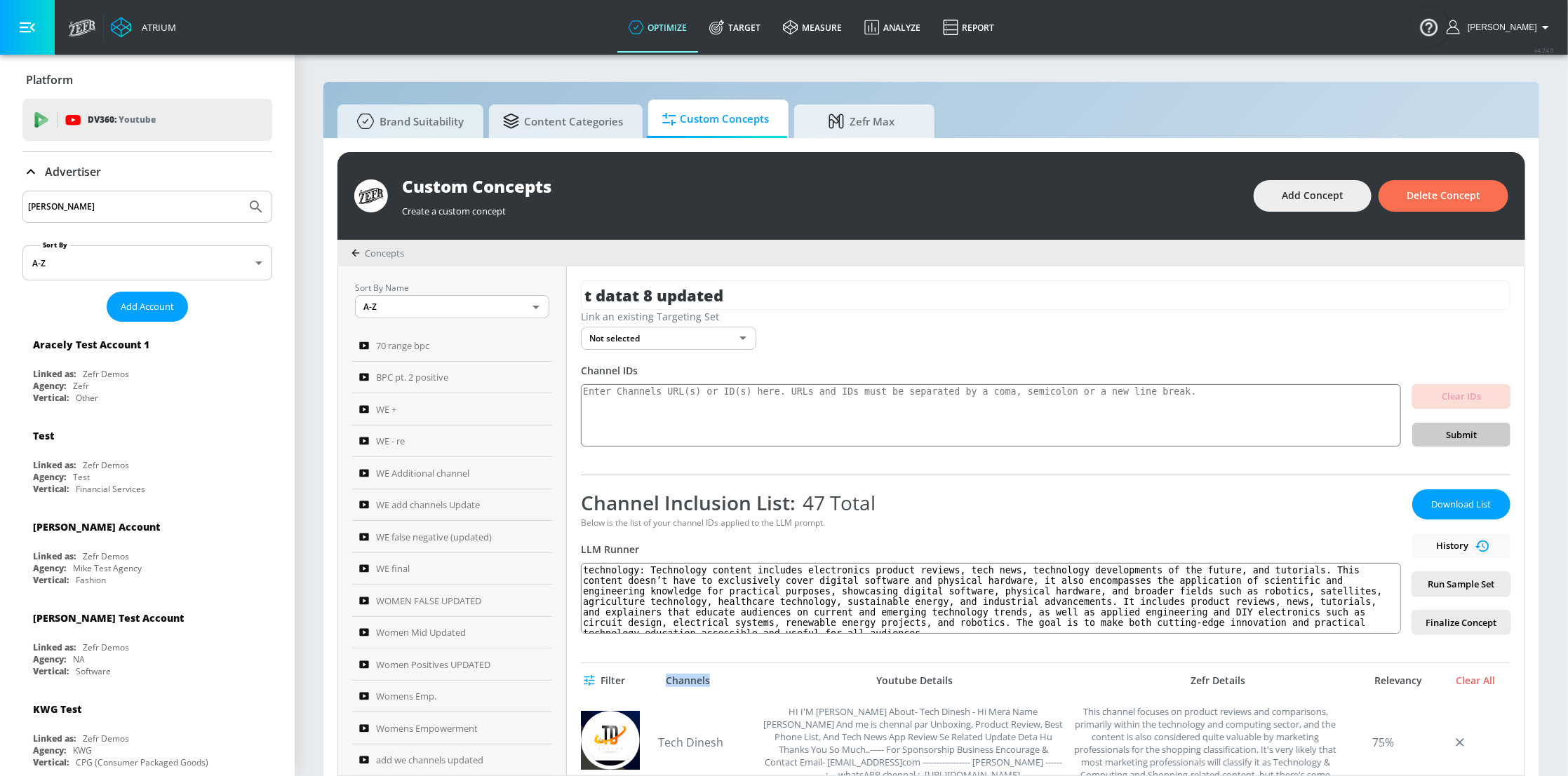
click at [1476, 548] on div "Download List History Run Sample Set Finalize Concept" at bounding box center [1460, 562] width 98 height 145
click at [1468, 547] on div "Download List History Run Sample Set Finalize Concept" at bounding box center [1460, 562] width 98 height 145
click at [1461, 544] on div "Download List History Run Sample Set Finalize Concept" at bounding box center [1460, 562] width 98 height 145
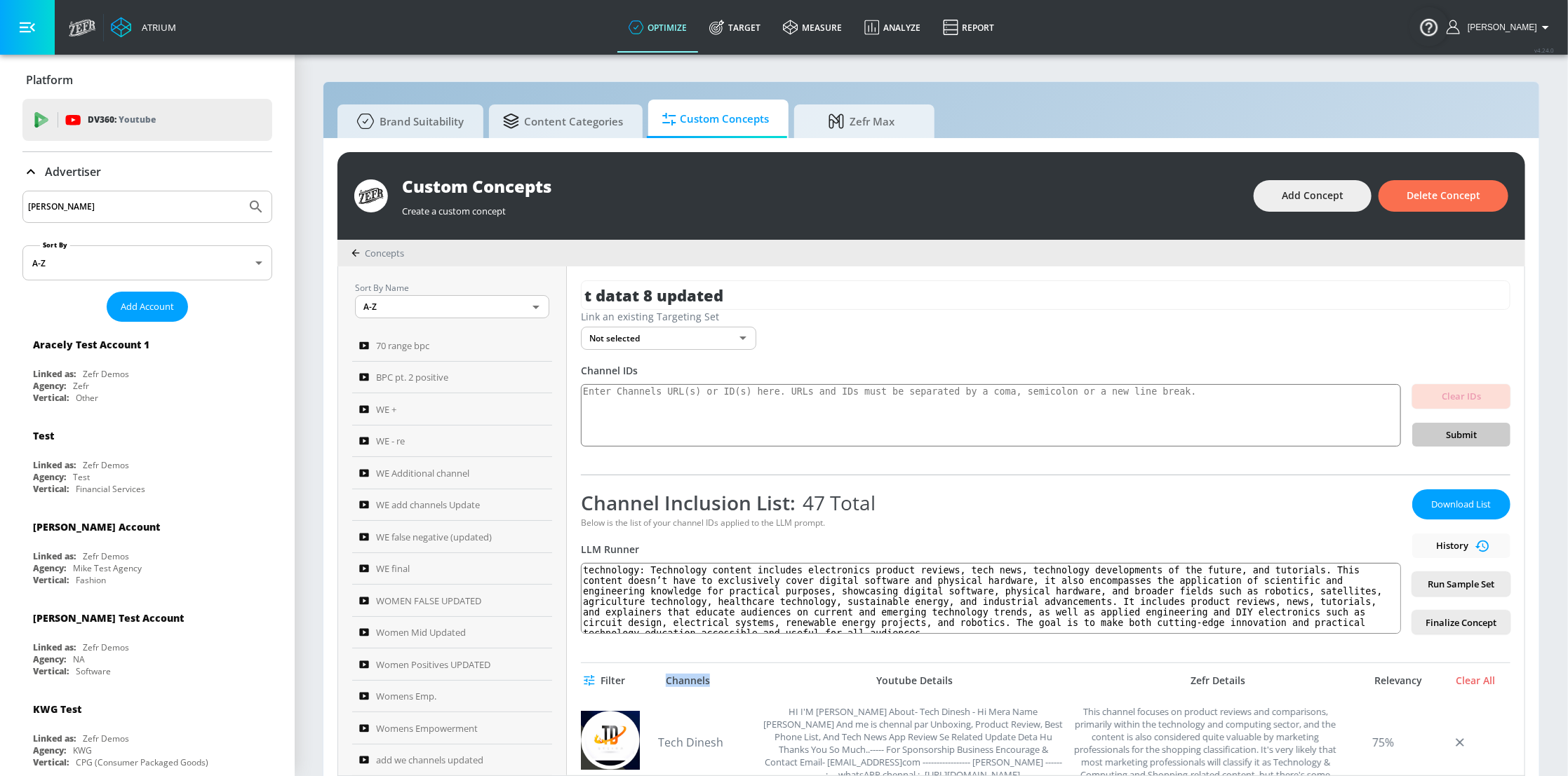
click at [1461, 544] on div "Download List History Run Sample Set Finalize Concept" at bounding box center [1460, 562] width 98 height 145
click at [1460, 544] on div "Download List History Run Sample Set Finalize Concept" at bounding box center [1460, 562] width 98 height 145
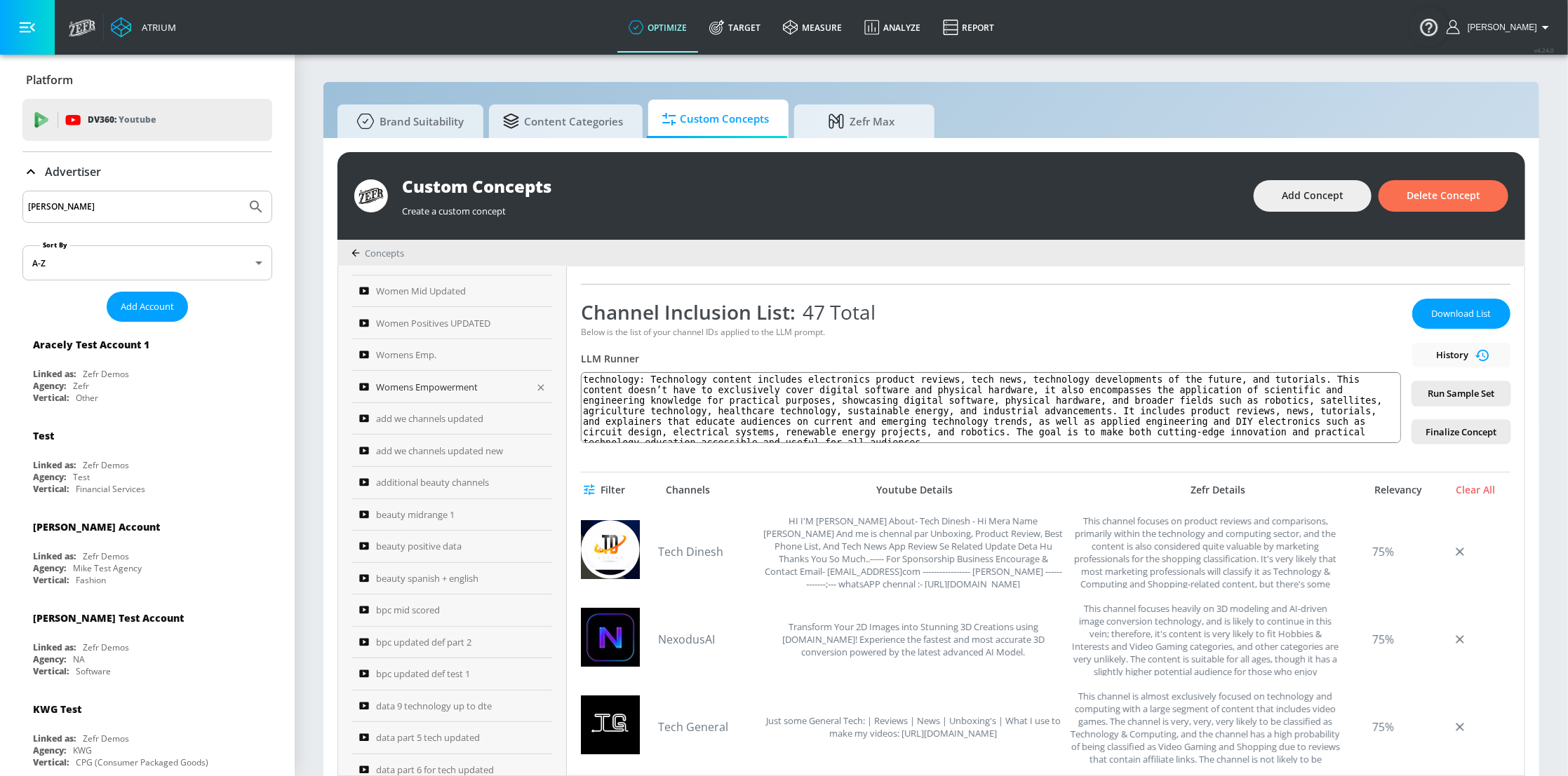
scroll to position [318, 0]
click at [436, 378] on span "Womens Emp." at bounding box center [406, 377] width 61 height 17
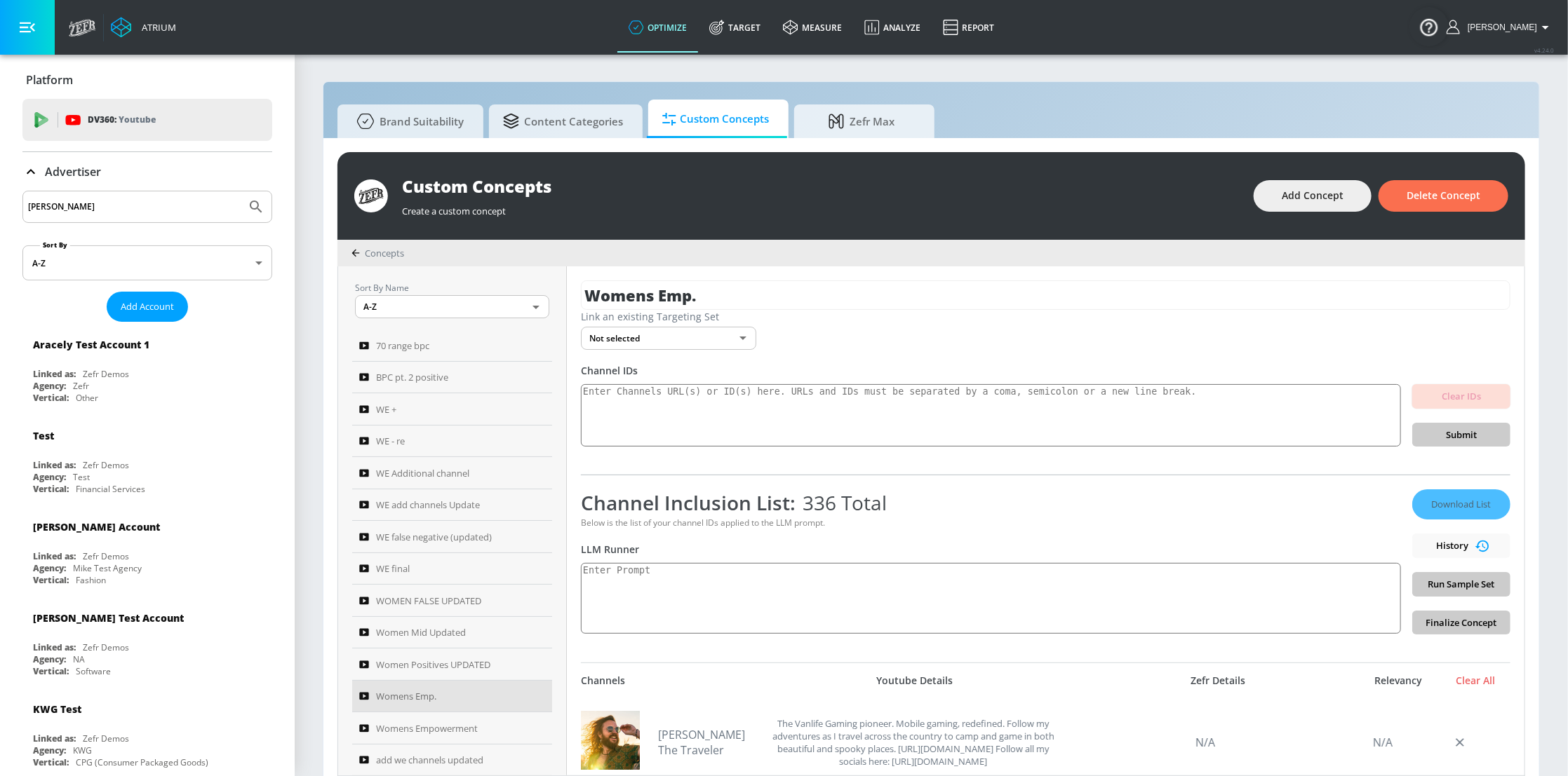
click at [1477, 547] on div "Download List History Run Sample Set Finalize Concept" at bounding box center [1460, 562] width 98 height 145
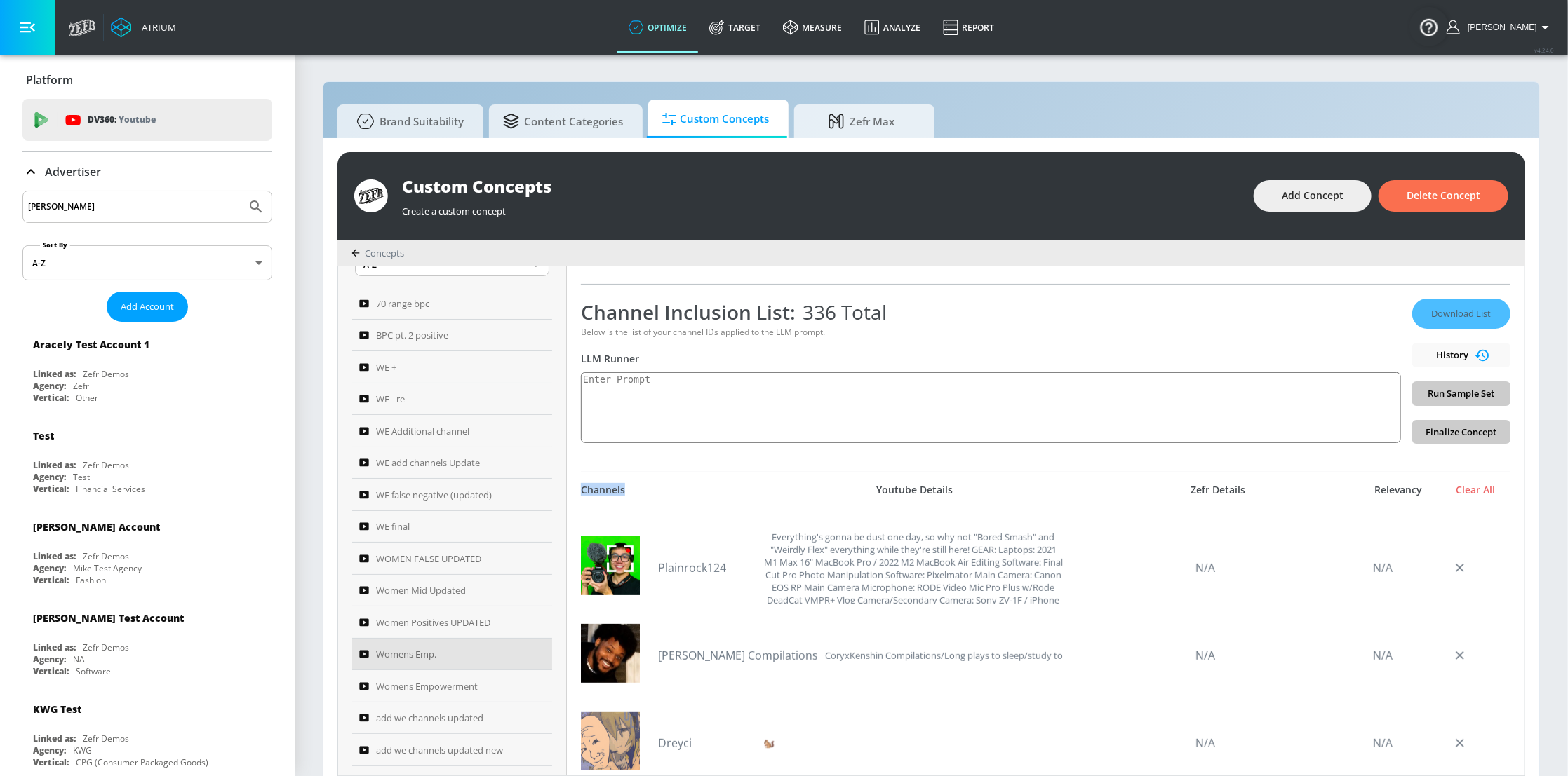
scroll to position [127, 0]
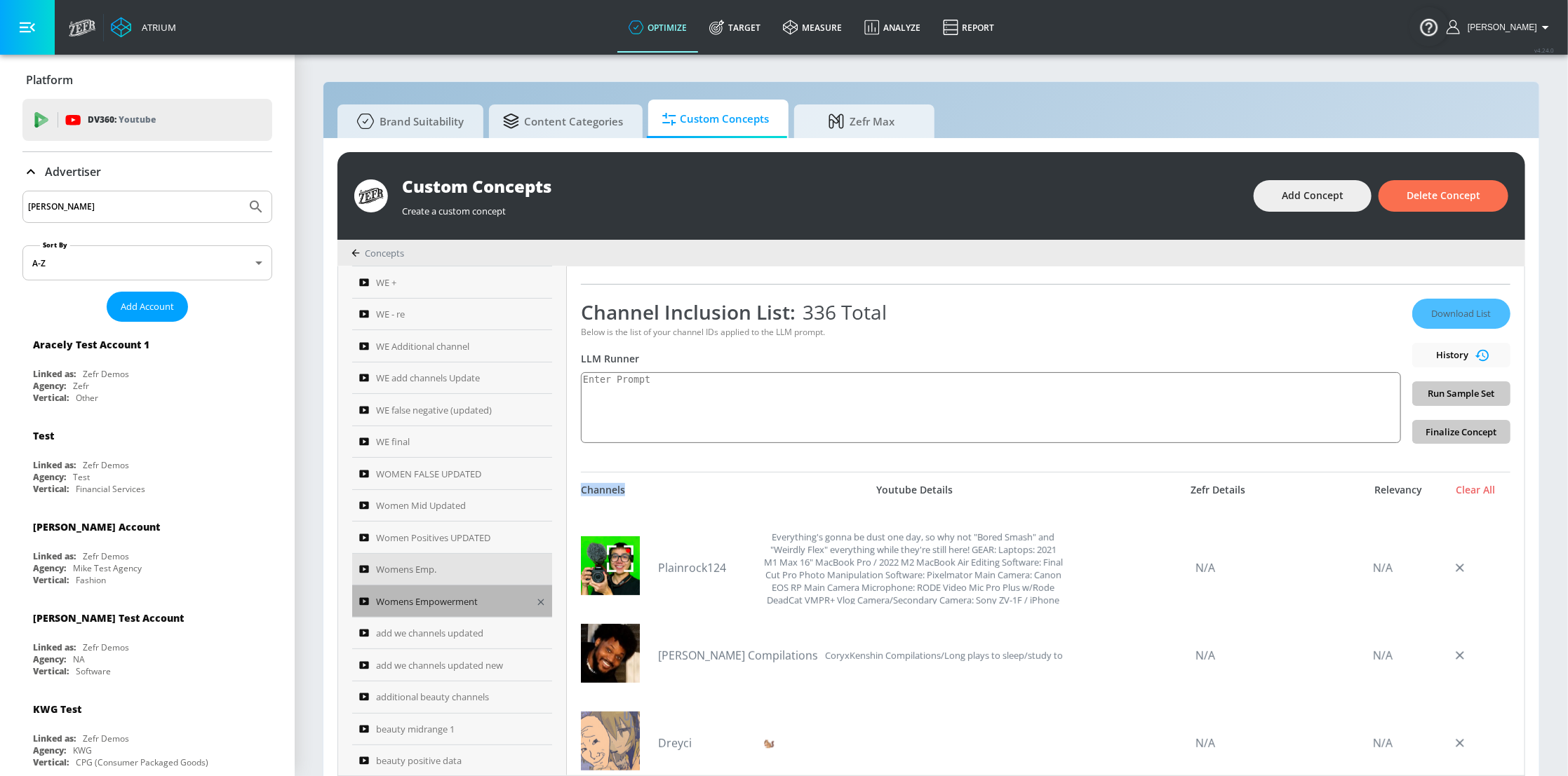
click at [480, 596] on div "Womens Empowerment" at bounding box center [443, 601] width 167 height 17
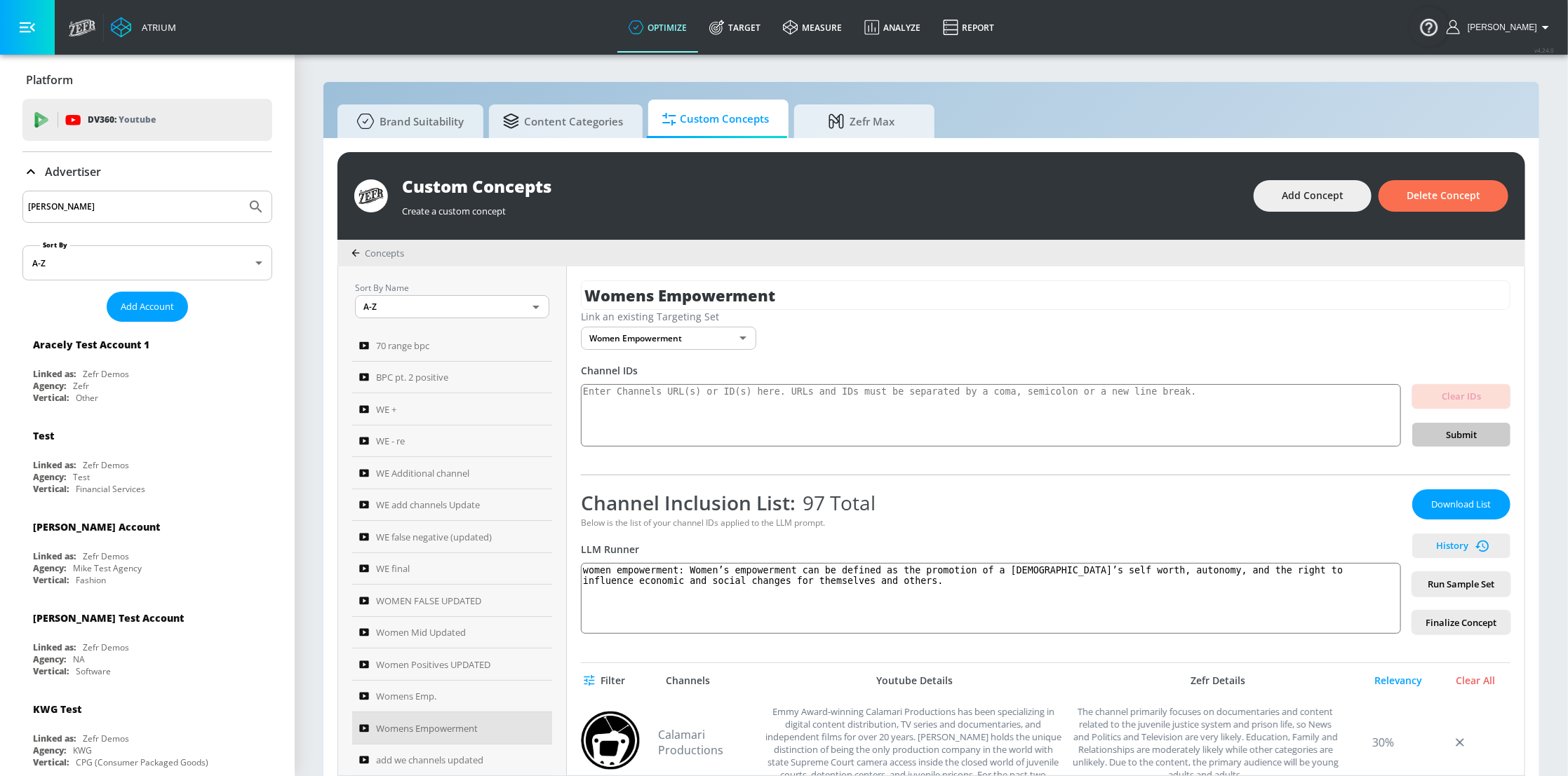
click at [1475, 540] on icon "button" at bounding box center [1482, 546] width 14 height 13
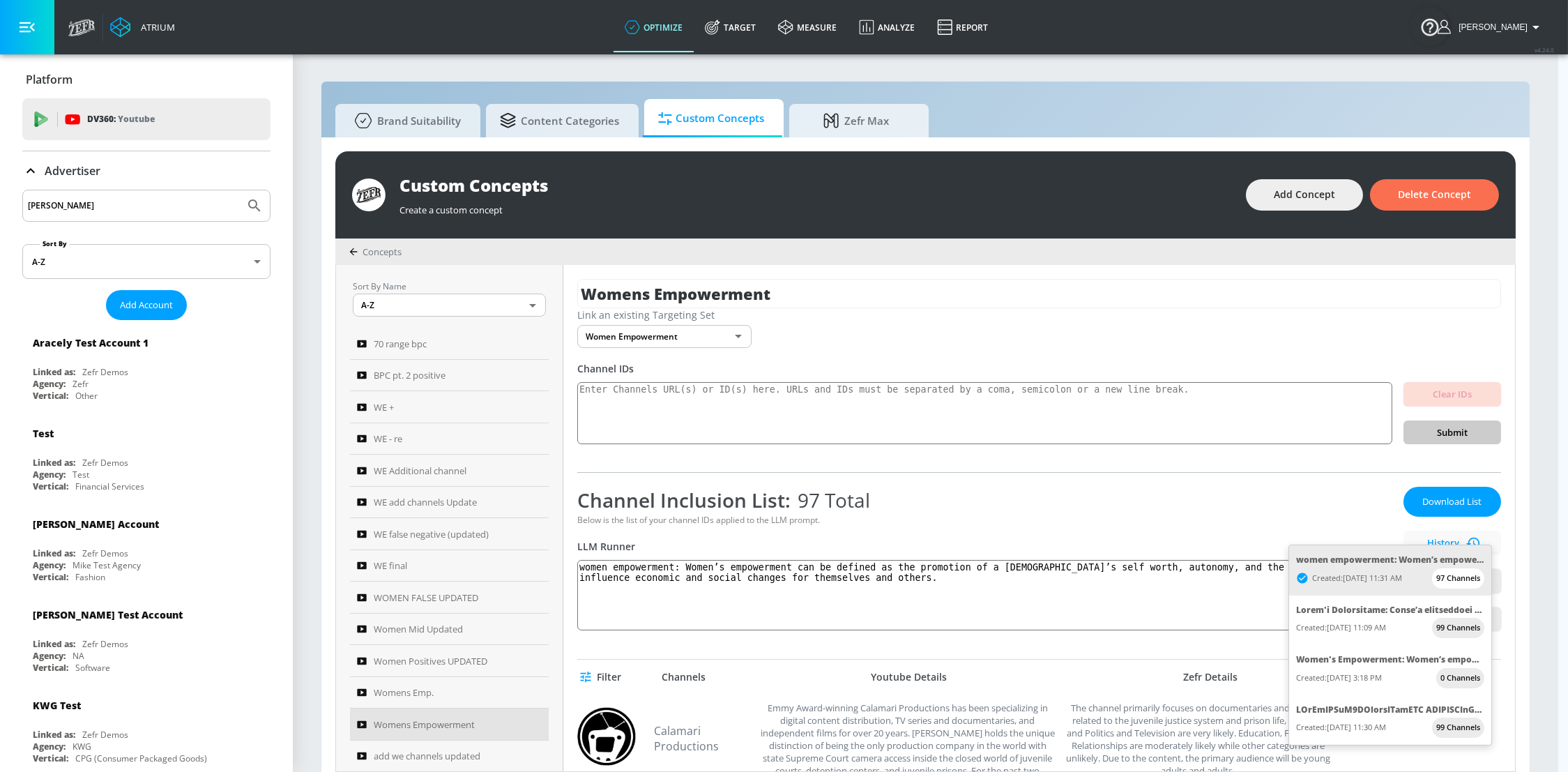
click at [1265, 518] on div at bounding box center [784, 386] width 1568 height 772
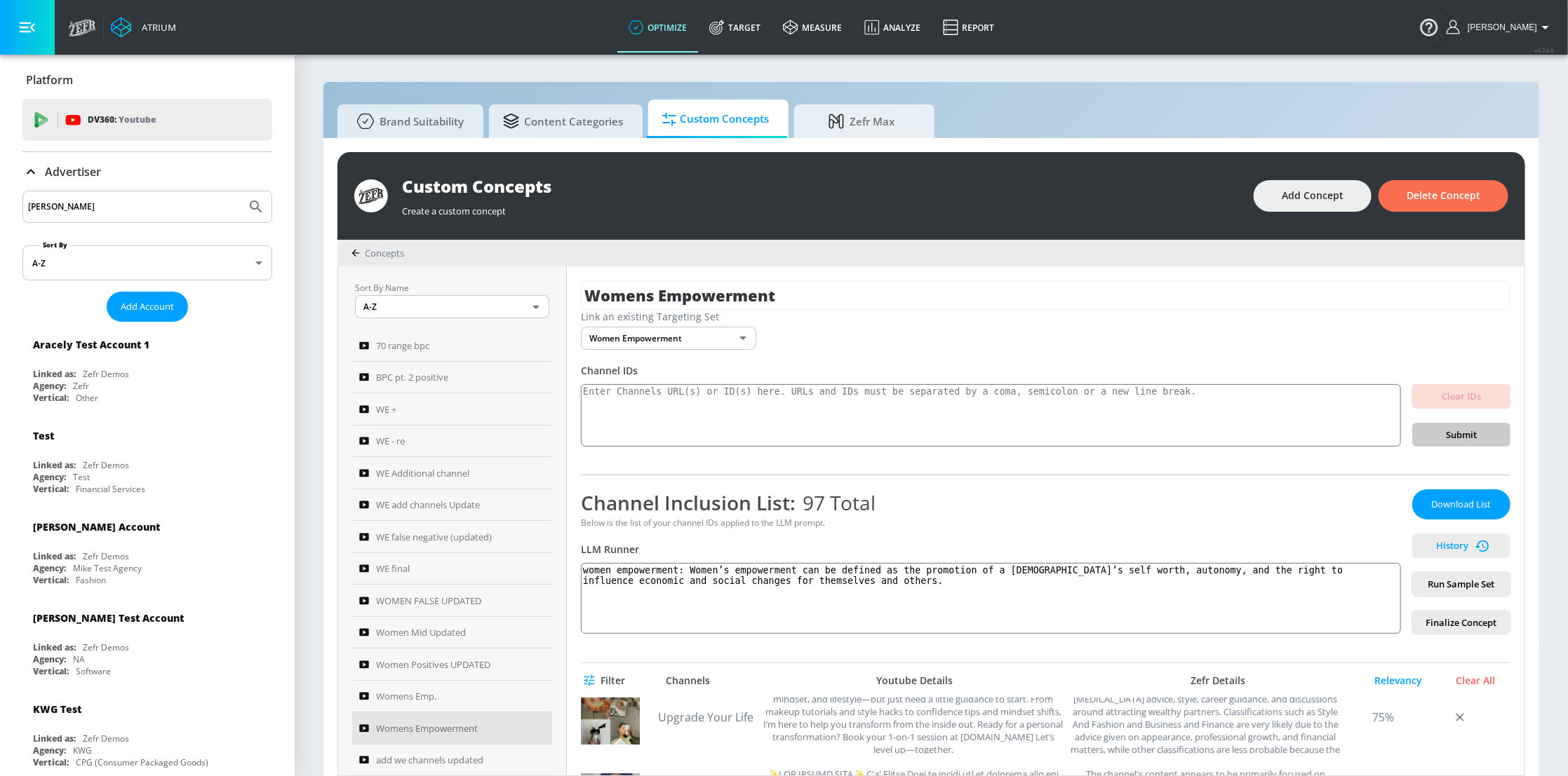
click at [1440, 542] on span "History" at bounding box center [1460, 546] width 87 height 16
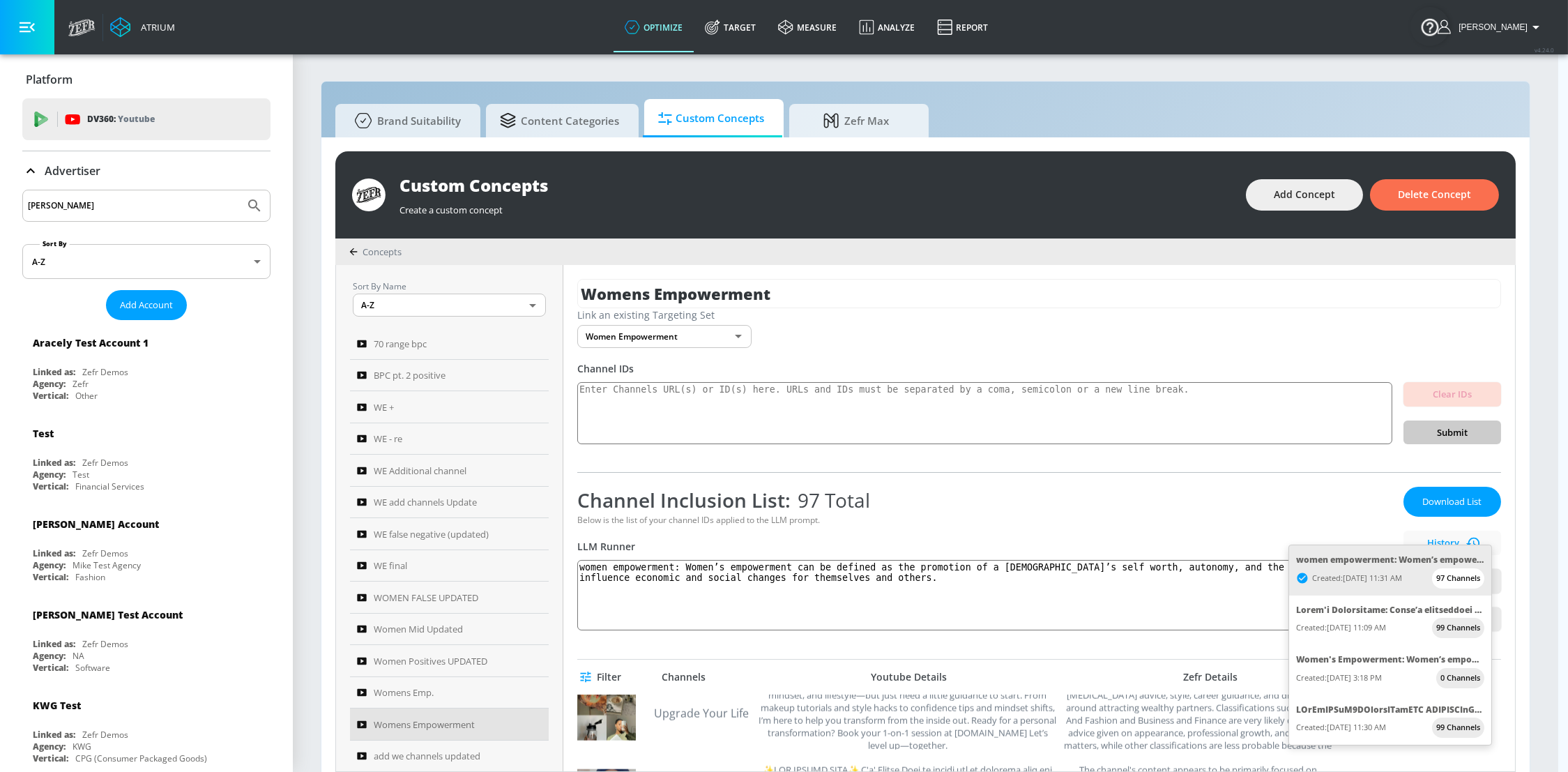
click at [1297, 511] on div at bounding box center [784, 386] width 1568 height 772
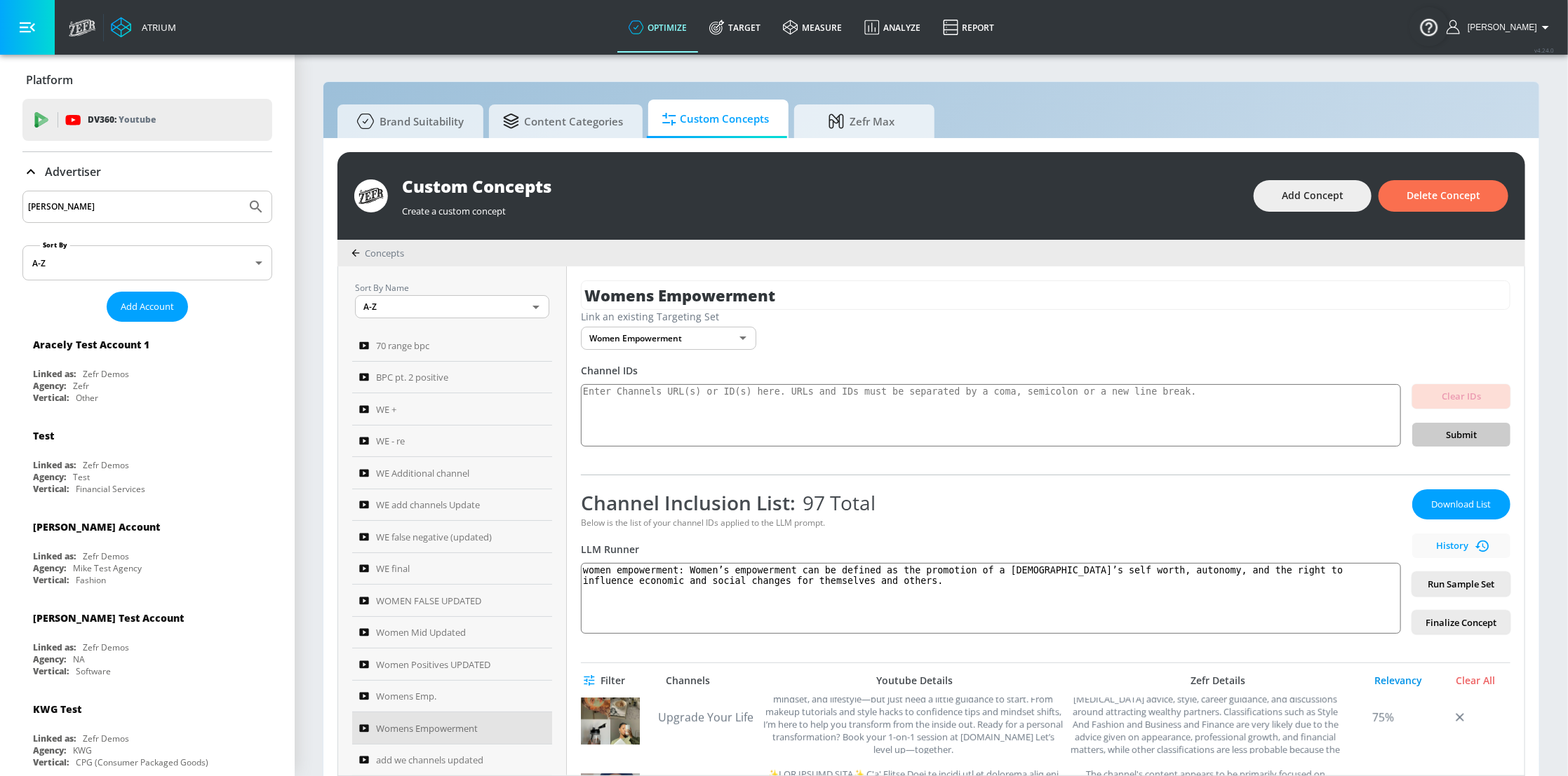
click at [1386, 681] on div "Relevancy" at bounding box center [1398, 680] width 70 height 13
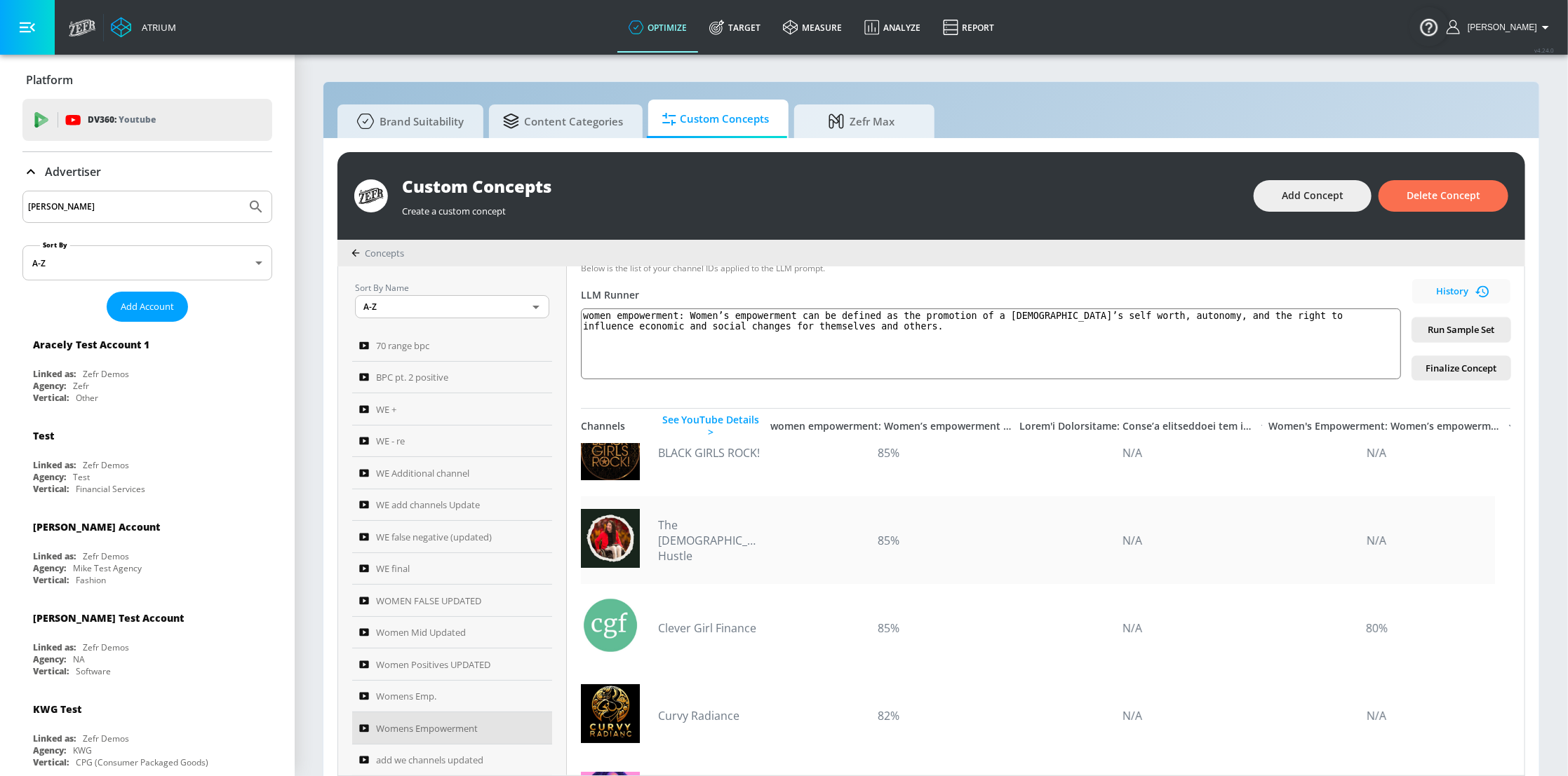
scroll to position [63, 0]
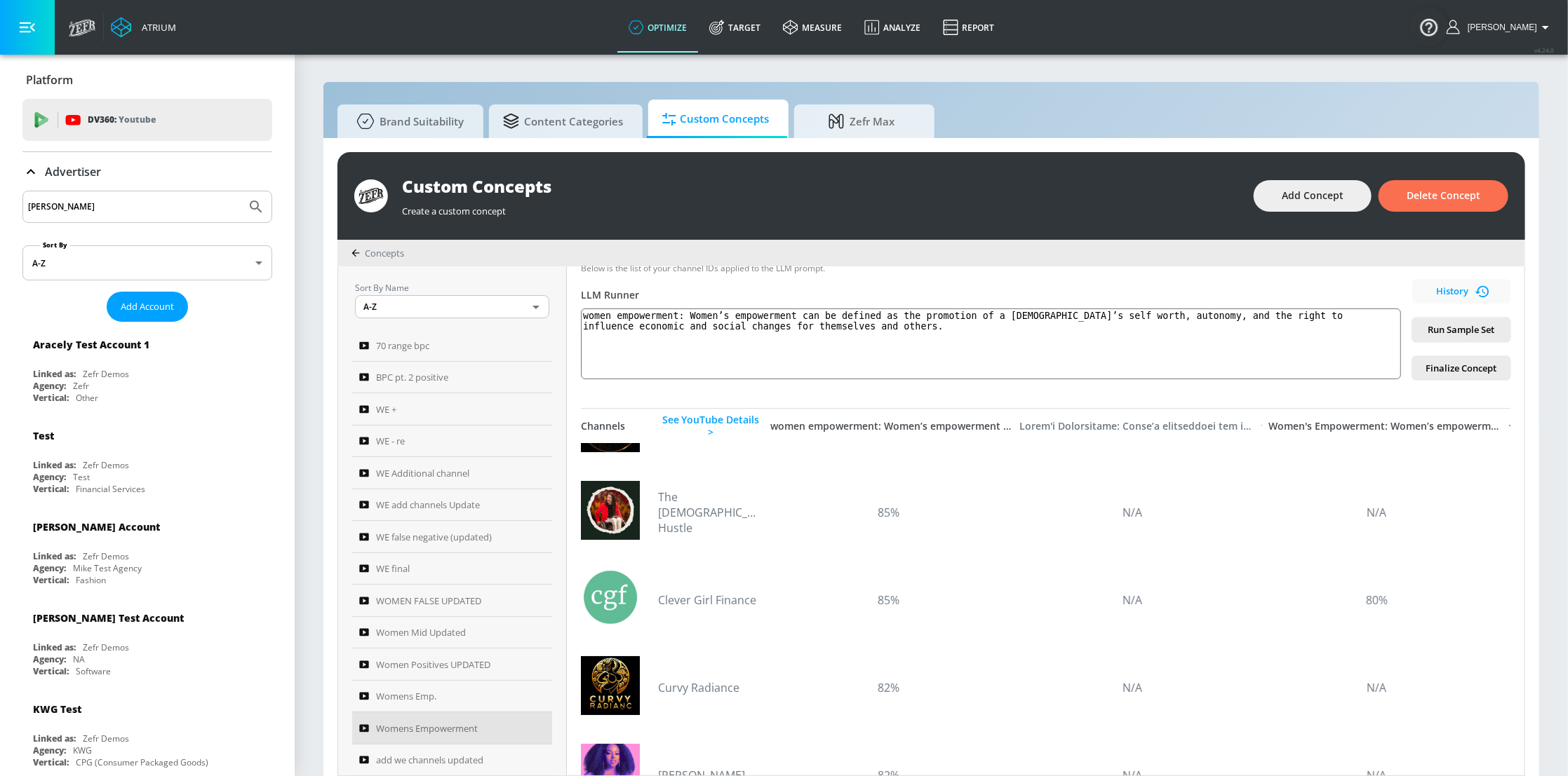
click at [1167, 421] on div at bounding box center [1136, 427] width 235 height 13
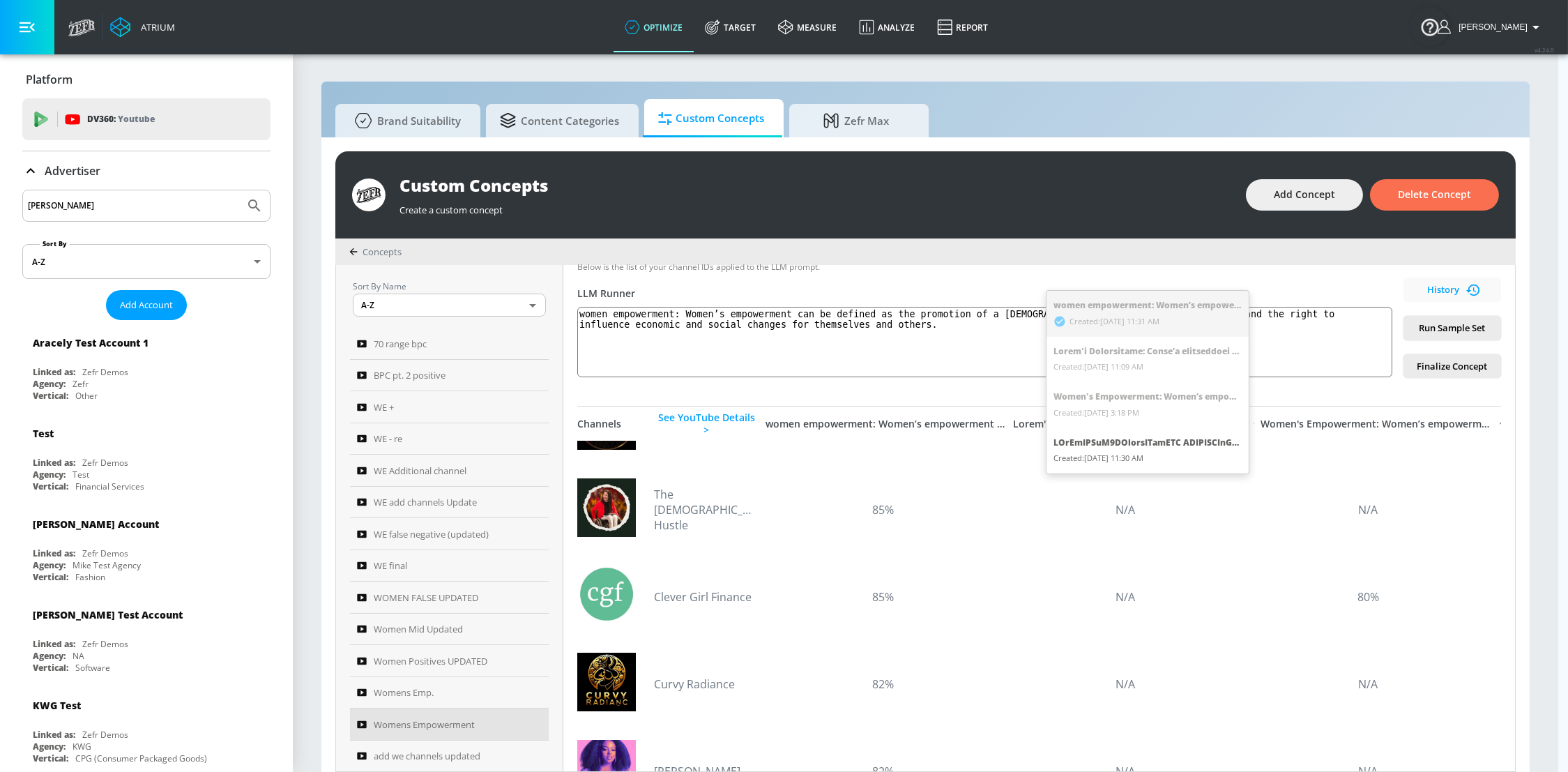
click at [1179, 448] on div at bounding box center [1148, 443] width 188 height 16
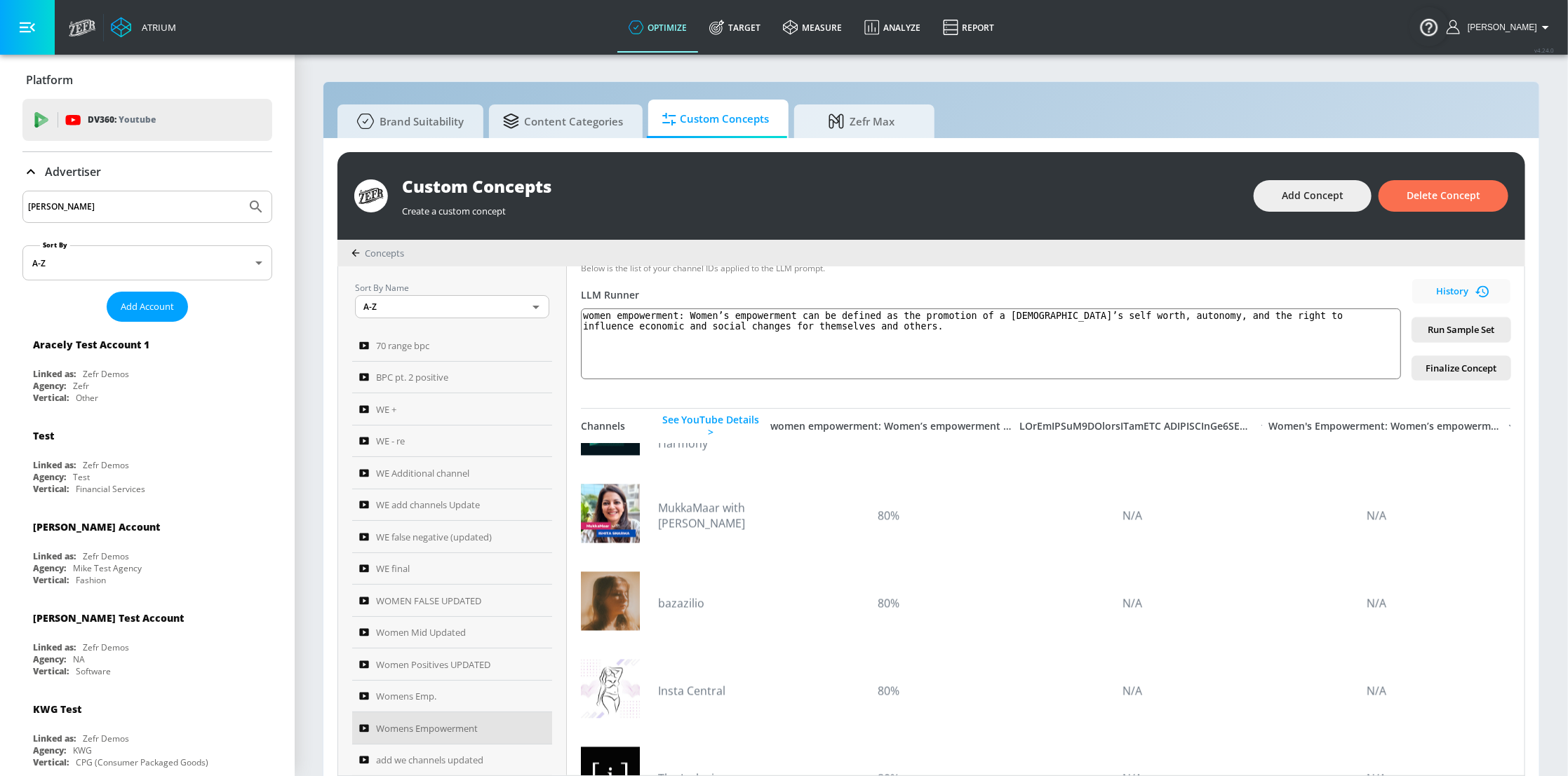
scroll to position [1912, 0]
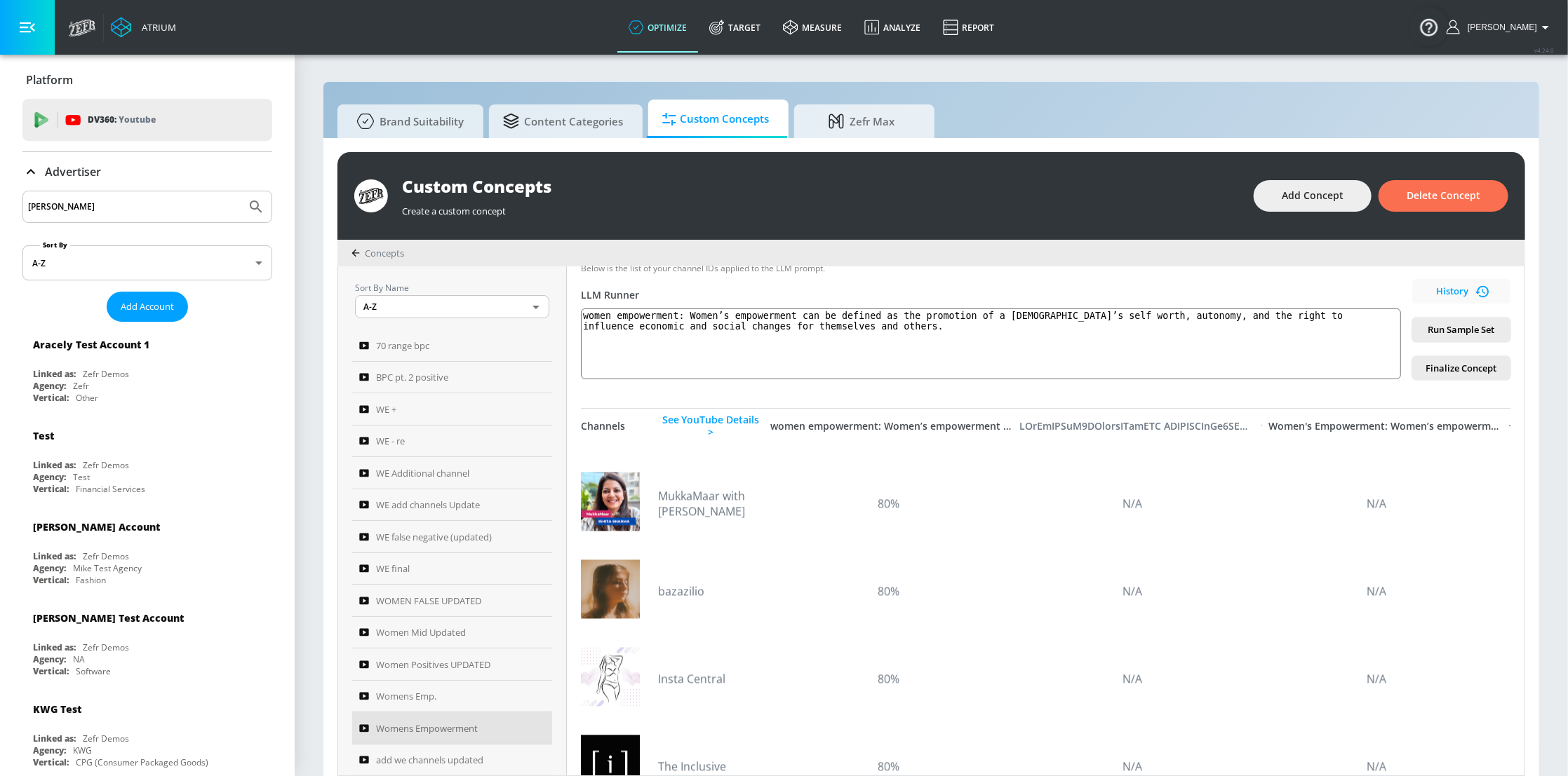
click at [1218, 423] on div at bounding box center [1136, 427] width 235 height 13
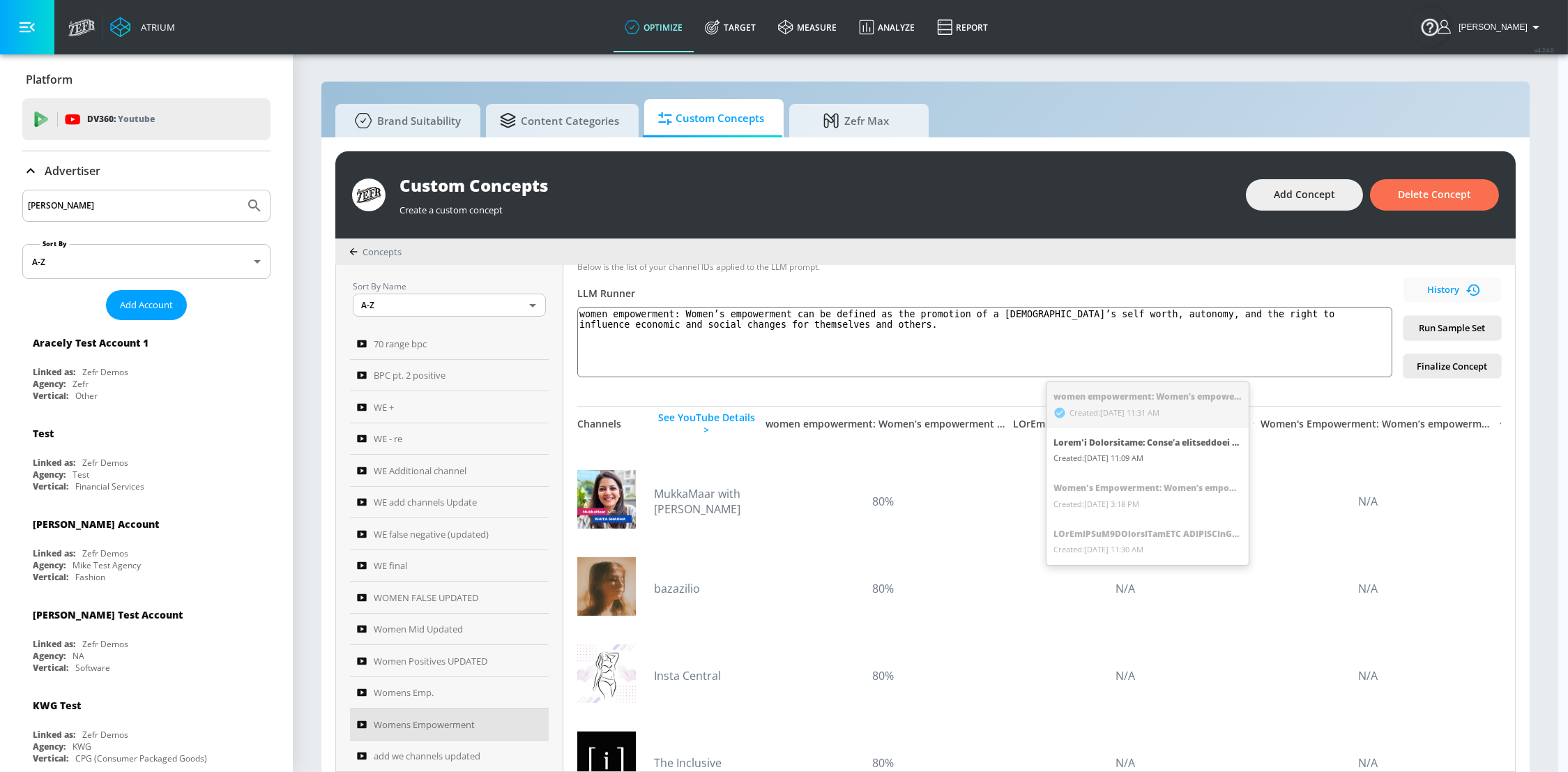
click at [1098, 537] on ul "women empowerment: Women’s empowerment can be defined as the promotion of a [DE…" at bounding box center [1147, 473] width 202 height 183
click at [970, 402] on div at bounding box center [784, 386] width 1568 height 772
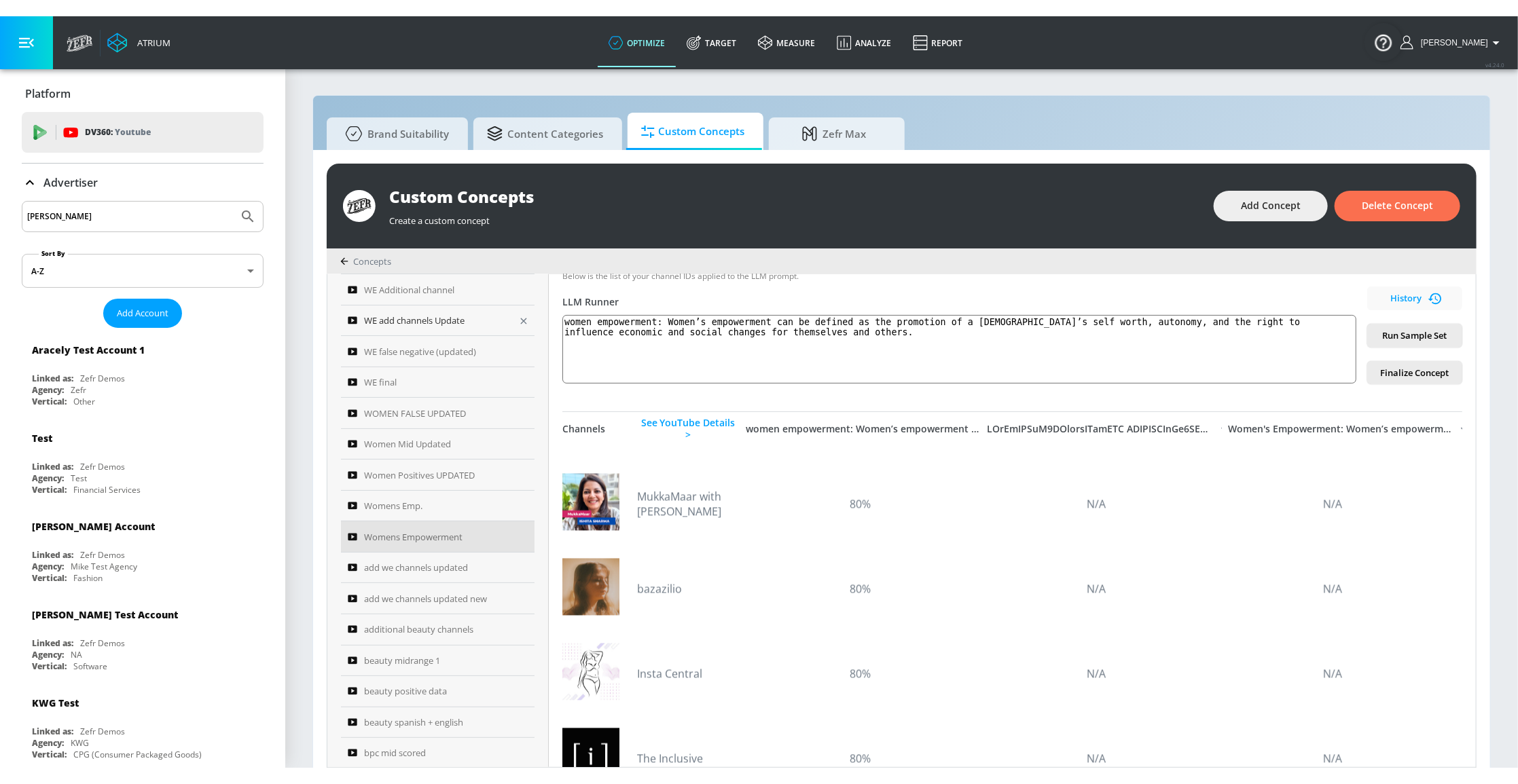
scroll to position [247, 0]
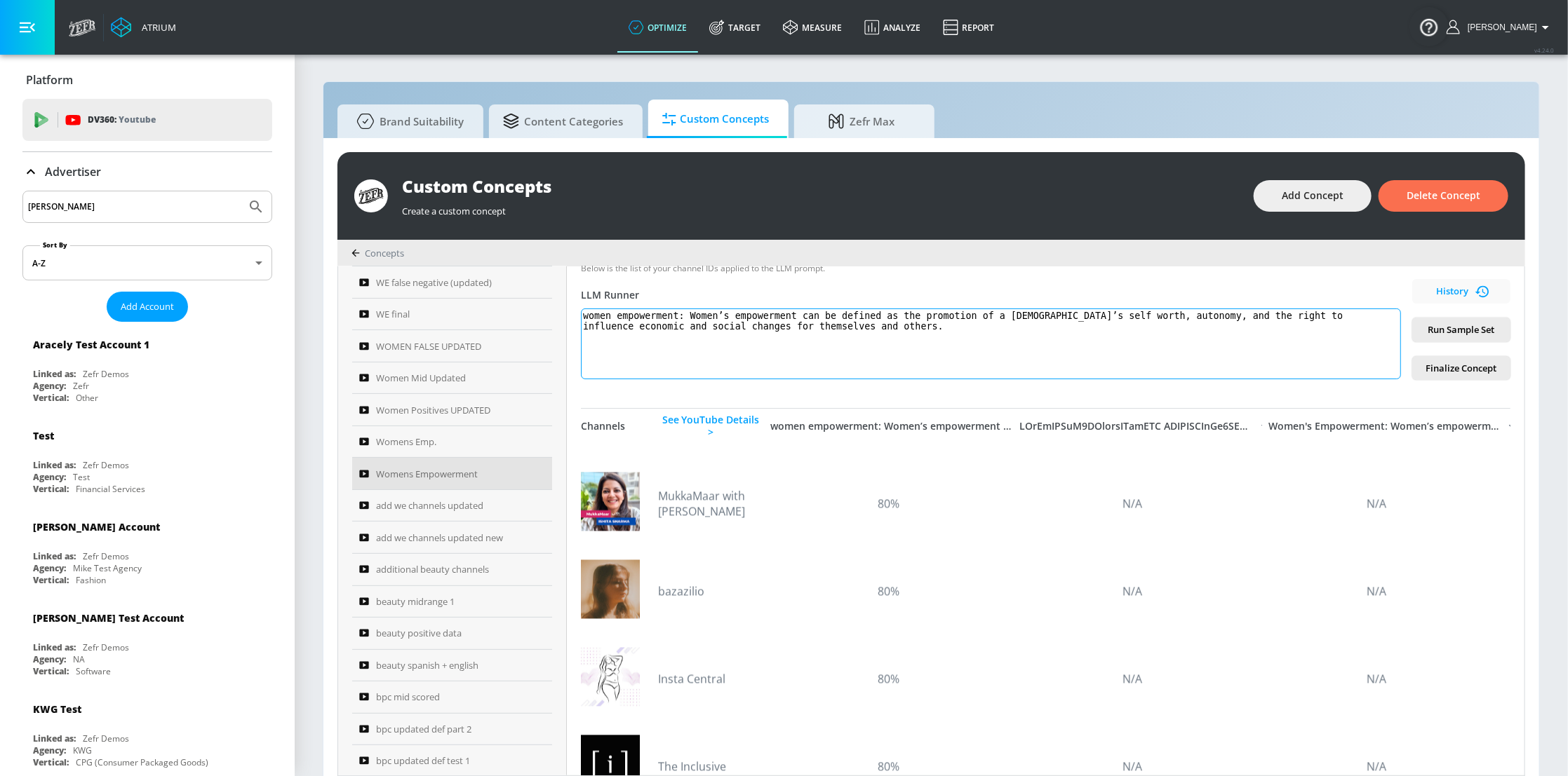
click at [891, 369] on textarea "women empowerment: Women’s empowerment can be defined as the promotion of a [DE…" at bounding box center [991, 344] width 820 height 71
click at [1441, 290] on span "History" at bounding box center [1460, 291] width 87 height 16
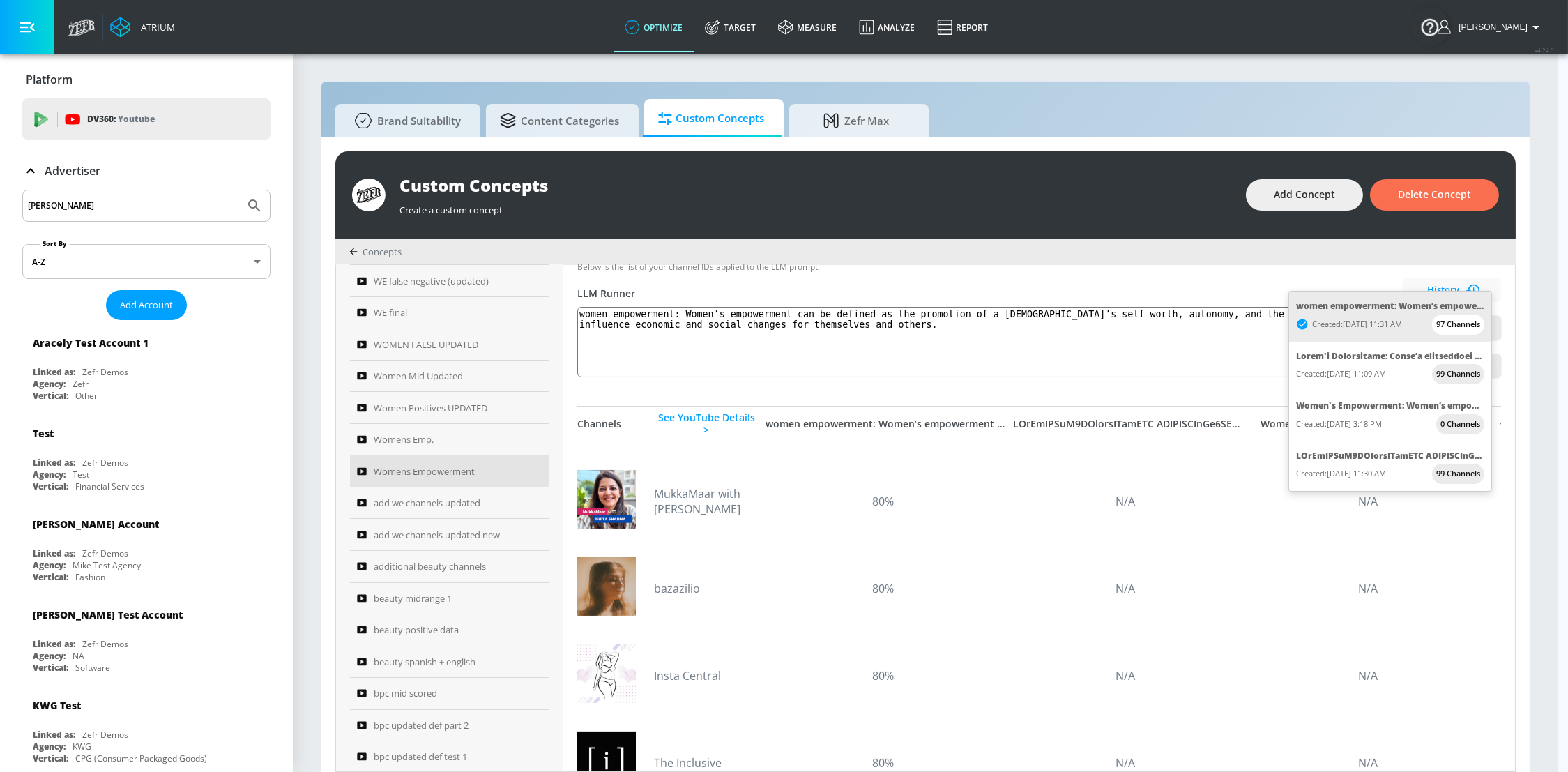
click at [1131, 391] on div at bounding box center [784, 386] width 1568 height 772
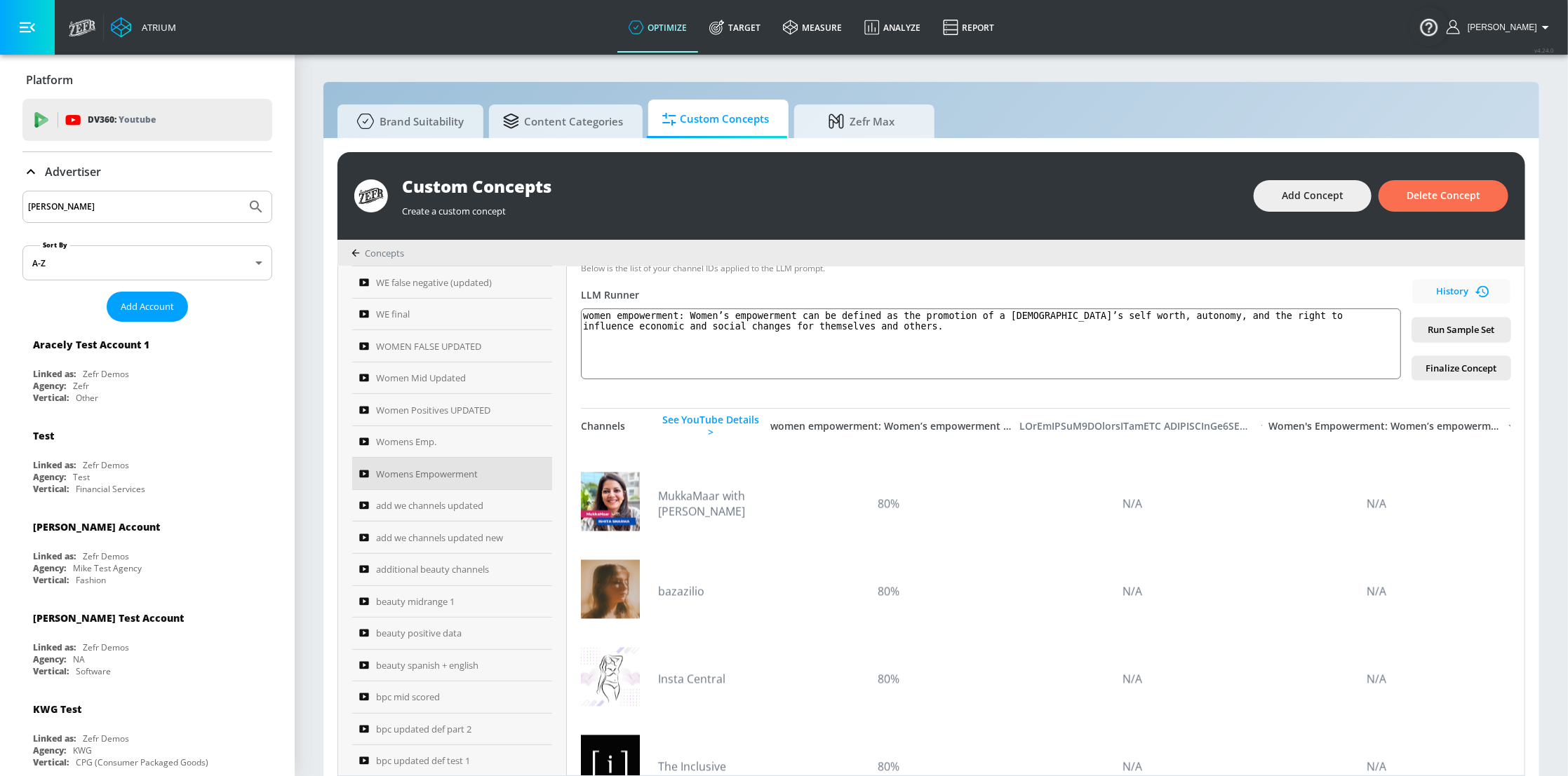
click at [1124, 425] on div at bounding box center [1136, 427] width 235 height 13
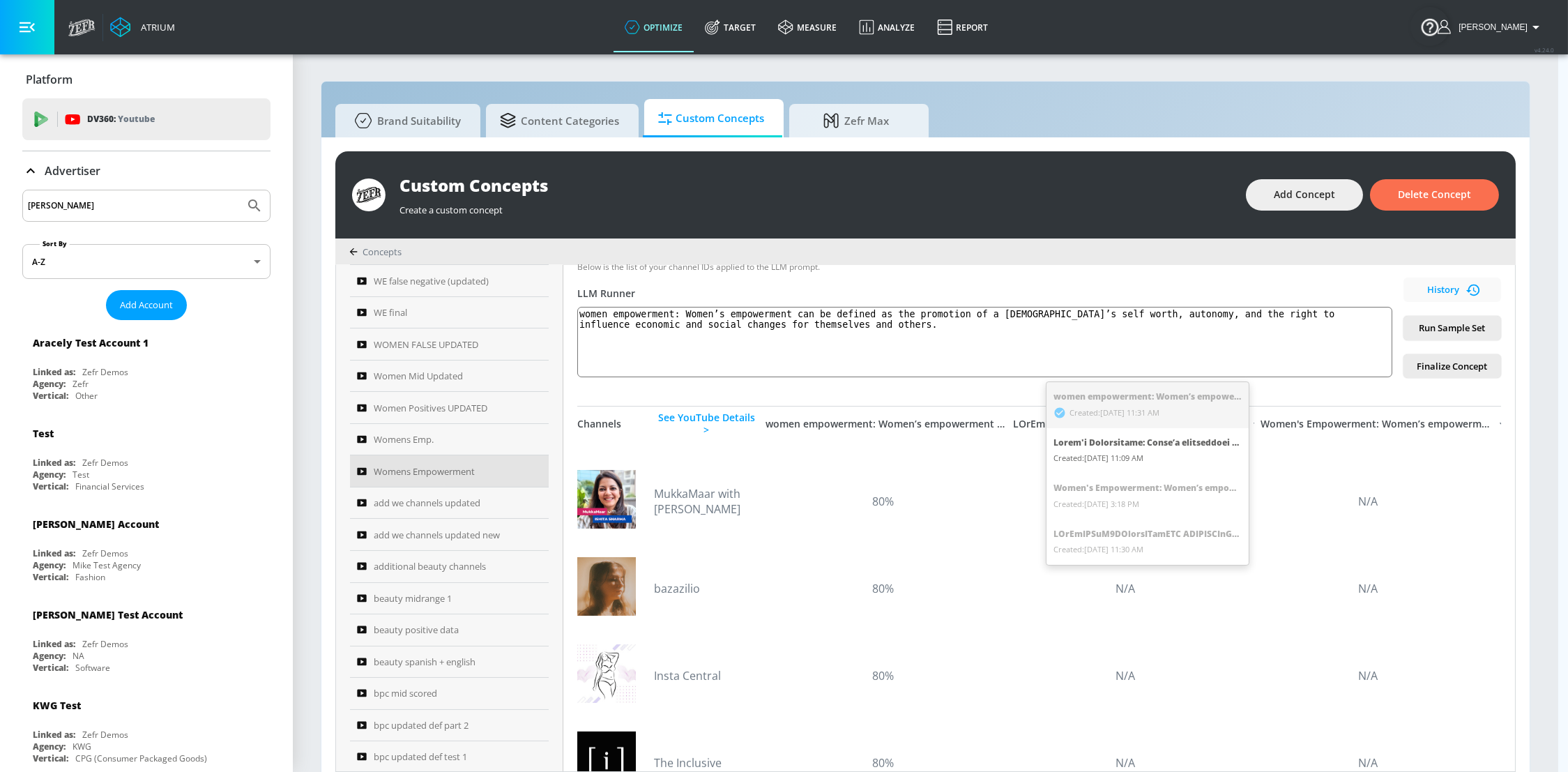
click at [1346, 425] on div at bounding box center [784, 386] width 1568 height 772
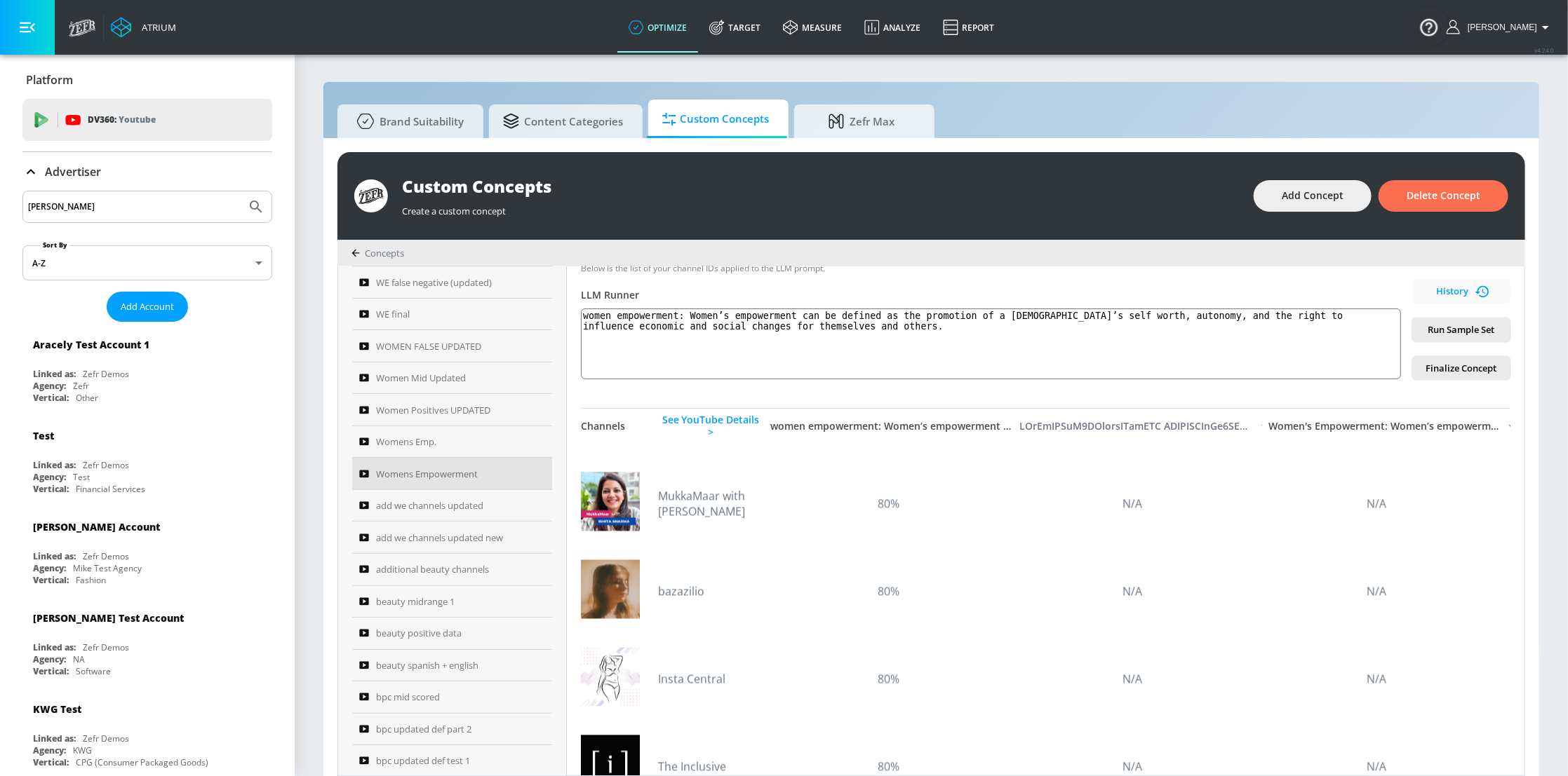
click at [1175, 427] on div at bounding box center [1136, 427] width 235 height 13
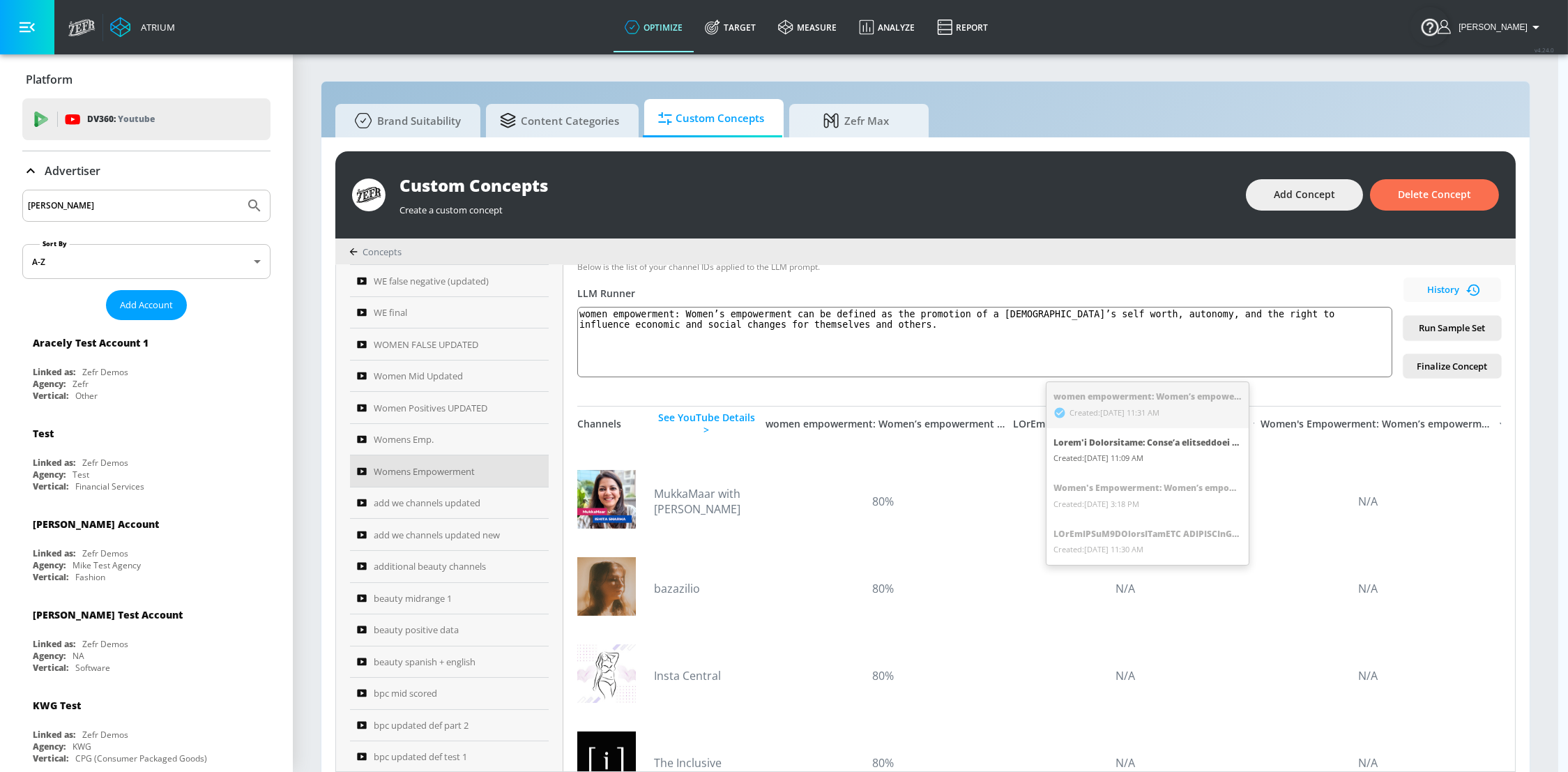
click at [1321, 390] on div at bounding box center [784, 386] width 1568 height 772
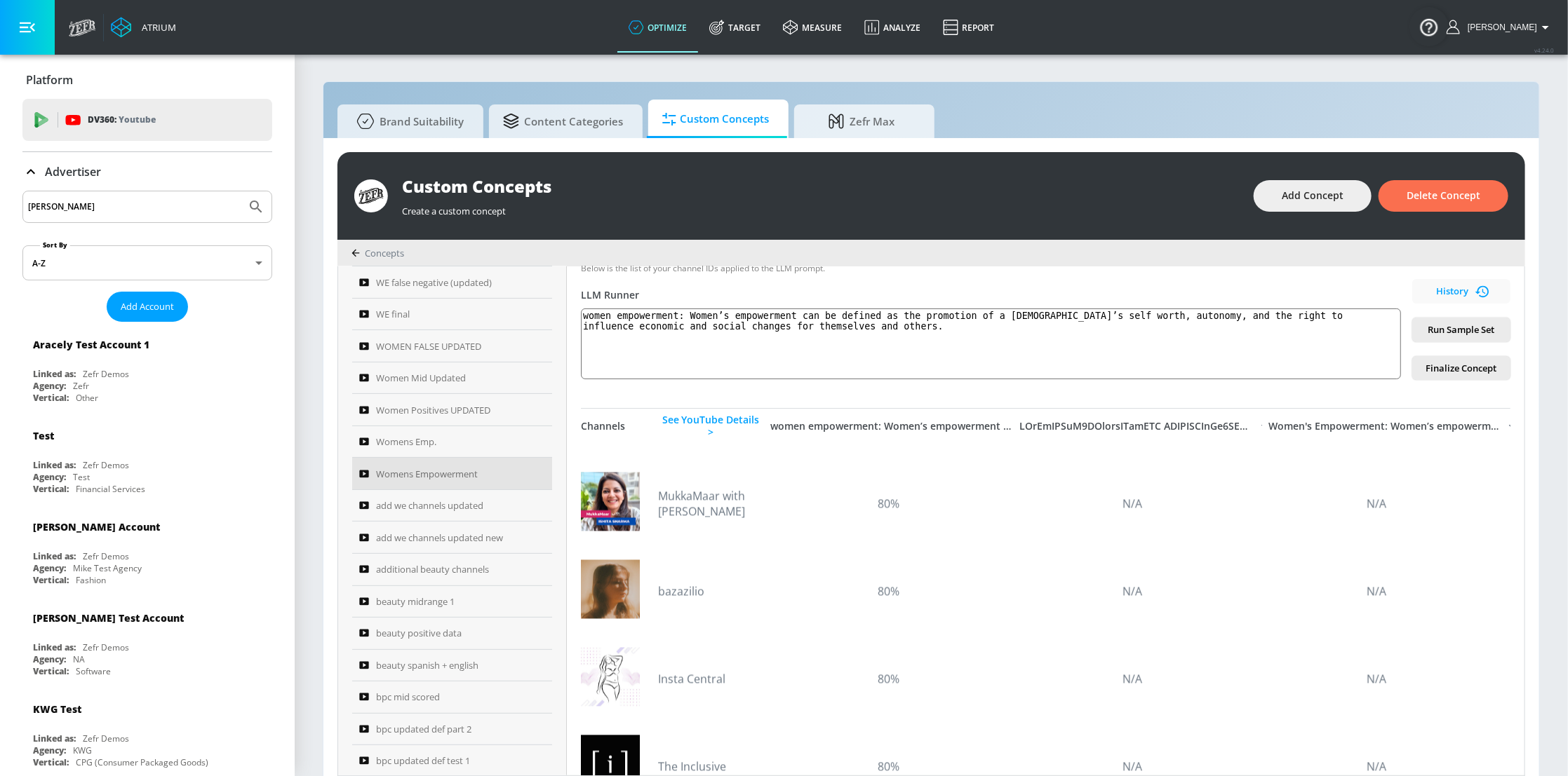
click at [1069, 408] on div "Channels See YouTube Details > women empowerment: Women’s empowerment can be de…" at bounding box center [1045, 656] width 929 height 495
click at [1445, 366] on span "Finalize Concept" at bounding box center [1460, 369] width 76 height 16
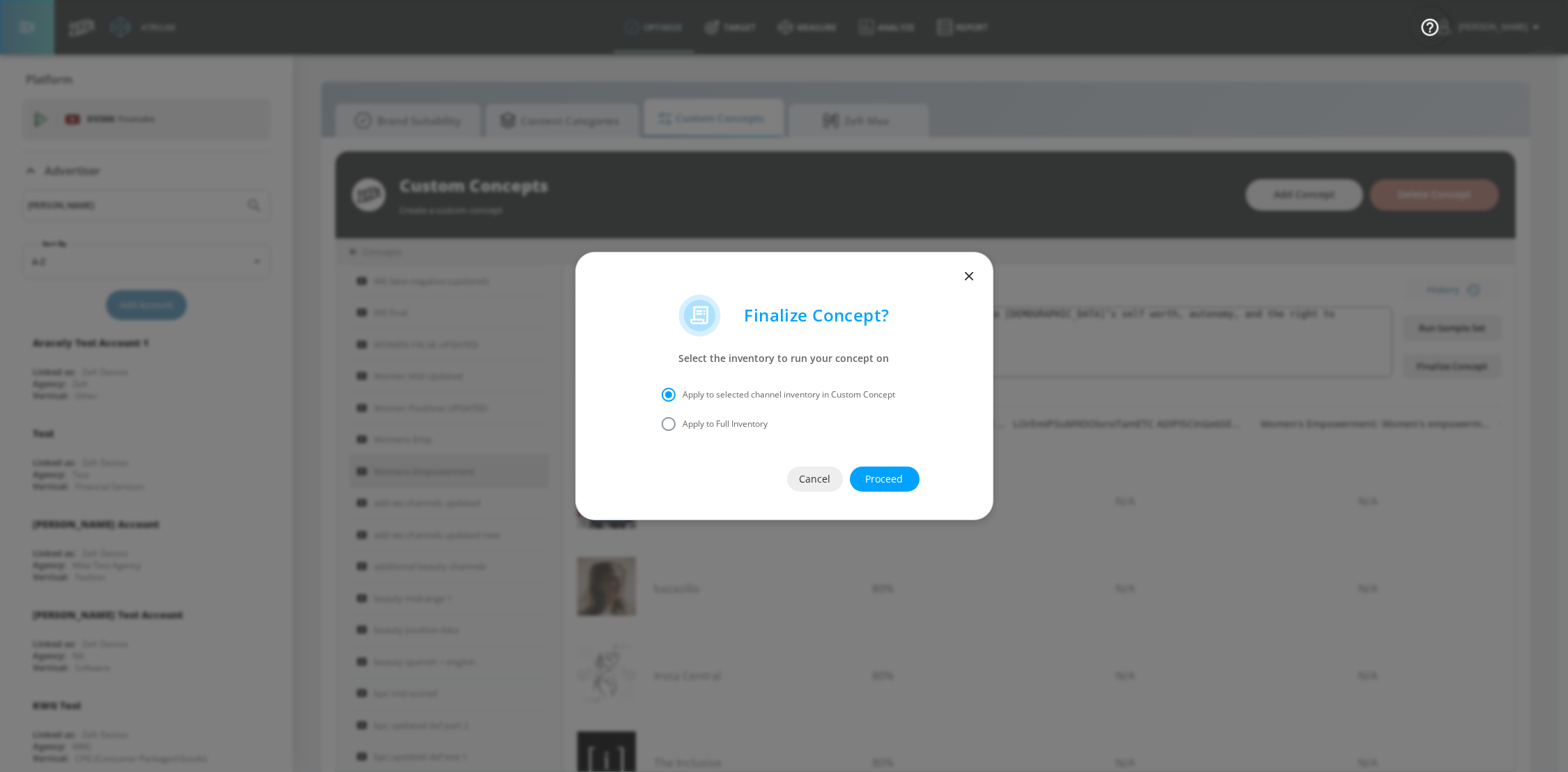
click at [712, 390] on span "Apply to selected channel inventory in Custom Concept" at bounding box center [789, 395] width 213 height 13
click at [683, 390] on input "Apply to selected channel inventory in Custom Concept" at bounding box center [668, 394] width 29 height 29
click at [976, 278] on icon "button" at bounding box center [969, 276] width 15 height 15
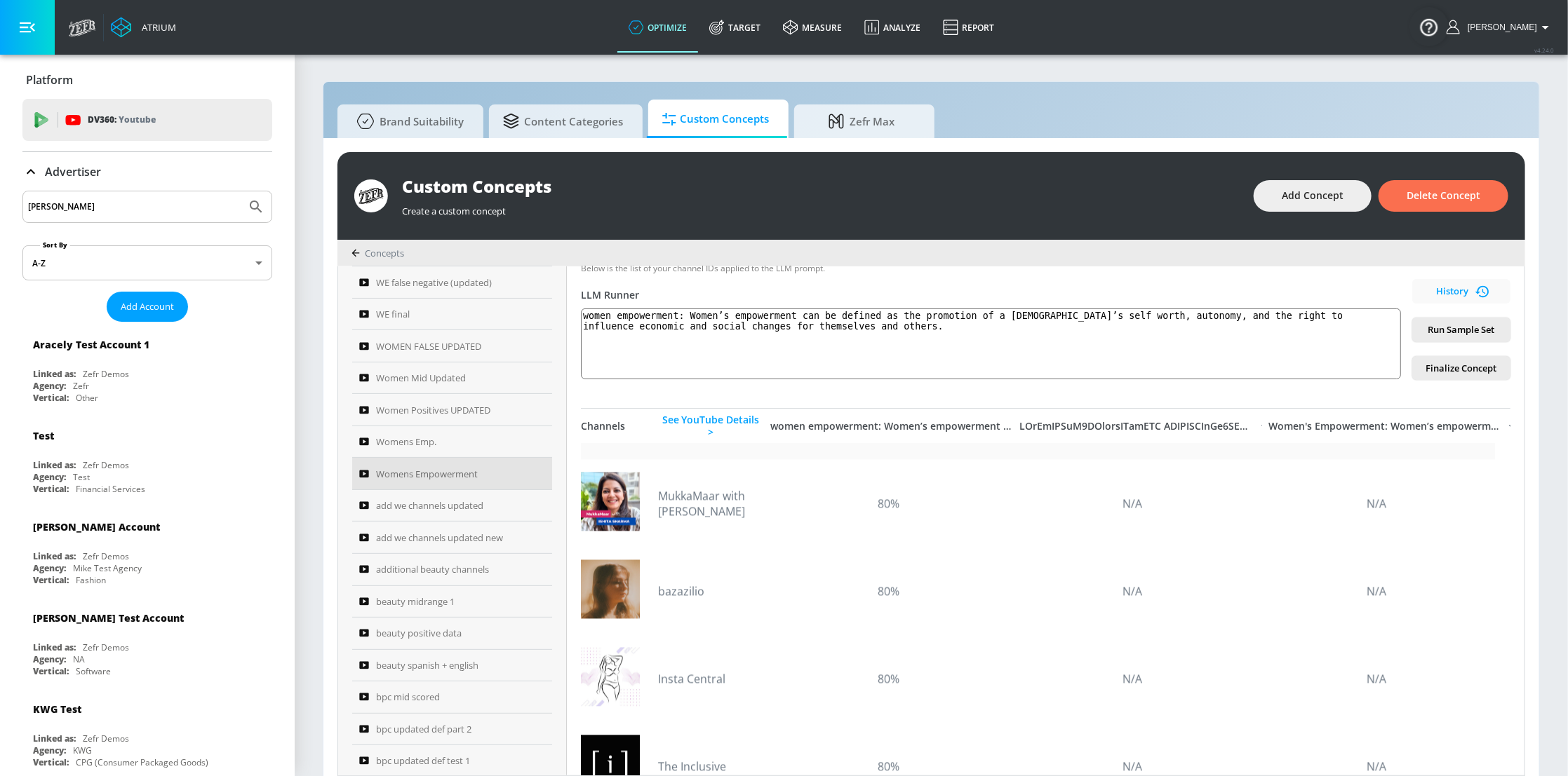
click at [1137, 445] on div "[DEMOGRAPHIC_DATA] Women In Harmony 80% N/A N/A" at bounding box center [1038, 416] width 914 height 88
click at [1027, 398] on div "Womens Empowerment Link an existing Targeting Set Women Empowerment ffa716d8-67…" at bounding box center [1046, 521] width 957 height 509
